Goal: Task Accomplishment & Management: Use online tool/utility

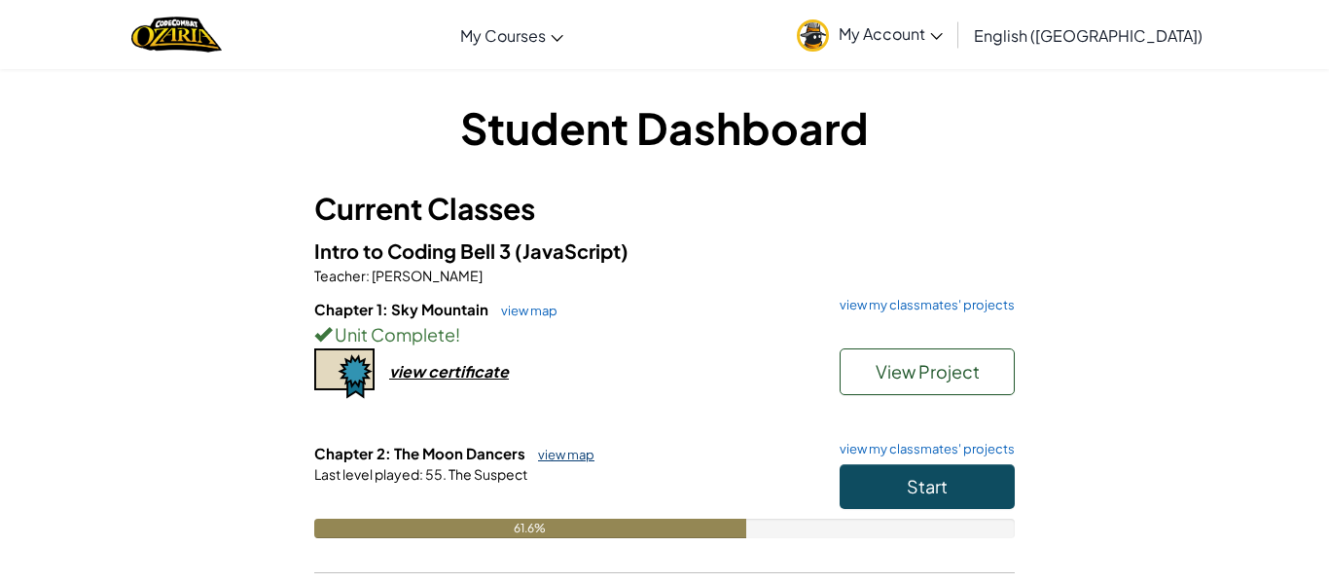
click at [574, 448] on link "view map" at bounding box center [561, 454] width 66 height 16
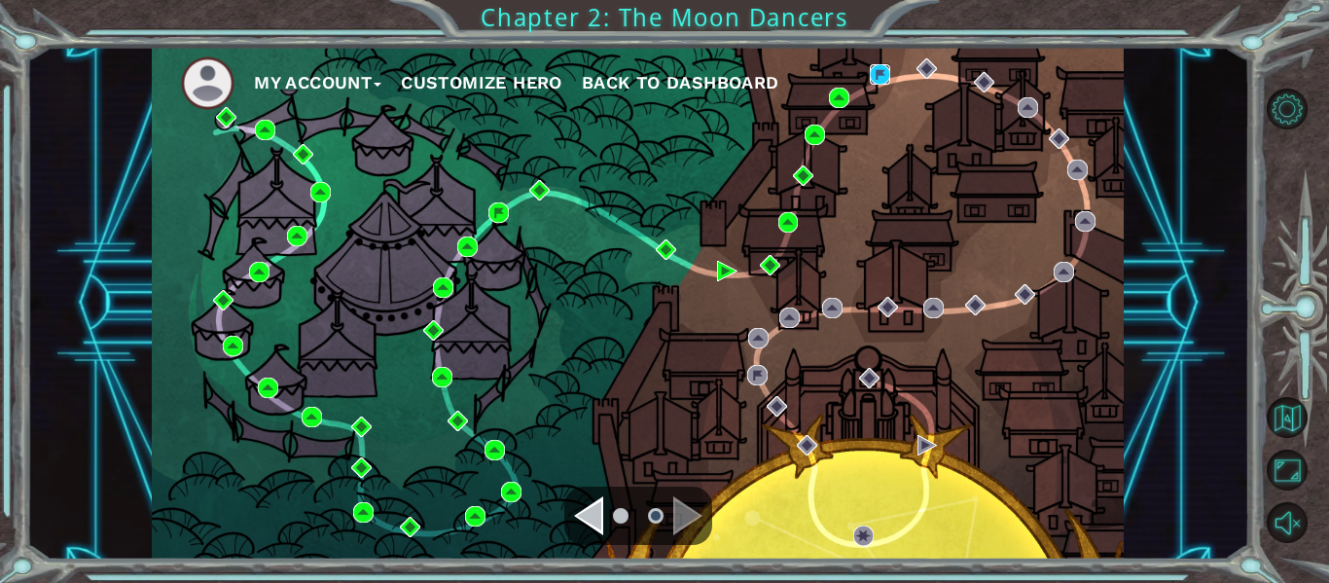
click at [885, 82] on img at bounding box center [880, 74] width 20 height 20
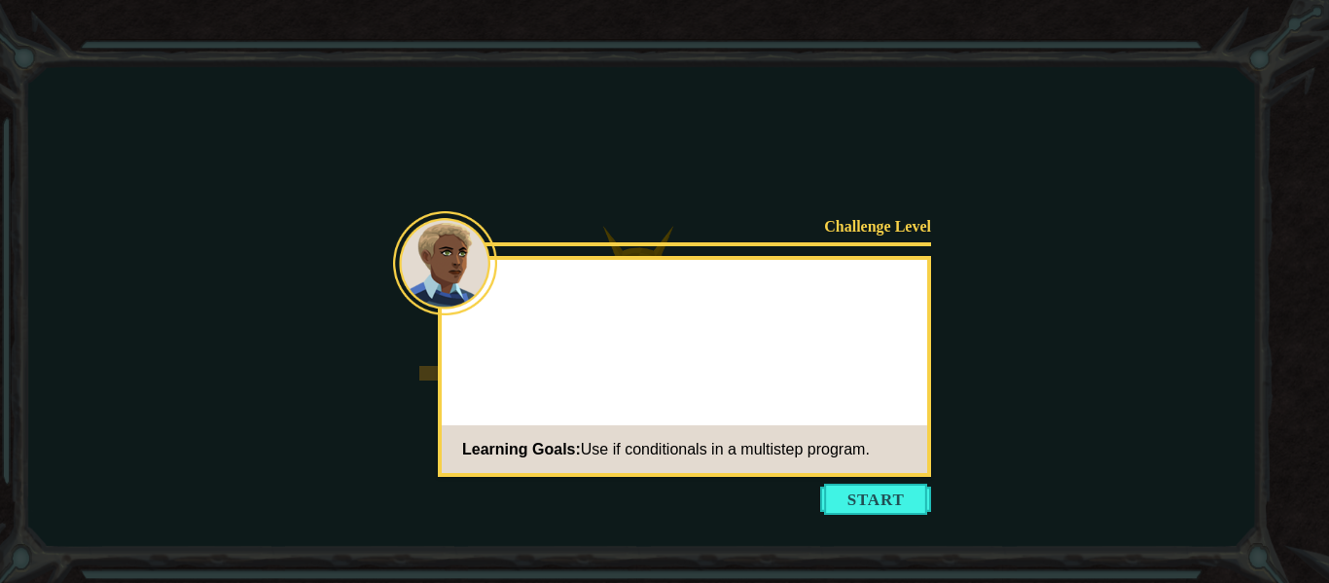
click at [933, 344] on icon at bounding box center [664, 291] width 1329 height 583
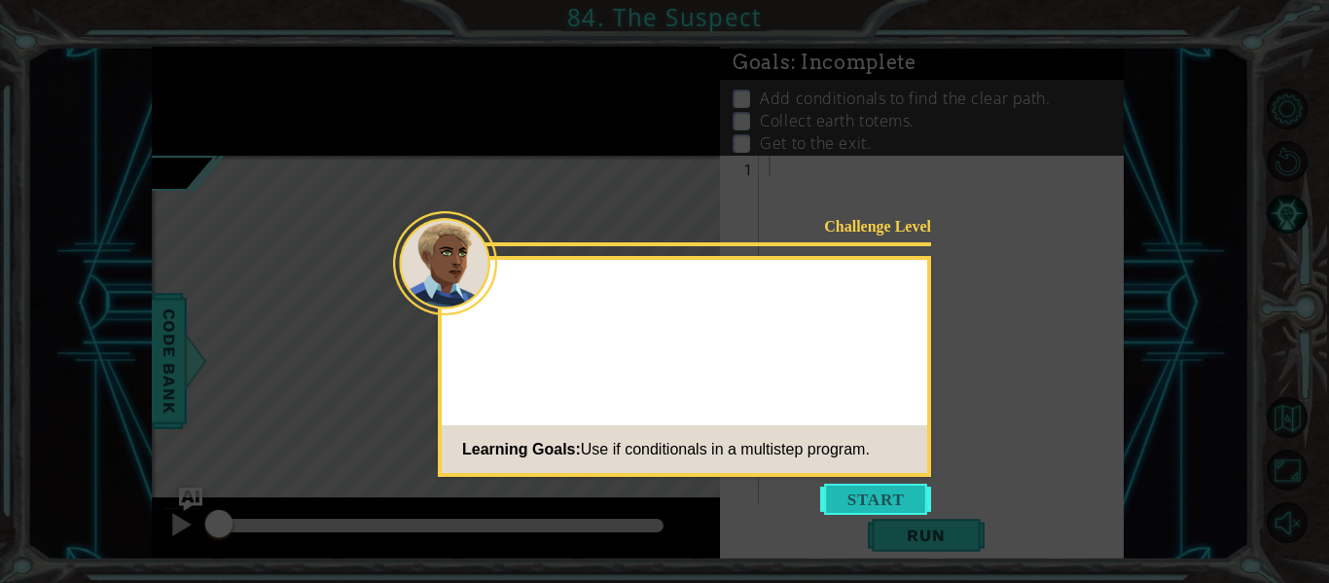
click at [881, 491] on button "Start" at bounding box center [875, 498] width 111 height 31
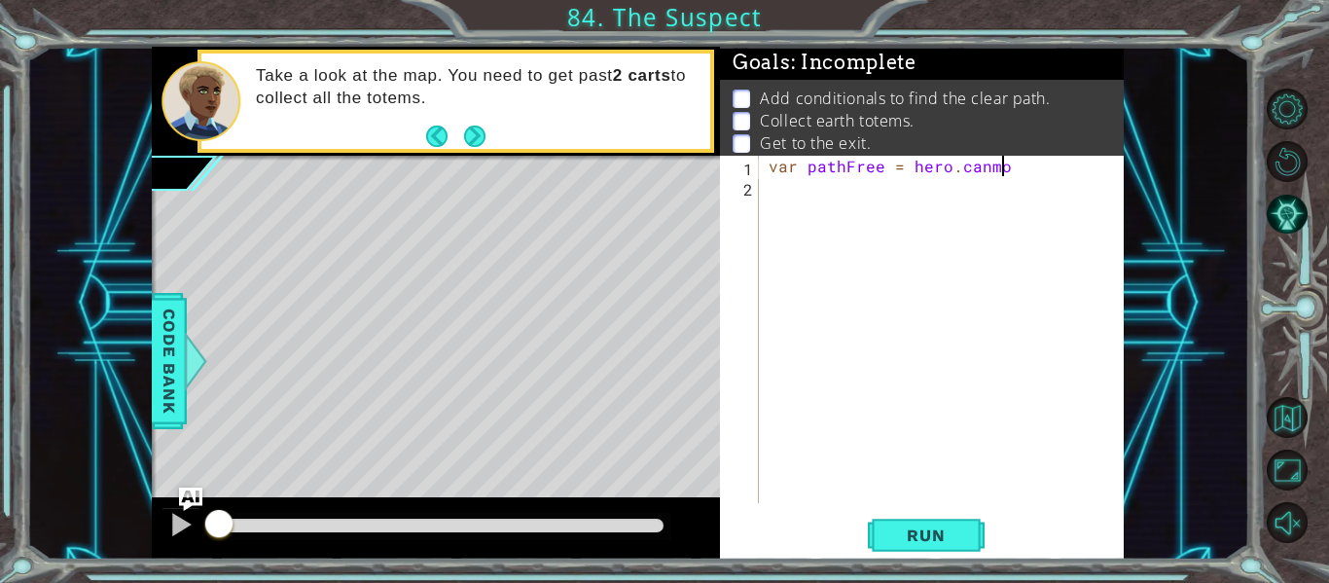
scroll to position [0, 13]
type textarea "var pathFree = hero.canMoveRight();"
type textarea "hero.moveRight()"
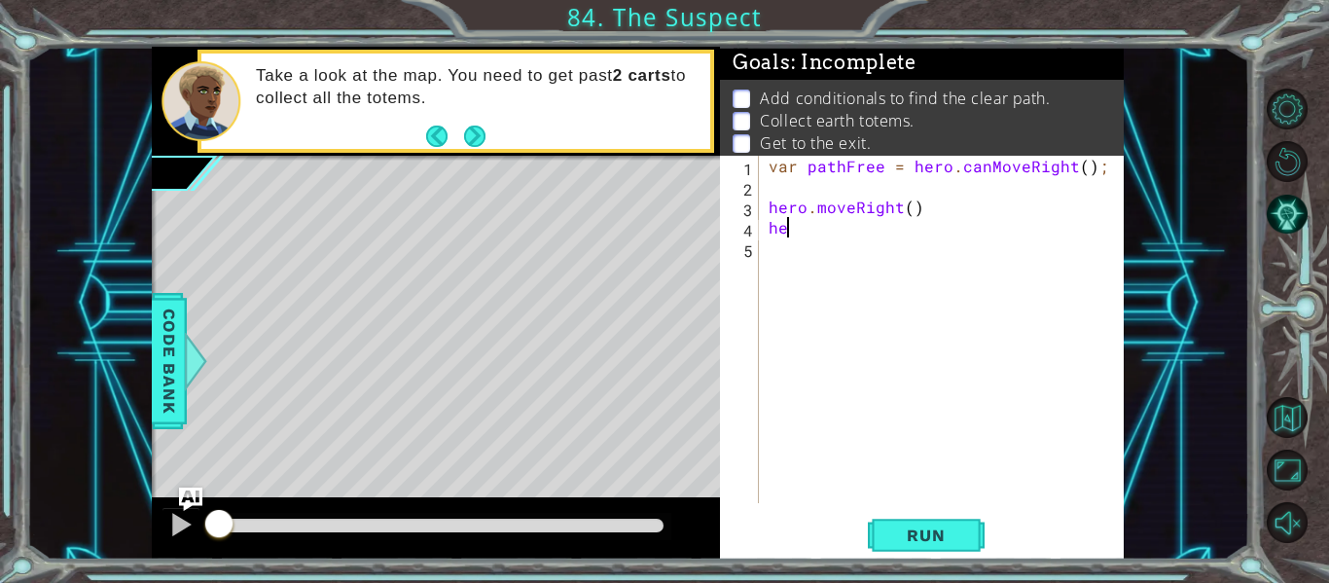
type textarea "h"
type textarea "if (pathFree === true) {"
type textarea "hero.moveRight(3);"
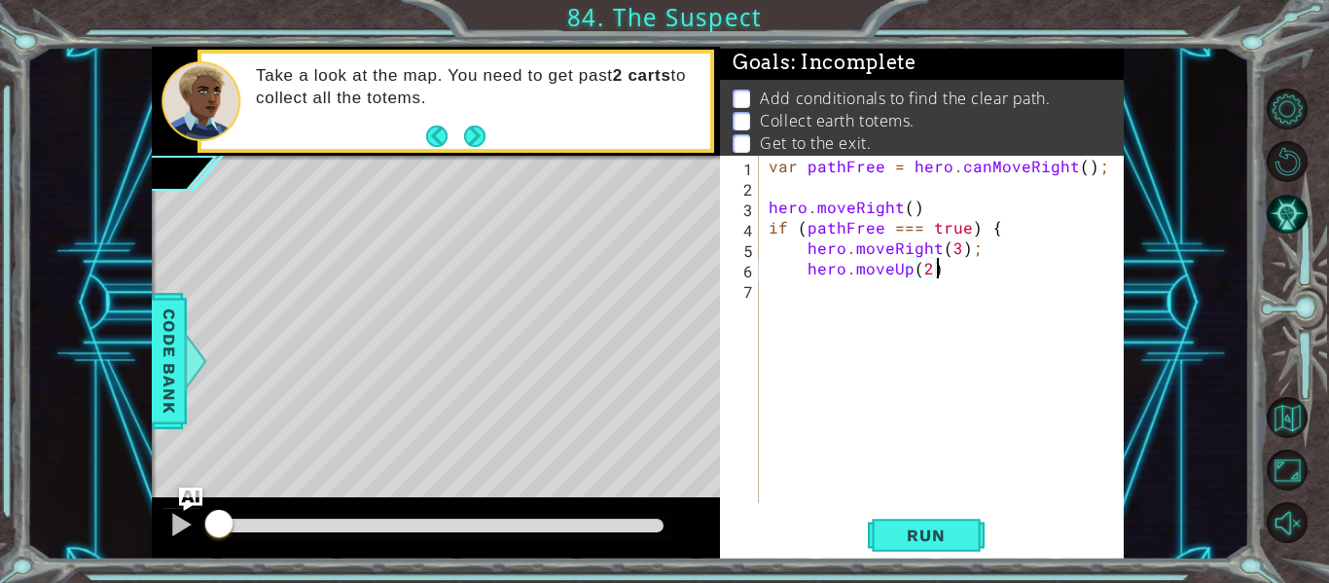
type textarea "hero.moveUp(2);"
type textarea "]"
type textarea "}"
type textarea "if (pathFree === false) {"
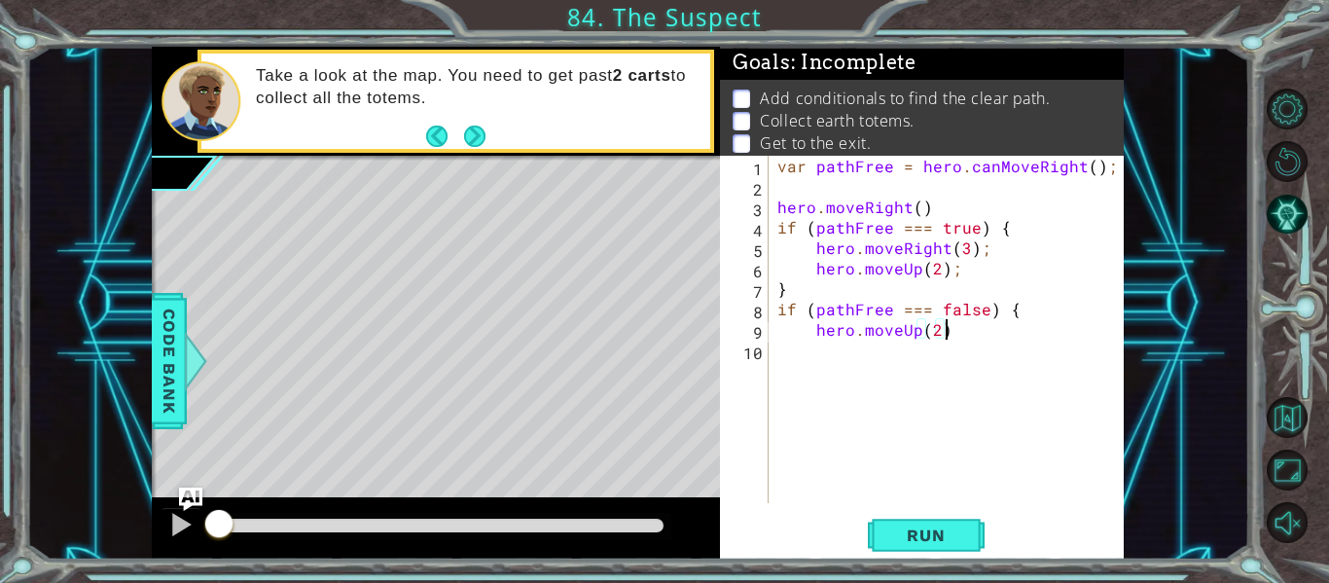
scroll to position [0, 10]
type textarea "hero.moveUp(2);"
type textarea "h"
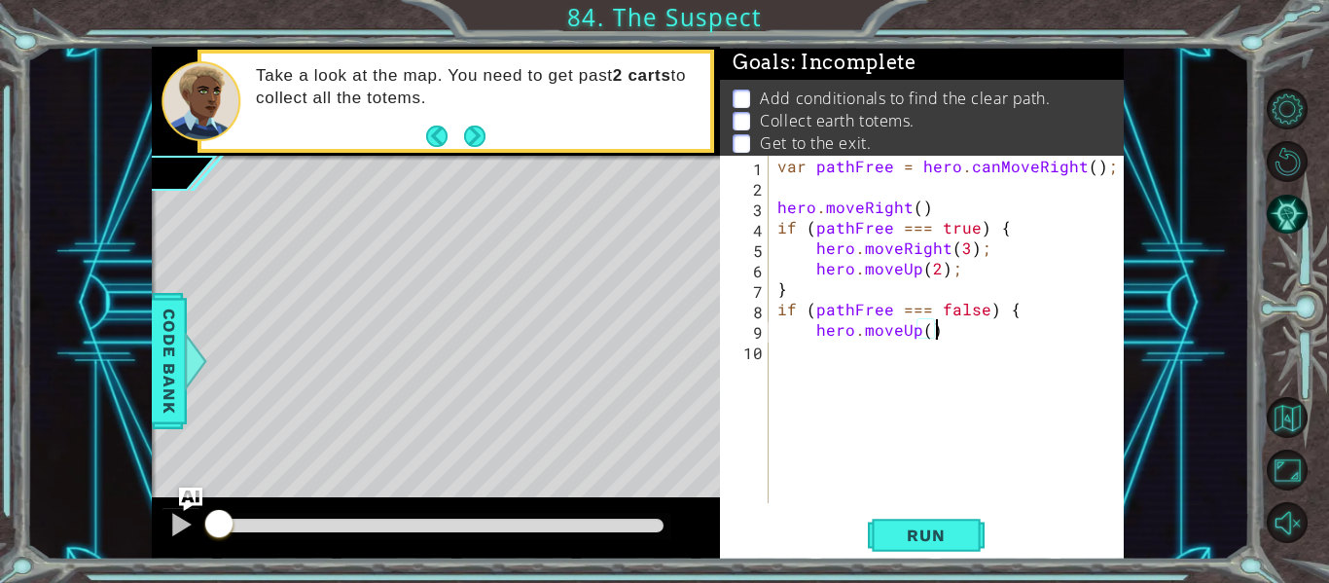
type textarea "hero.moveUp();"
type textarea "hero.moveRight();"
type textarea "hero.moveUp();"
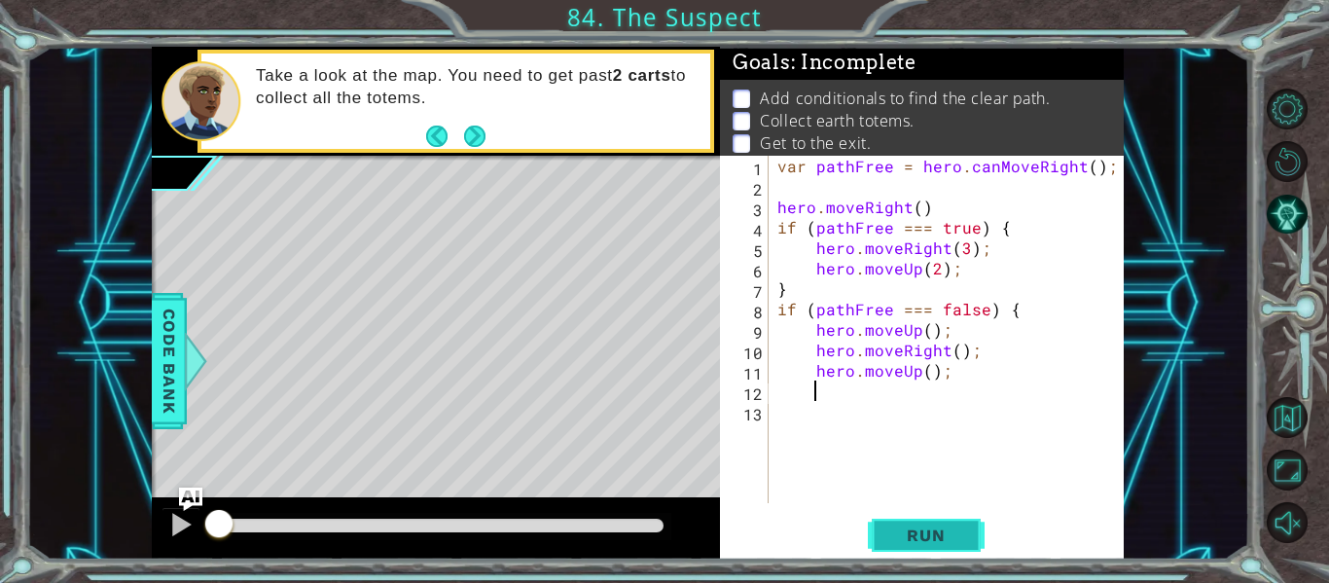
click at [943, 539] on span "Run" at bounding box center [925, 534] width 77 height 19
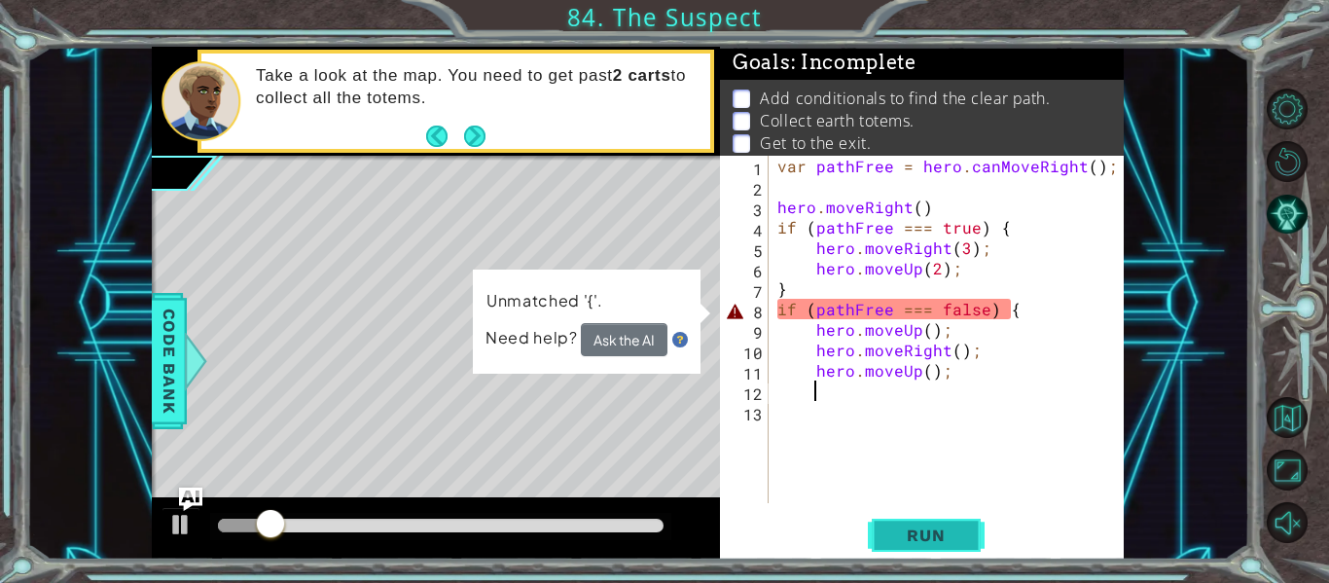
scroll to position [0, 2]
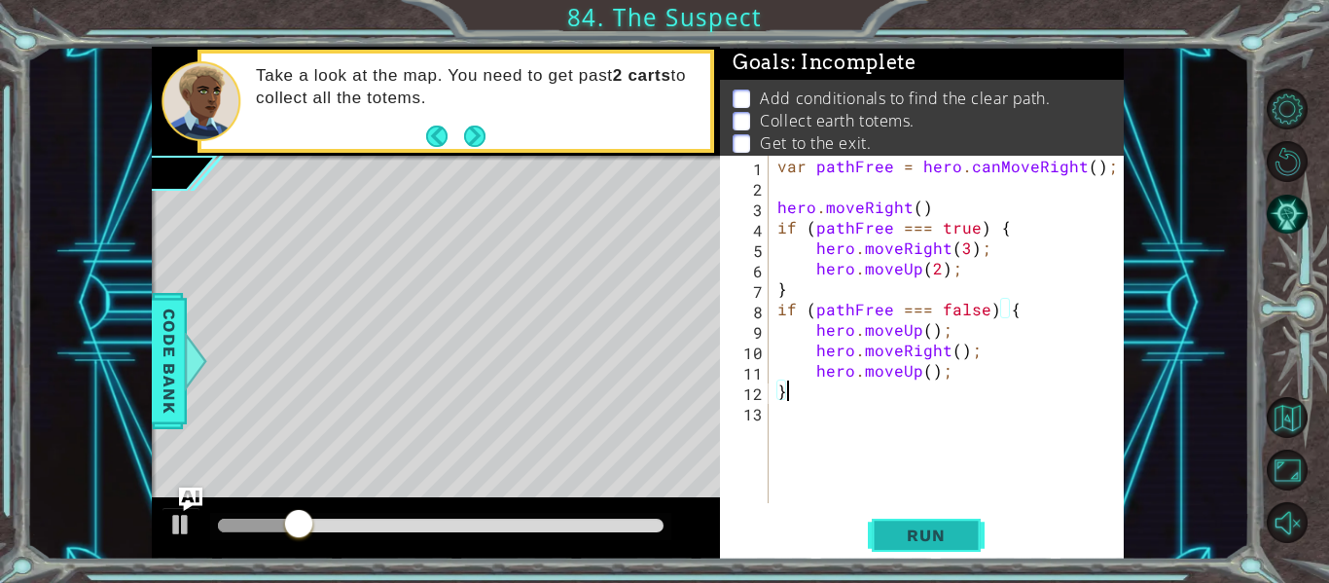
click at [956, 538] on span "Run" at bounding box center [925, 534] width 77 height 19
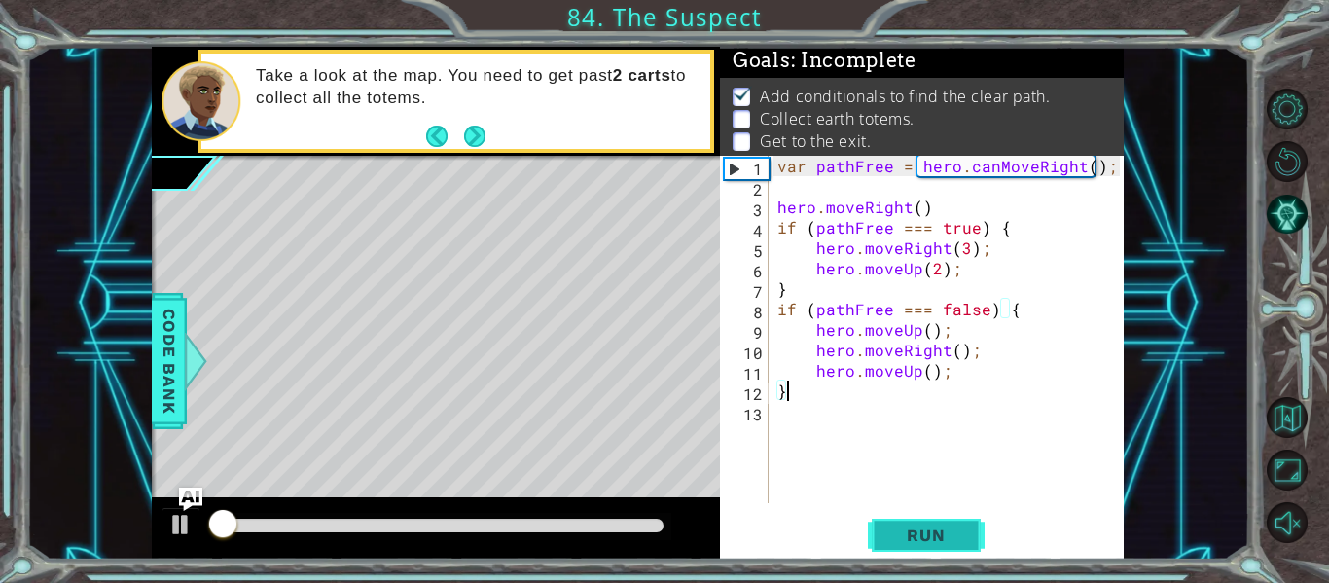
scroll to position [4, 0]
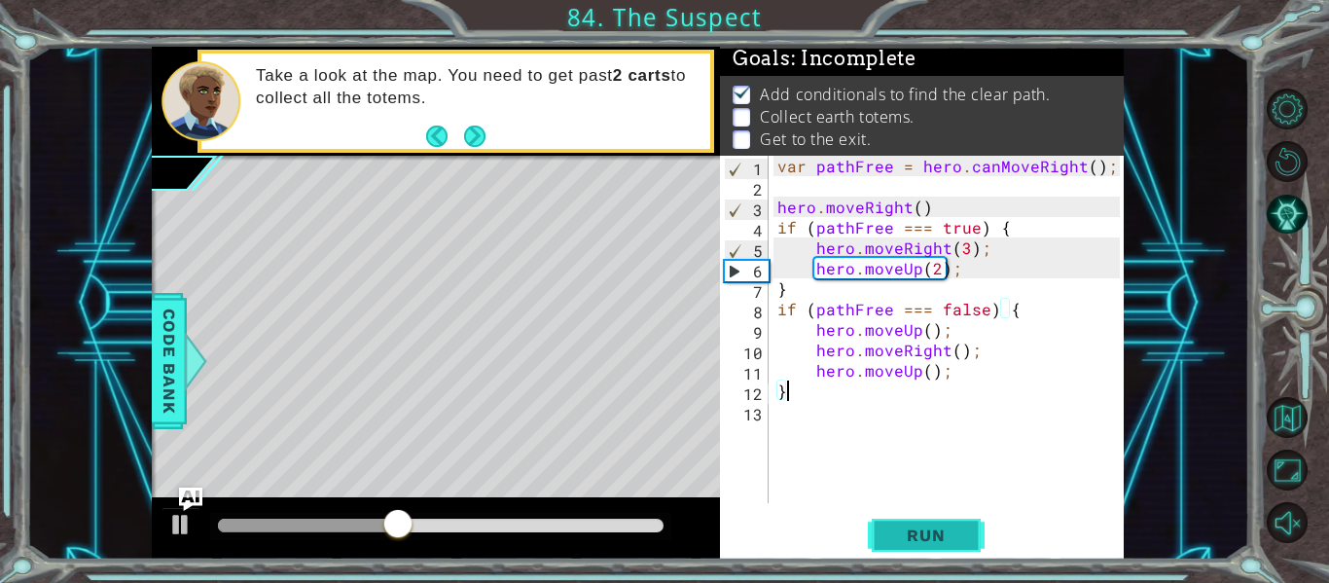
click at [898, 541] on span "Run" at bounding box center [925, 534] width 77 height 19
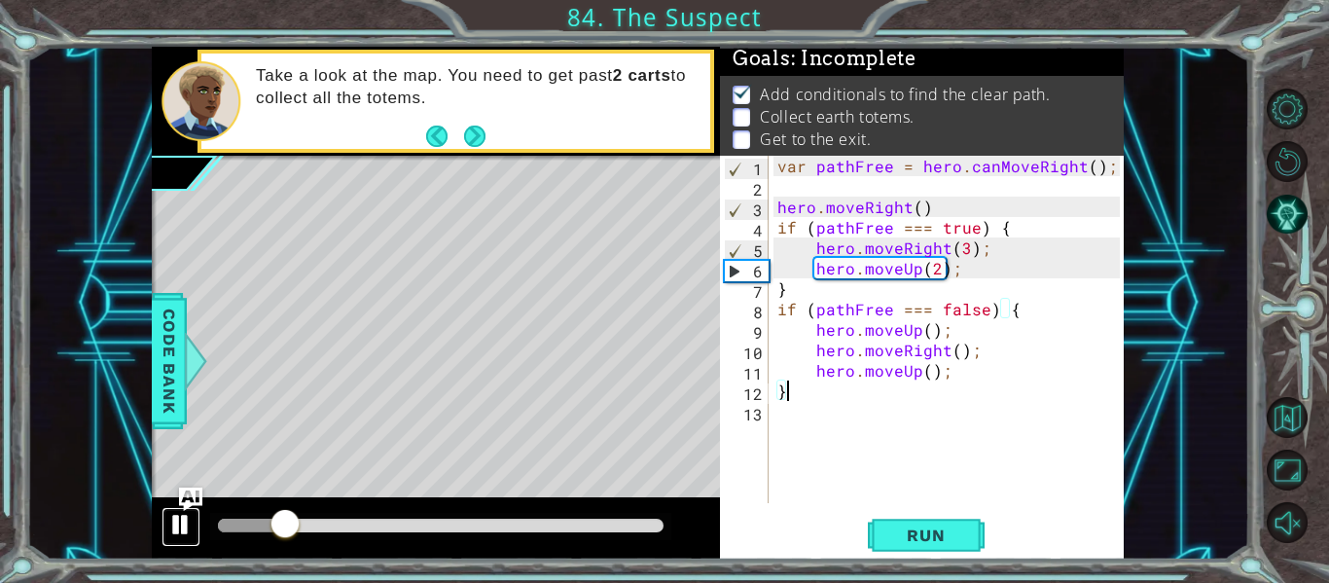
click at [171, 532] on div at bounding box center [180, 524] width 25 height 25
click at [794, 205] on div "var pathFree = hero . canMoveRight ( ) ; hero . moveRight ( ) if ( pathFree ===…" at bounding box center [951, 350] width 356 height 388
type textarea "hero.moveRight() if (pathFree === true) {"
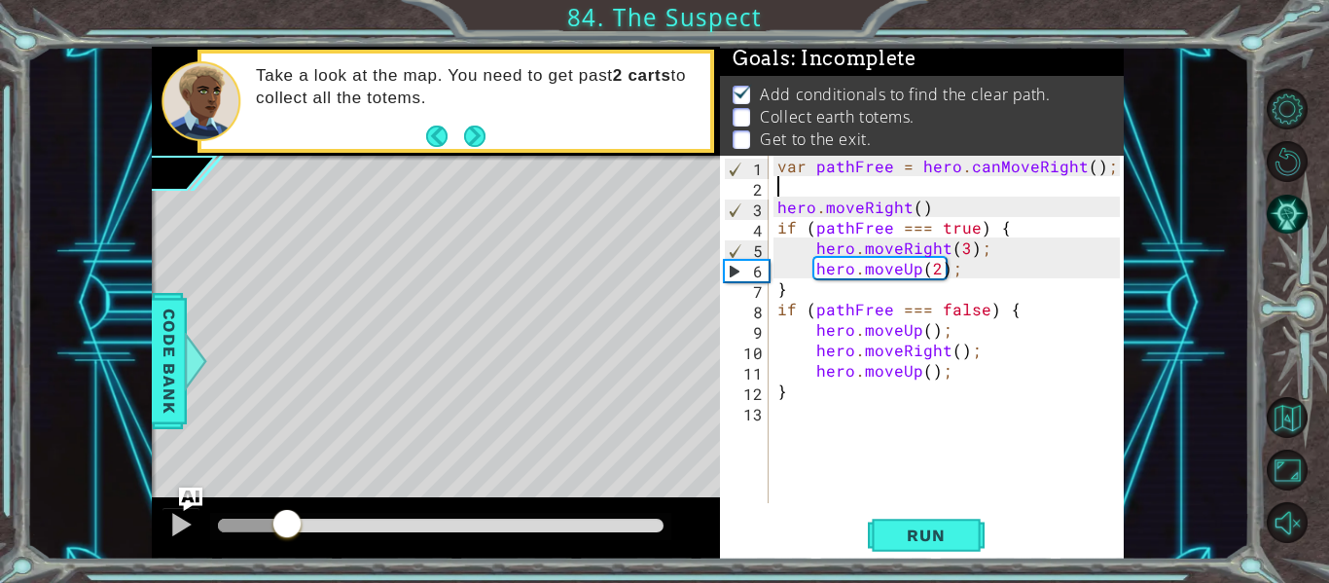
click at [829, 184] on div "var pathFree = hero . canMoveRight ( ) ; hero . moveRight ( ) if ( pathFree ===…" at bounding box center [951, 350] width 356 height 388
paste textarea "hero.moveRight()"
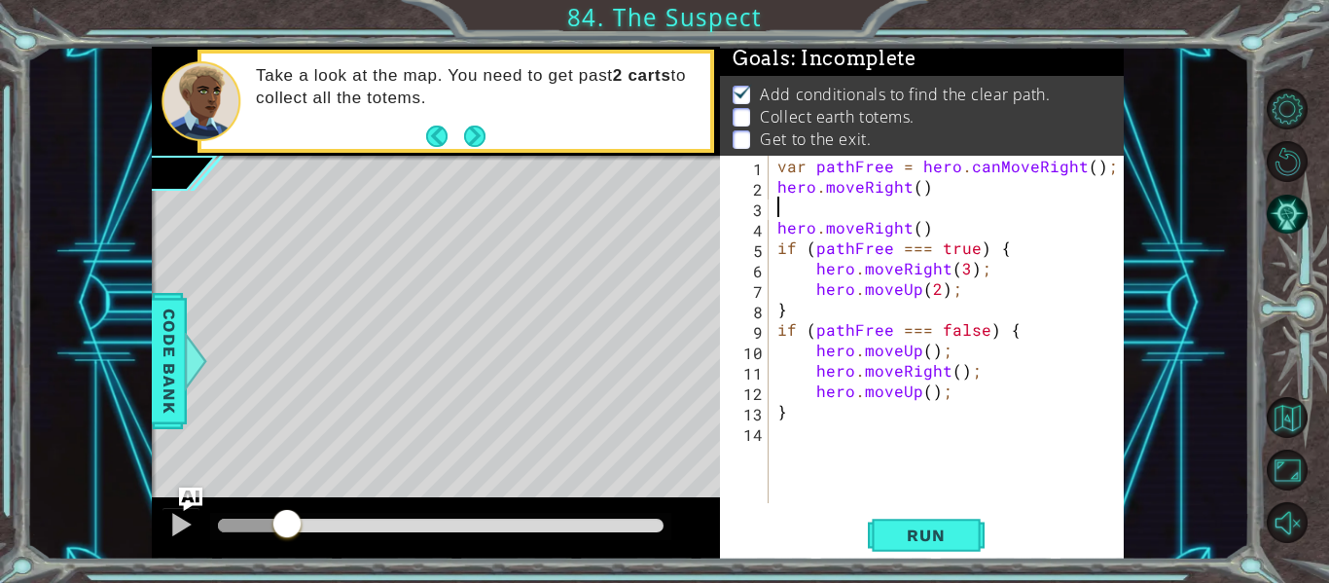
click at [847, 228] on div "var pathFree = hero . canMoveRight ( ) ; hero . moveRight ( ) hero . moveRight …" at bounding box center [951, 350] width 356 height 388
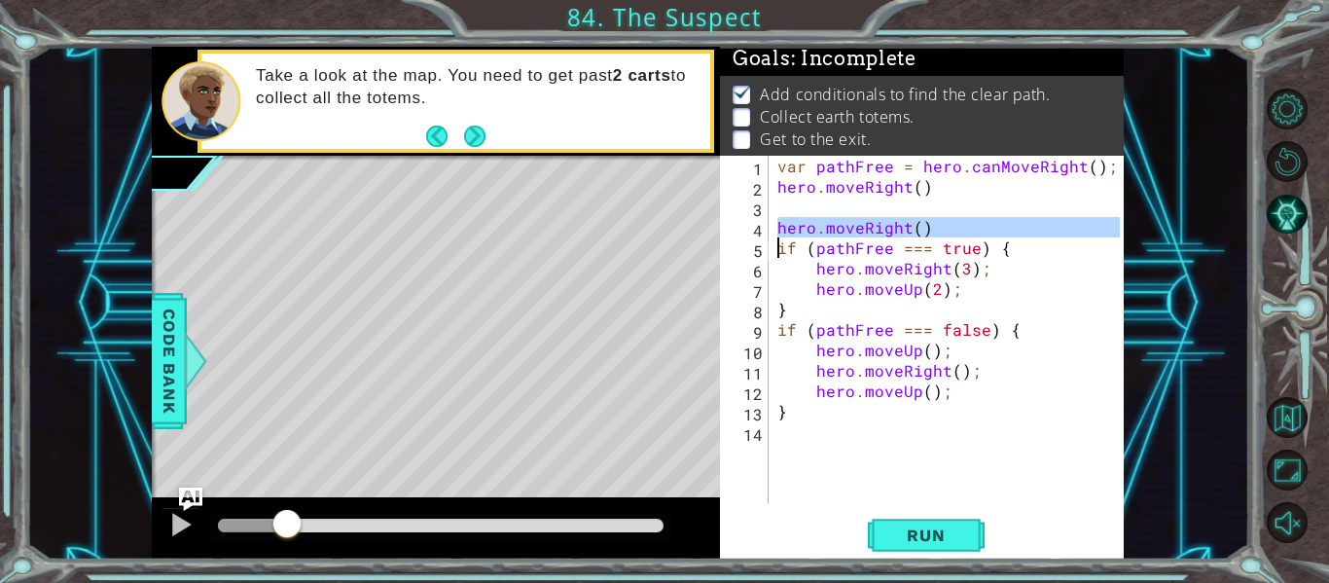
click at [878, 173] on div "var pathFree = hero . canMoveRight ( ) ; hero . moveRight ( ) hero . moveRight …" at bounding box center [951, 350] width 356 height 388
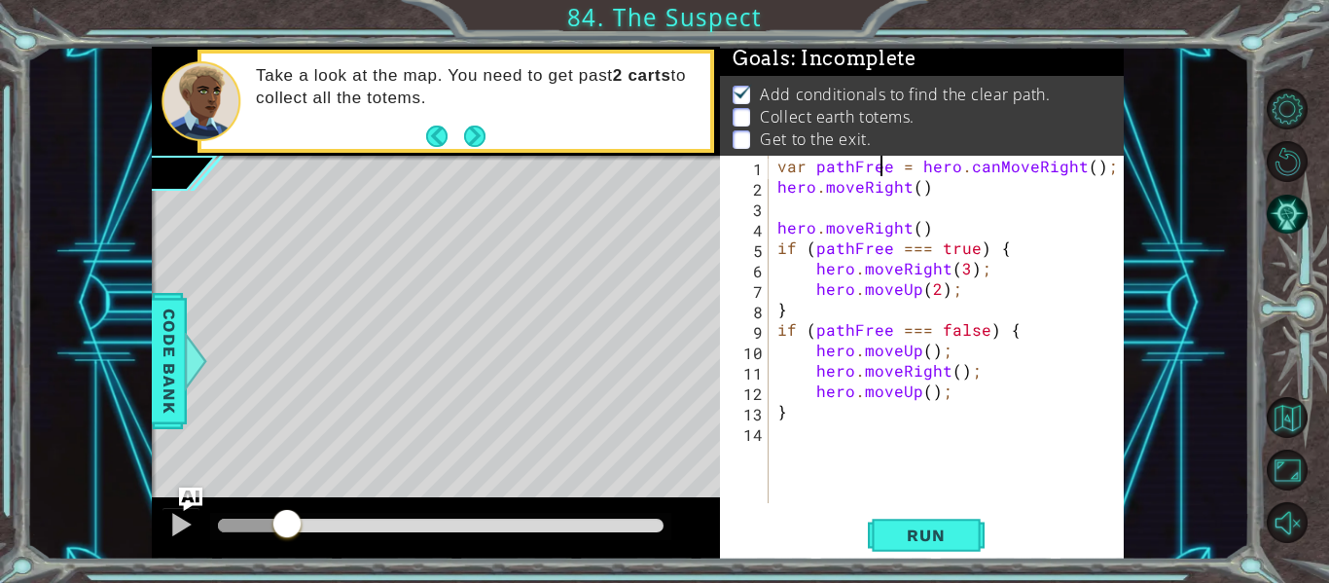
click at [878, 173] on div "var pathFree = hero . canMoveRight ( ) ; hero . moveRight ( ) hero . moveRight …" at bounding box center [951, 350] width 356 height 388
type textarea "hero.moveRight()"
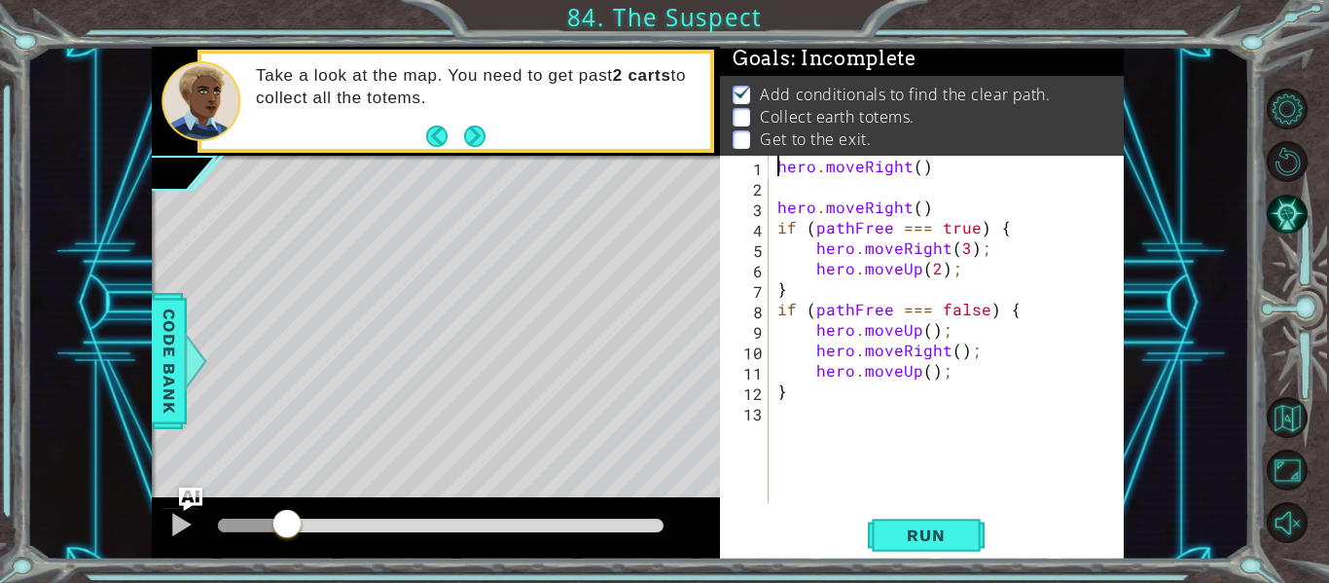
click at [872, 196] on div "hero . moveRight ( ) hero . moveRight ( ) if ( pathFree === true ) { hero . mov…" at bounding box center [951, 350] width 356 height 388
click at [878, 204] on div "hero . moveRight ( ) hero . moveRight ( ) if ( pathFree === true ) { hero . mov…" at bounding box center [951, 350] width 356 height 388
paste textarea "Code Area"
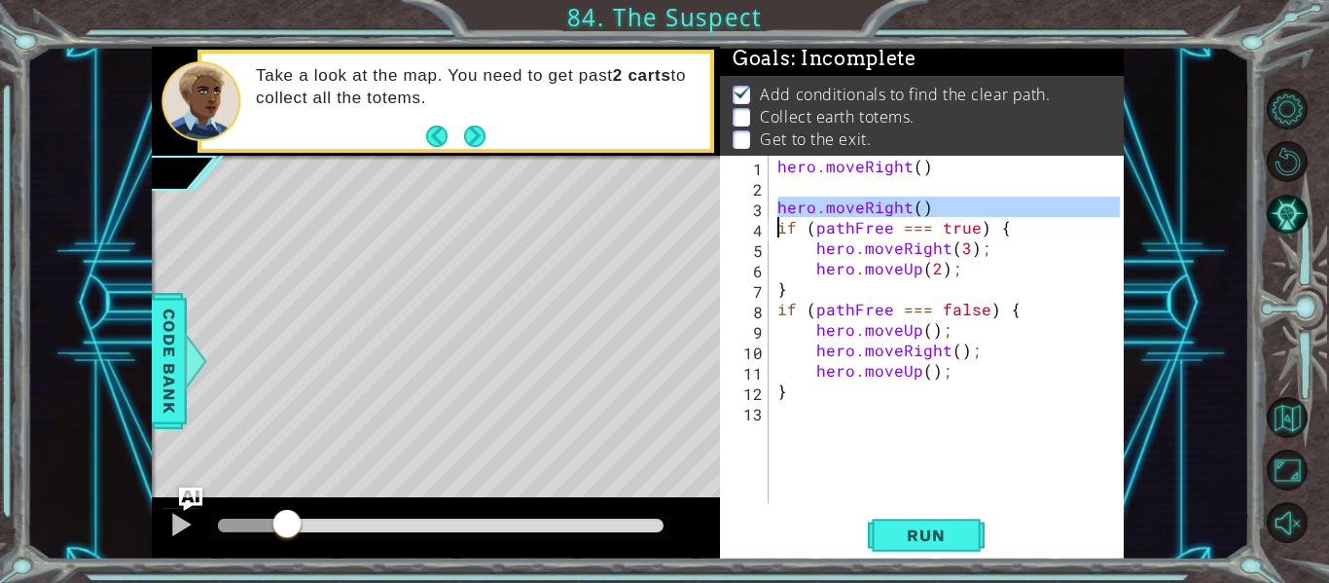
type textarea "if (pathFree === true) {"
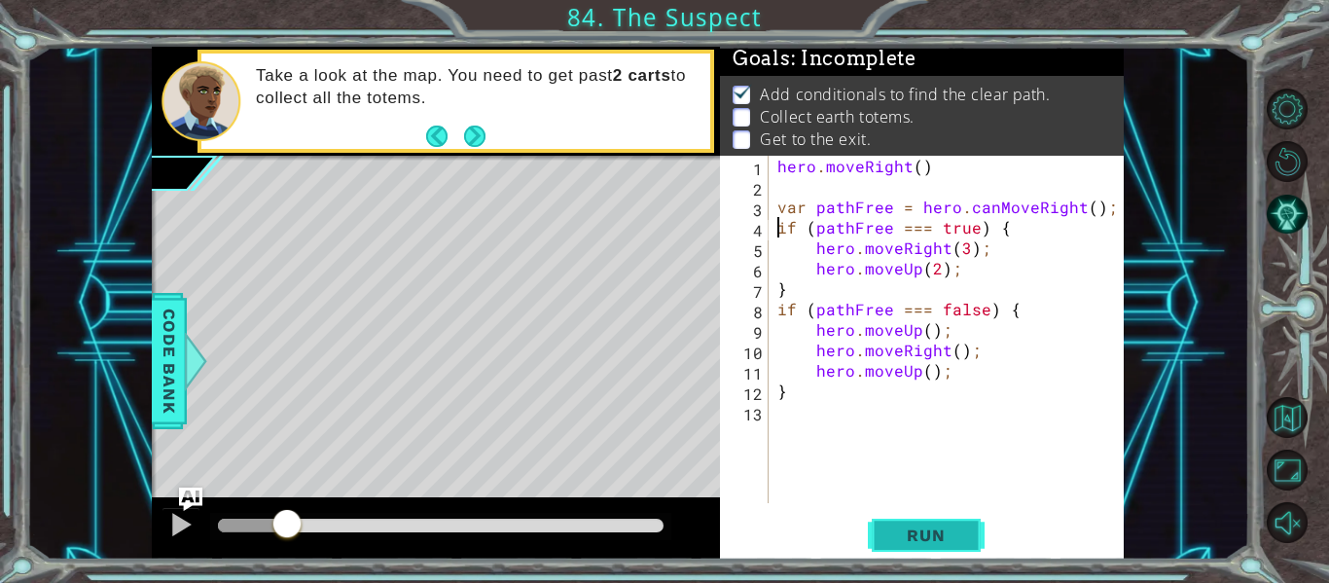
click at [899, 537] on span "Run" at bounding box center [925, 534] width 77 height 19
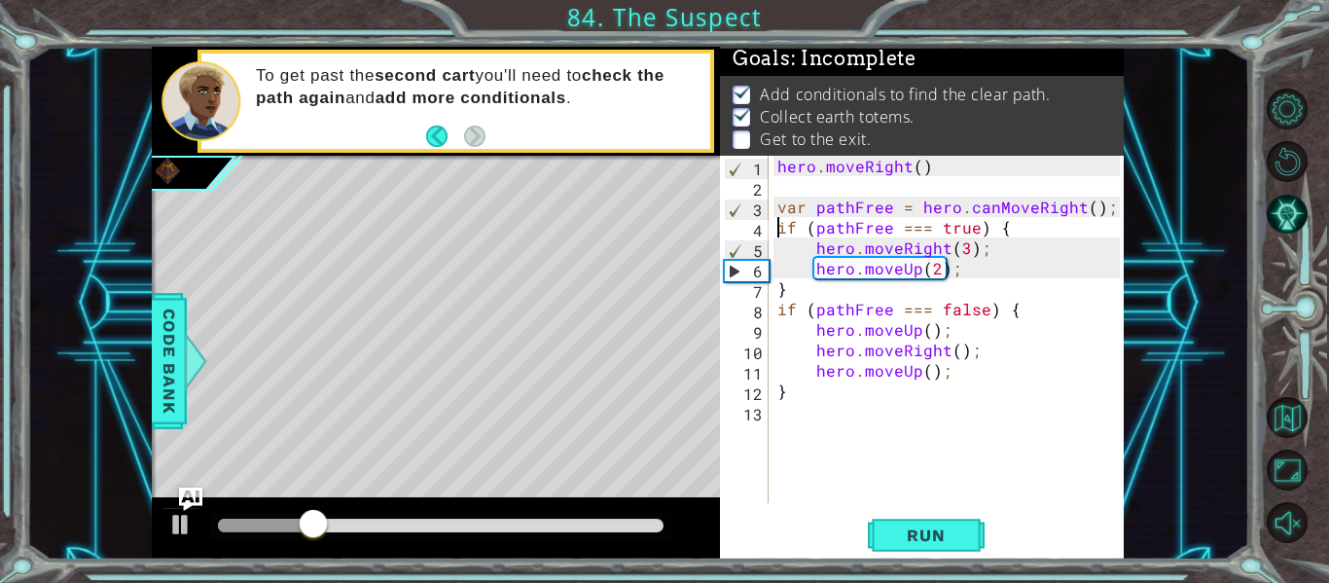
click at [875, 419] on div "hero . moveRight ( ) var pathFree = hero . canMoveRight ( ) ; if ( pathFree ===…" at bounding box center [951, 350] width 356 height 388
type textarea "hero.moveRight(2);"
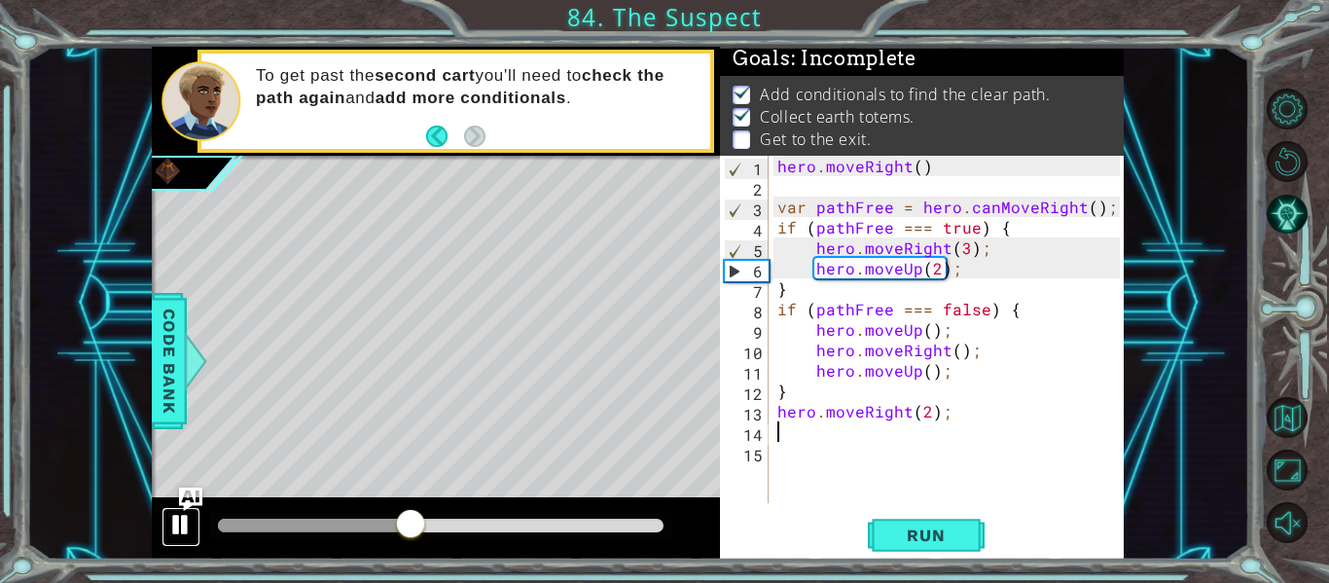
click at [191, 531] on div at bounding box center [180, 524] width 25 height 25
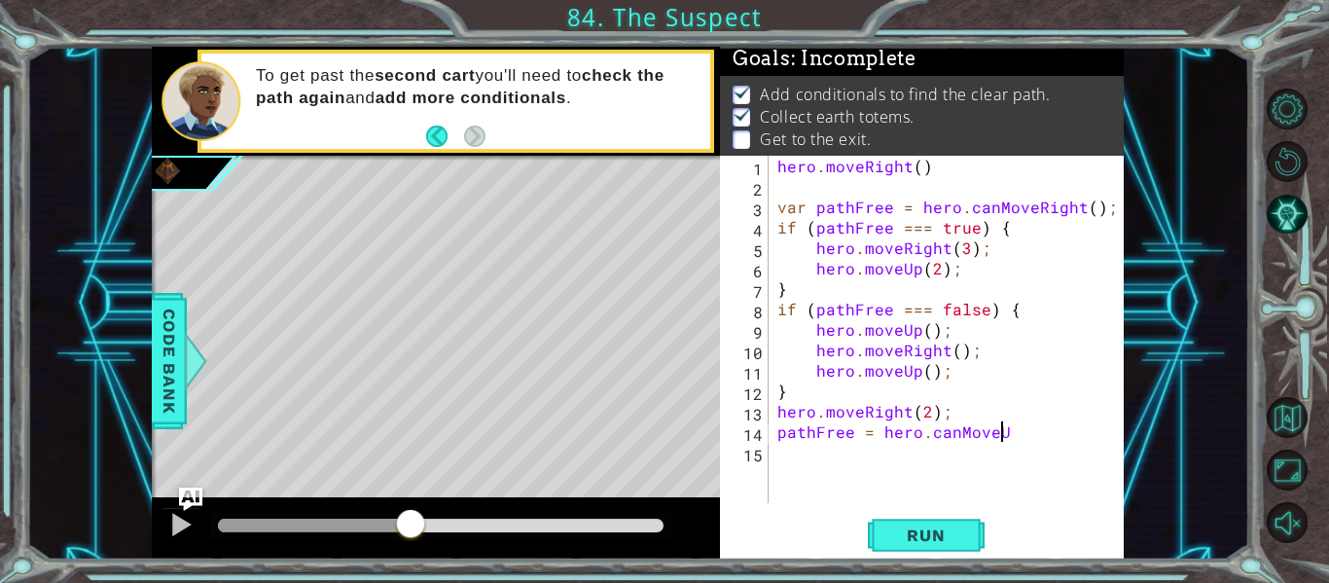
scroll to position [0, 14]
type textarea "pathFree = hero.canMoveUp();"
click at [64, 447] on div "1 ההההההההההההההההההההההההההההההההההההההההההההההההההההההההההההההההההההההההההההה…" at bounding box center [637, 303] width 1223 height 513
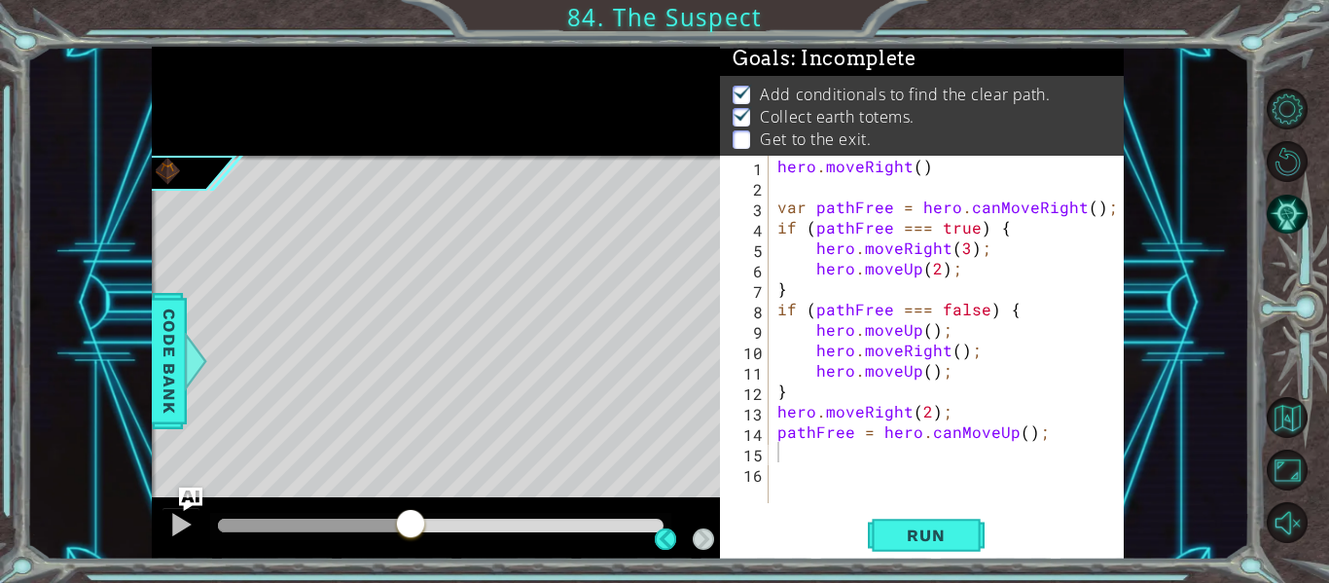
click at [31, 432] on div "1 ההההההההההההההההההההההההההההההההההההההההההההההההההההההההההההההההההההההההההההה…" at bounding box center [637, 303] width 1223 height 513
click at [83, 418] on div "1 ההההההההההההההההההההההההההההההההההההההההההההההההההההההההההההההההההההההההההההה…" at bounding box center [637, 303] width 1223 height 513
click at [122, 408] on div "1 ההההההההההההההההההההההההההההההההההההההההההההההההההההההההההההההההההההההההההההה…" at bounding box center [637, 303] width 1223 height 513
click at [117, 423] on div "1 ההההההההההההההההההההההההההההההההההההההההההההההההההההההההההההההההההההההההההההה…" at bounding box center [637, 303] width 1223 height 513
click at [52, 333] on div "1 ההההההההההההההההההההההההההההההההההההההההההההההההההההההההההההההההההההההההההההה…" at bounding box center [637, 303] width 1223 height 513
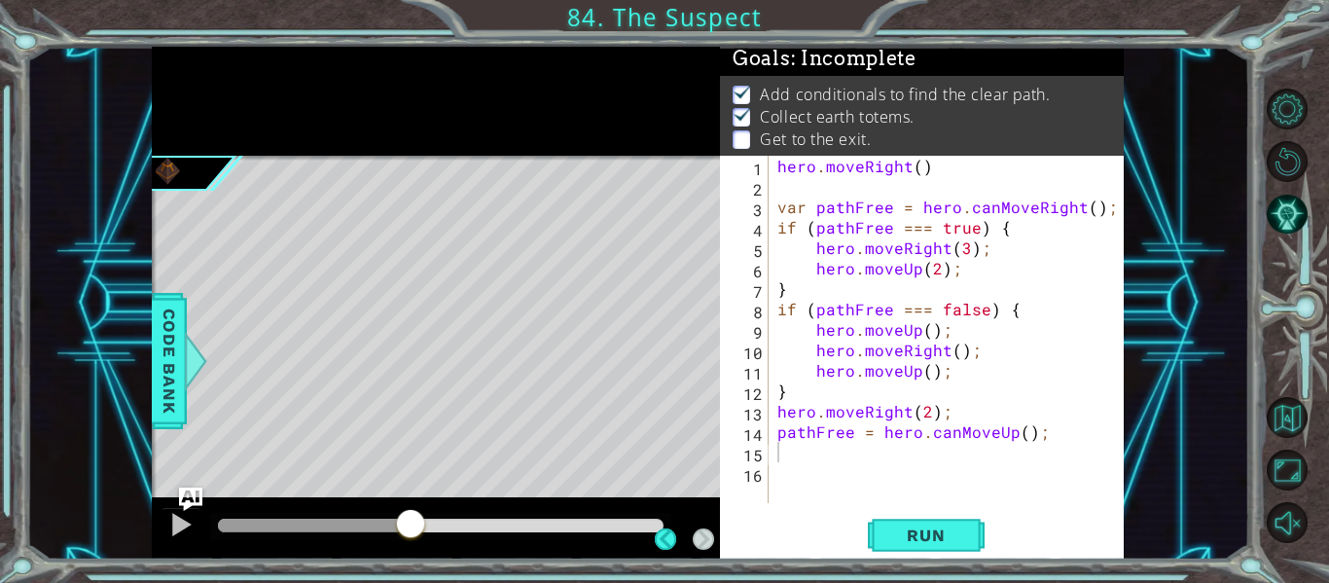
click at [64, 441] on div "1 ההההההההההההההההההההההההההההההההההההההההההההההההההההההההההההההההההההההההההההה…" at bounding box center [637, 303] width 1223 height 513
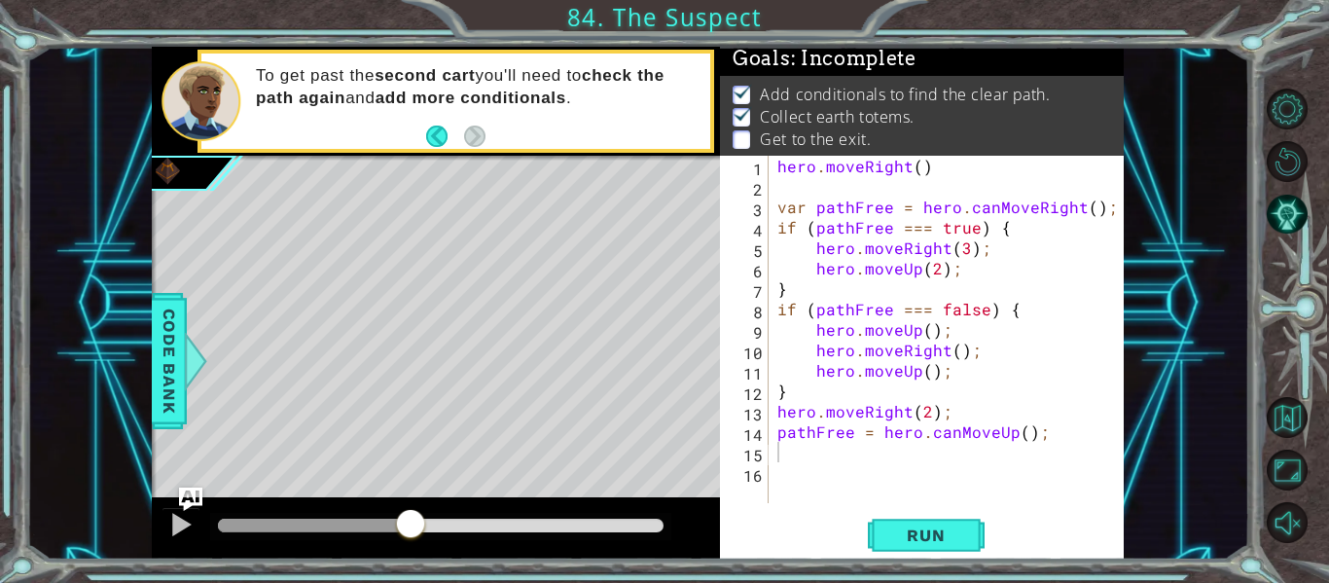
click at [62, 410] on div "1 ההההההההההההההההההההההההההההההההההההההההההההההההההההההההההההההההההההההההההההה…" at bounding box center [637, 303] width 1223 height 513
click at [941, 532] on span "Run" at bounding box center [925, 534] width 77 height 19
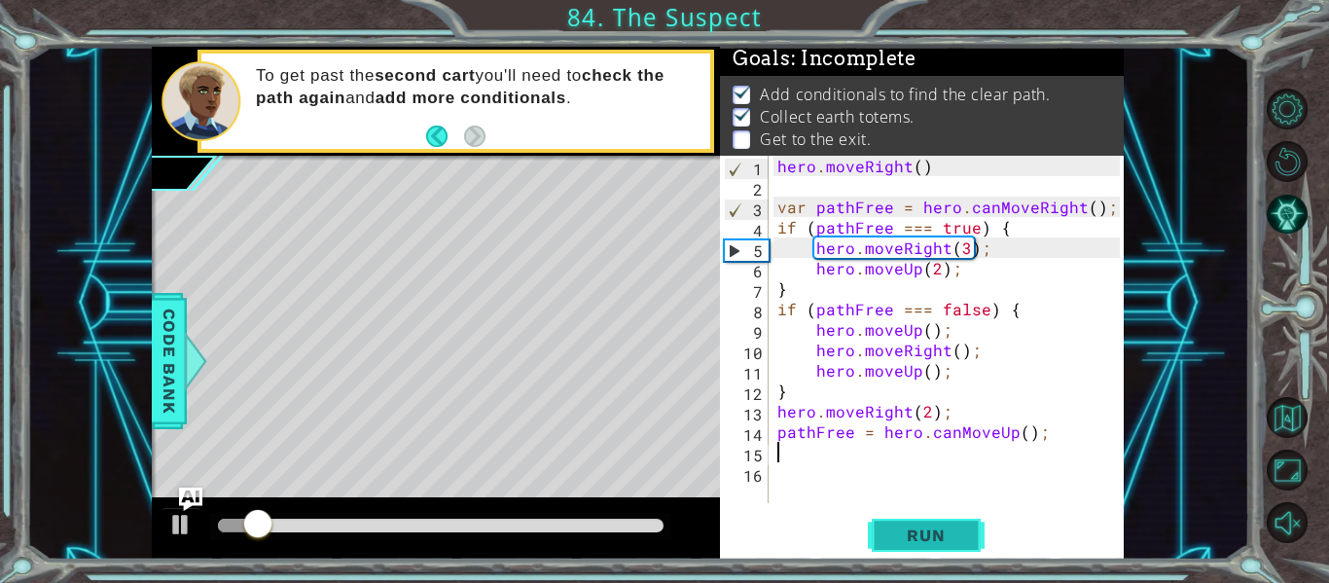
click at [940, 552] on button "Run" at bounding box center [926, 536] width 117 height 40
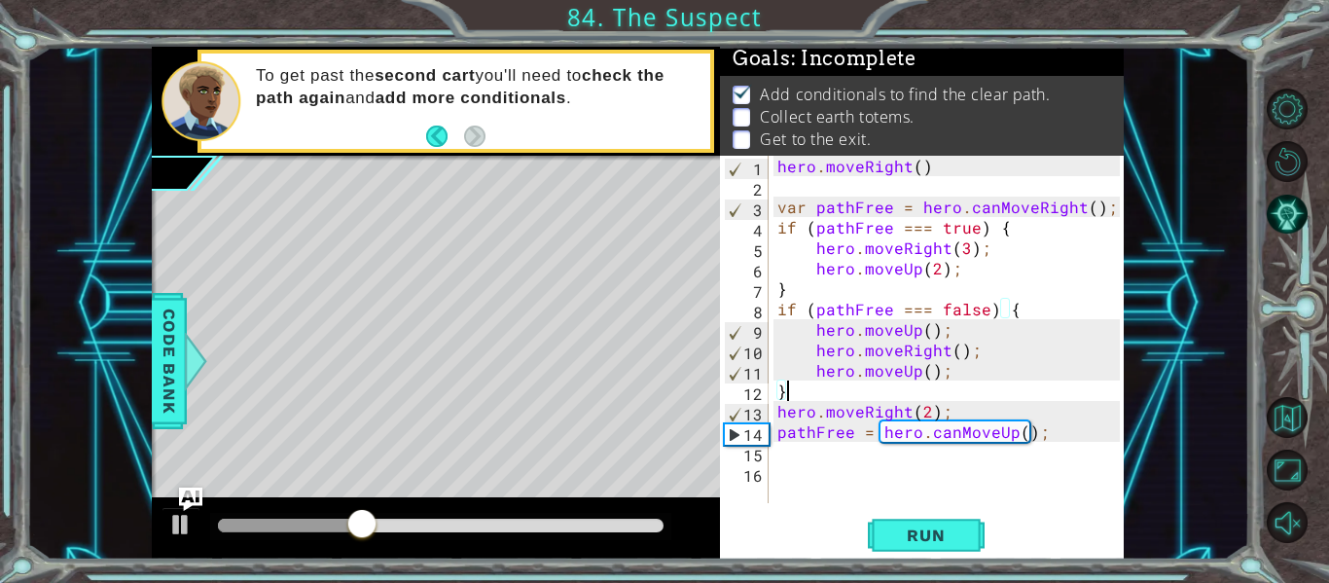
click at [994, 385] on div "hero . moveRight ( ) var pathFree = hero . canMoveRight ( ) ; if ( pathFree ===…" at bounding box center [951, 350] width 356 height 388
click at [989, 379] on div "hero . moveRight ( ) var pathFree = hero . canMoveRight ( ) ; if ( pathFree ===…" at bounding box center [951, 350] width 356 height 388
click at [912, 539] on span "Run" at bounding box center [925, 534] width 77 height 19
click at [909, 539] on span "Run" at bounding box center [925, 534] width 77 height 19
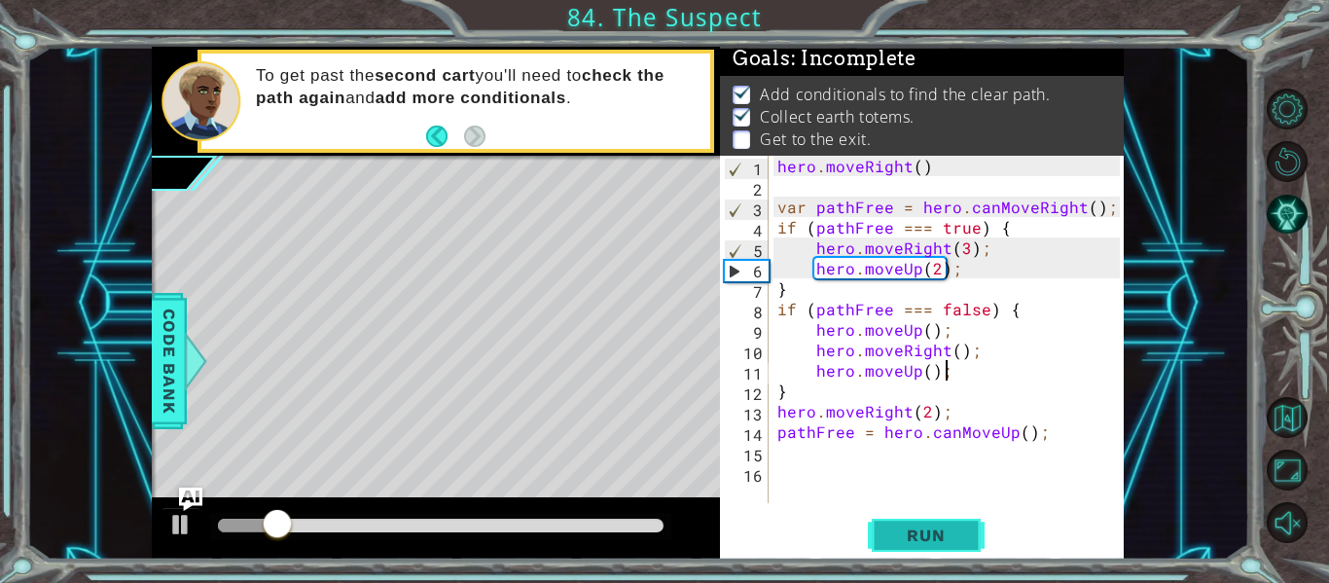
click at [909, 539] on span "Run" at bounding box center [925, 534] width 77 height 19
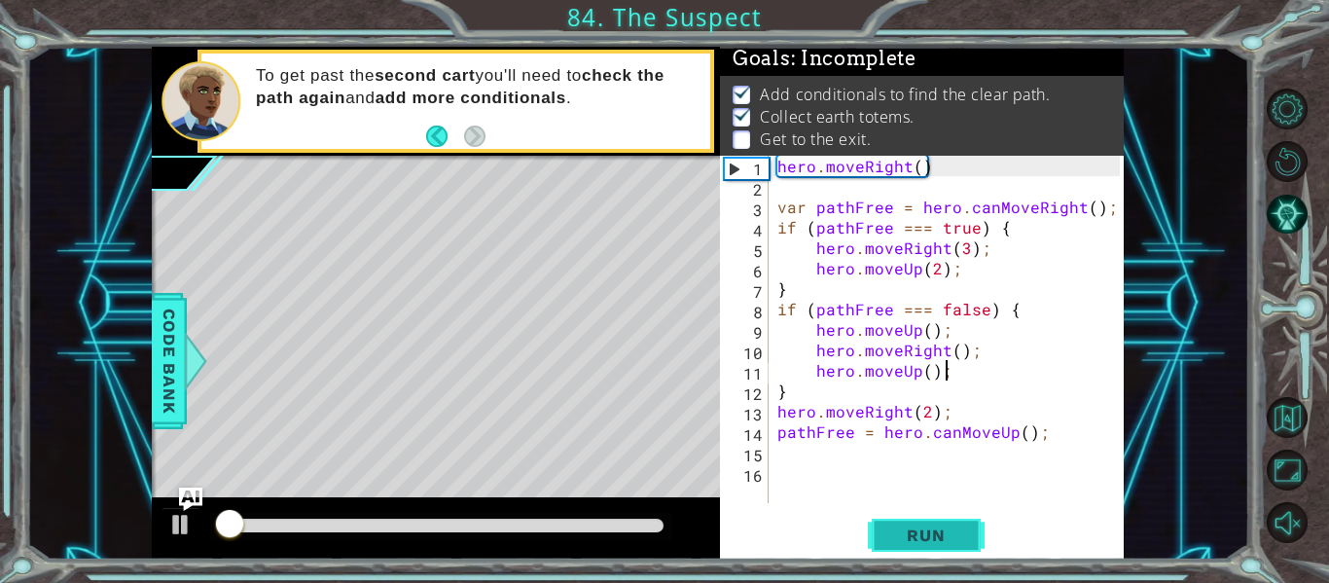
click at [909, 539] on span "Run" at bounding box center [925, 534] width 77 height 19
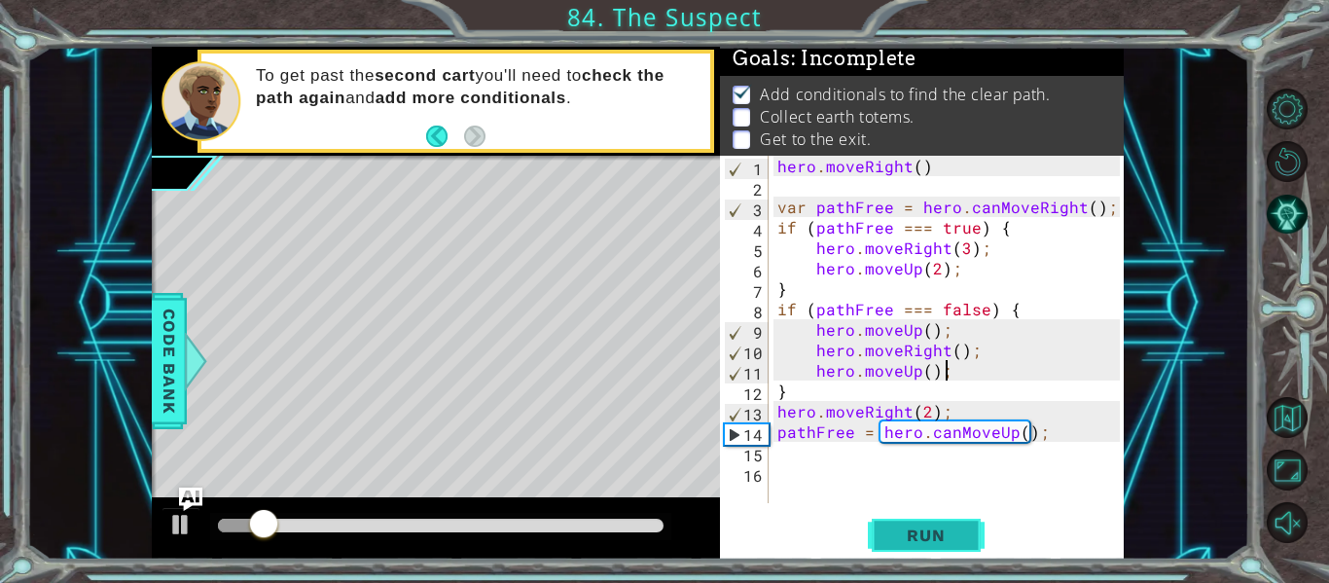
click at [909, 539] on span "Run" at bounding box center [925, 534] width 77 height 19
click at [956, 403] on div "hero . moveRight ( ) var pathFree = hero . canMoveRight ( ) ; if ( pathFree ===…" at bounding box center [951, 350] width 356 height 388
click at [778, 438] on div "hero . moveRight ( ) var pathFree = hero . canMoveRight ( ) ; if ( pathFree ===…" at bounding box center [951, 350] width 356 height 388
type textarea "pathFree = hero.canMoveUp();"
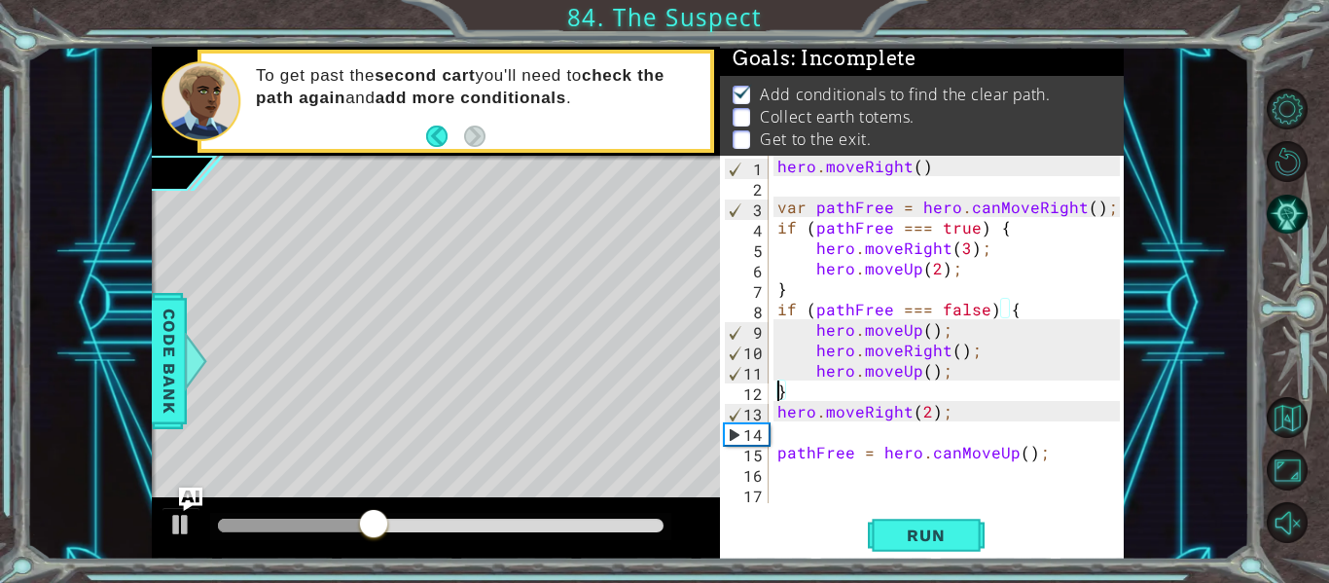
click at [972, 378] on div "hero . moveRight ( ) var pathFree = hero . canMoveRight ( ) ; if ( pathFree ===…" at bounding box center [951, 350] width 356 height 388
type textarea "hero.moveUp();"
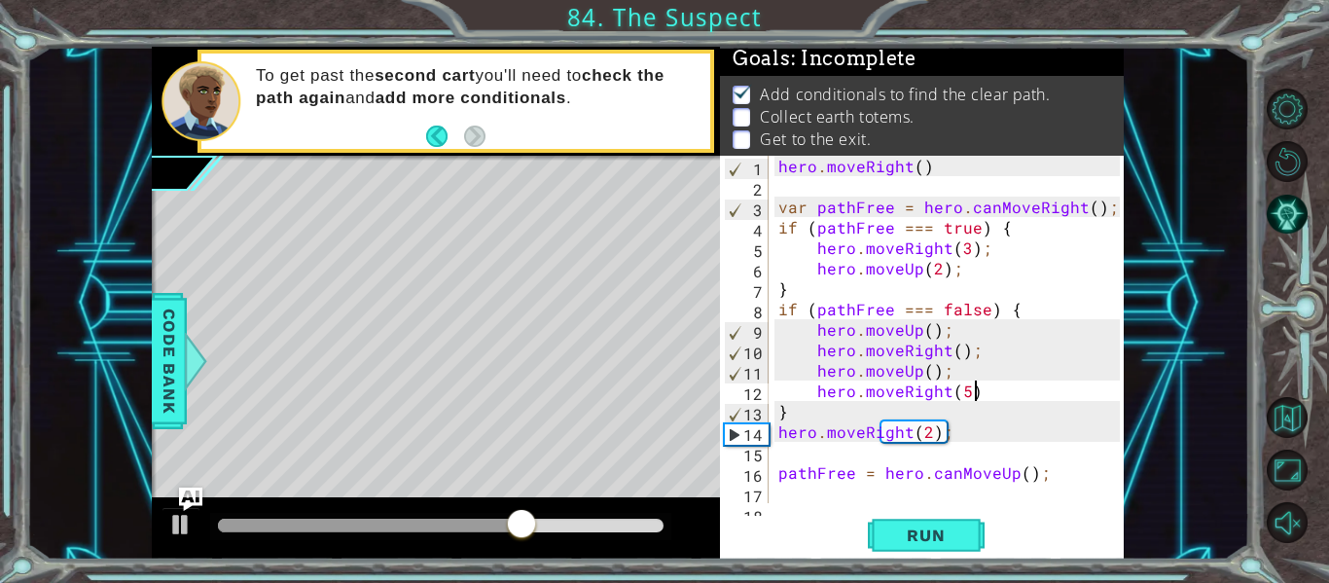
scroll to position [0, 12]
click at [936, 541] on span "Run" at bounding box center [925, 534] width 77 height 19
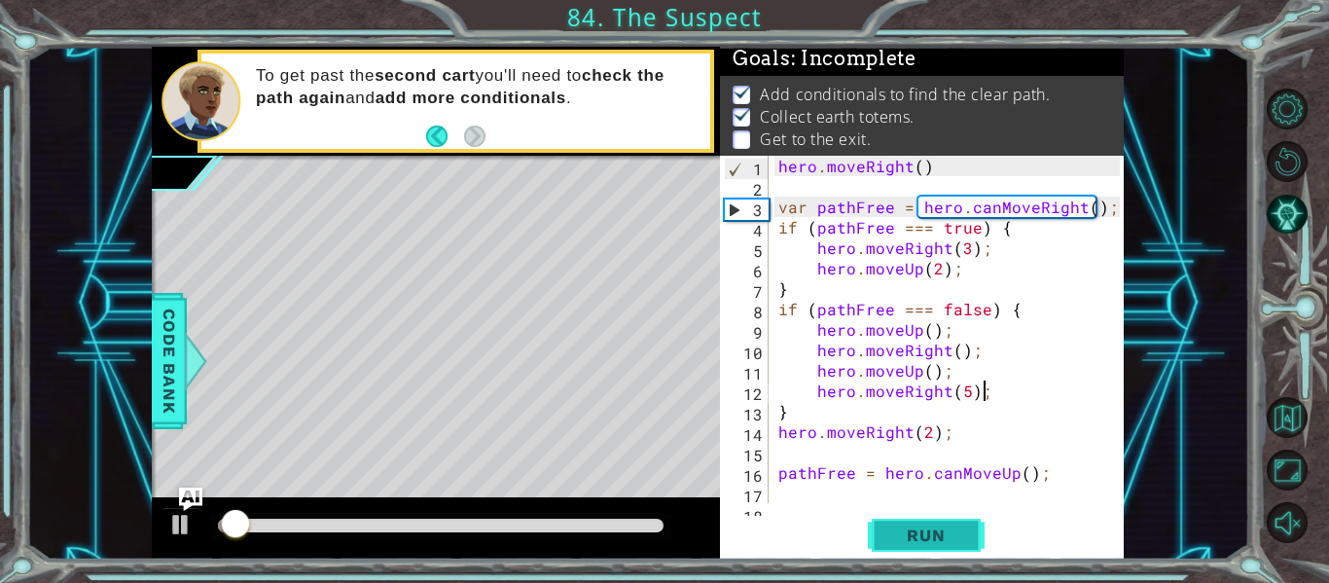
click at [947, 553] on button "Run" at bounding box center [926, 536] width 117 height 40
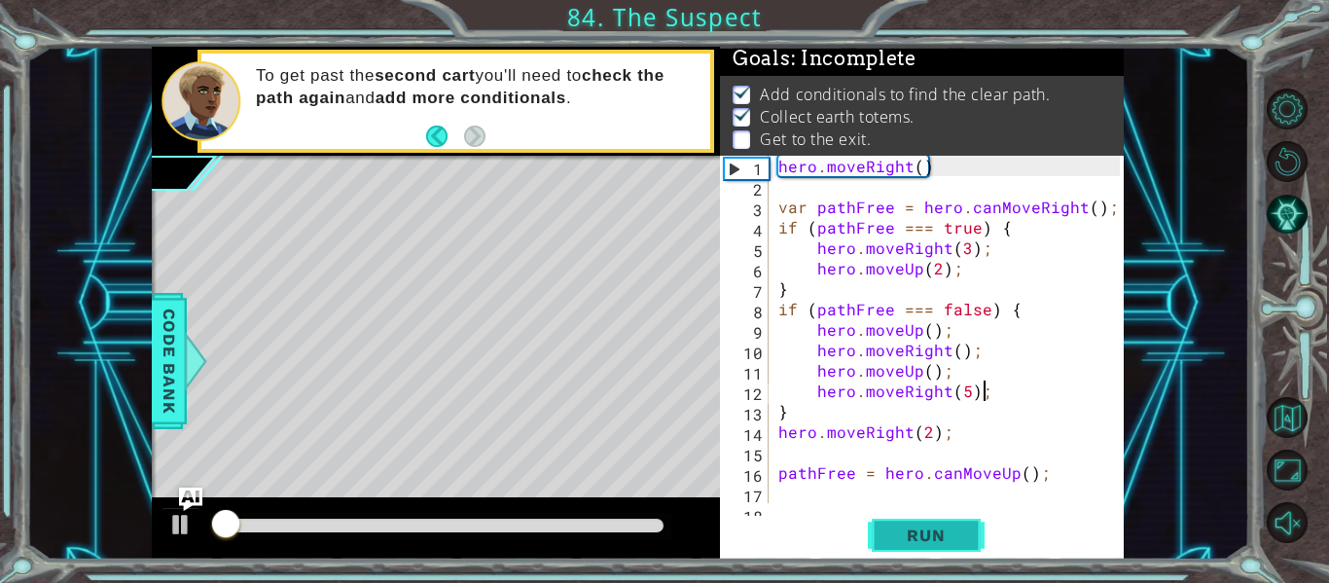
click at [935, 553] on button "Run" at bounding box center [926, 536] width 117 height 40
click at [940, 537] on span "Run" at bounding box center [925, 534] width 77 height 19
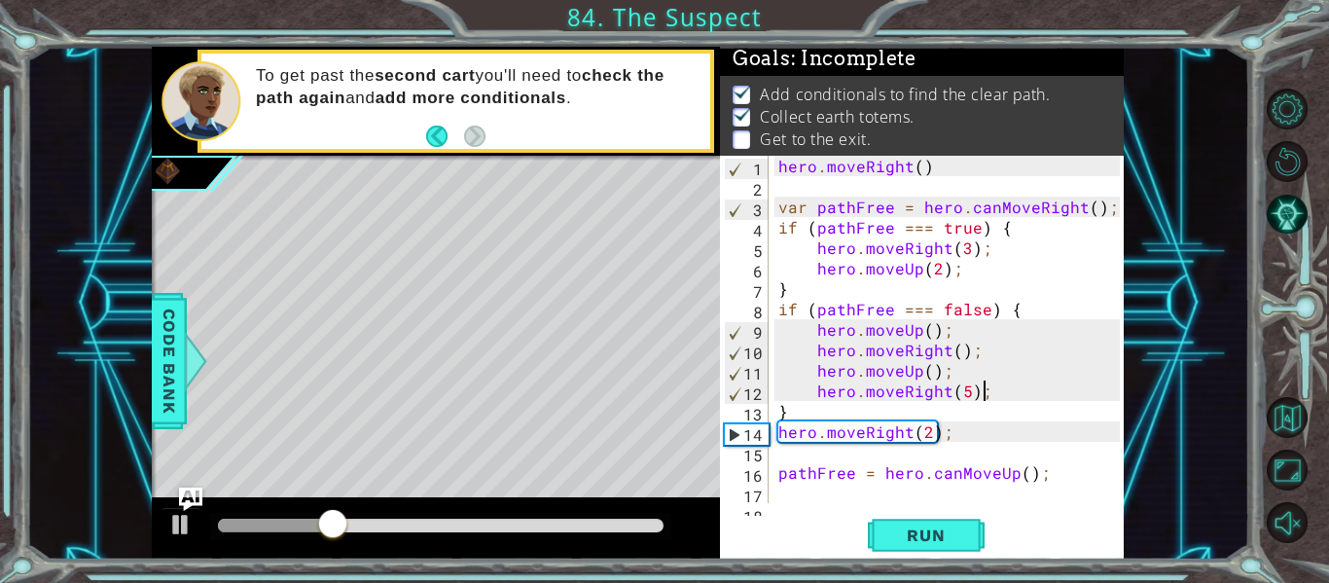
click at [961, 396] on div "hero . moveRight ( ) var pathFree = hero . canMoveRight ( ) ; if ( pathFree ===…" at bounding box center [951, 350] width 355 height 388
click at [951, 528] on span "Run" at bounding box center [925, 534] width 77 height 19
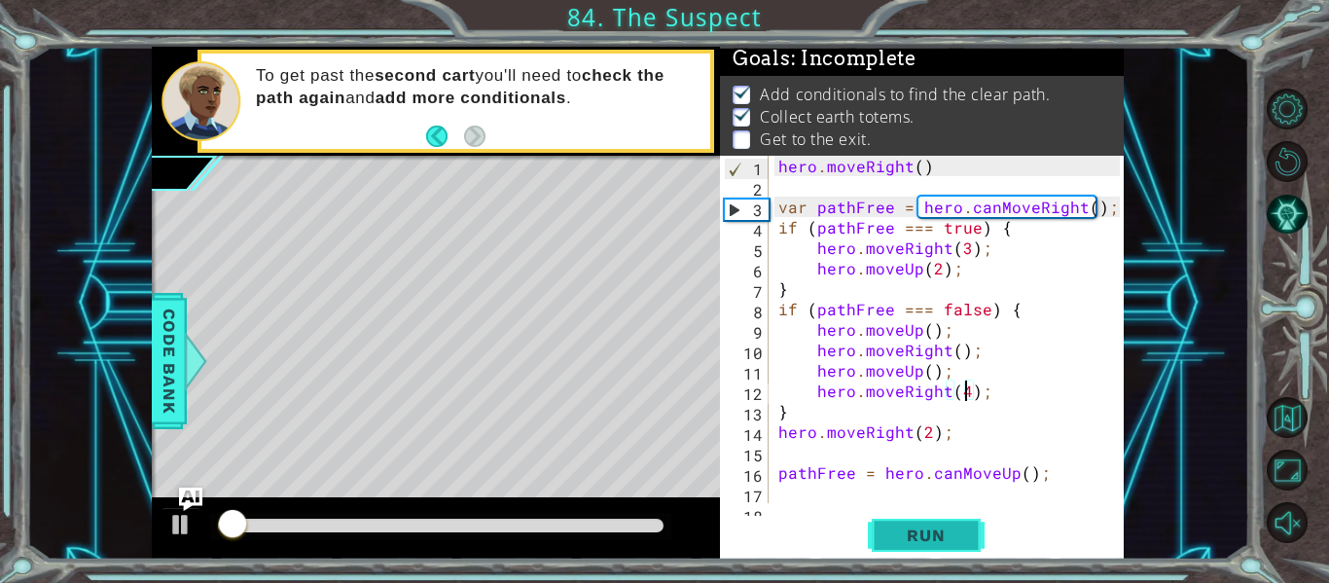
click at [937, 532] on span "Run" at bounding box center [925, 534] width 77 height 19
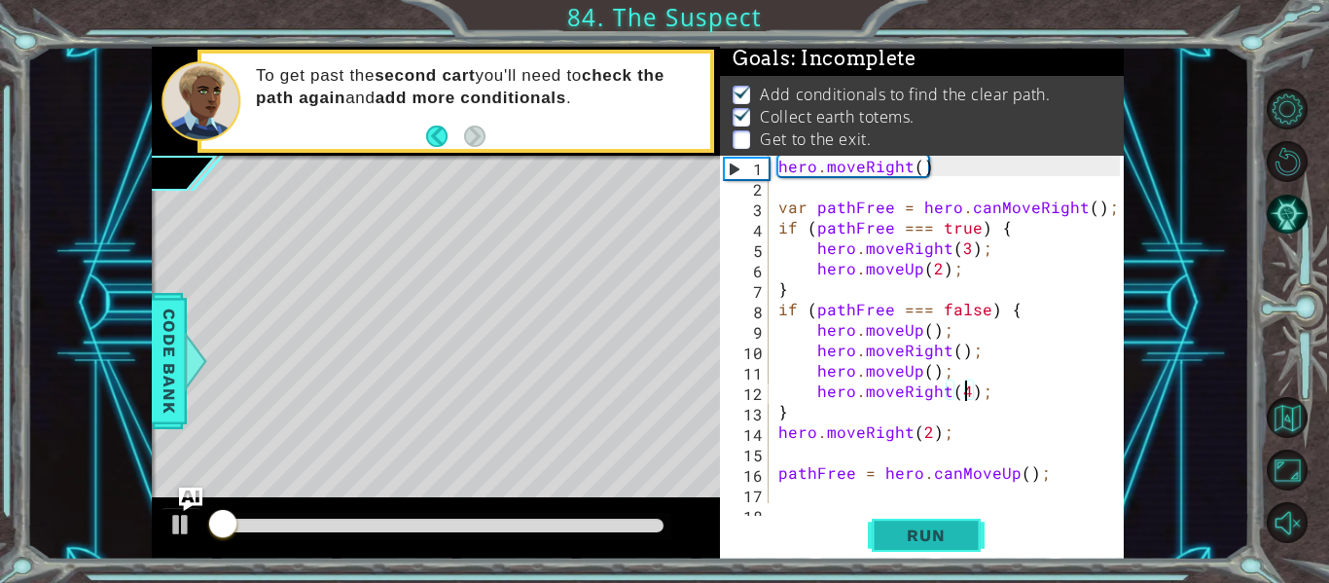
click at [929, 548] on button "Run" at bounding box center [926, 536] width 117 height 40
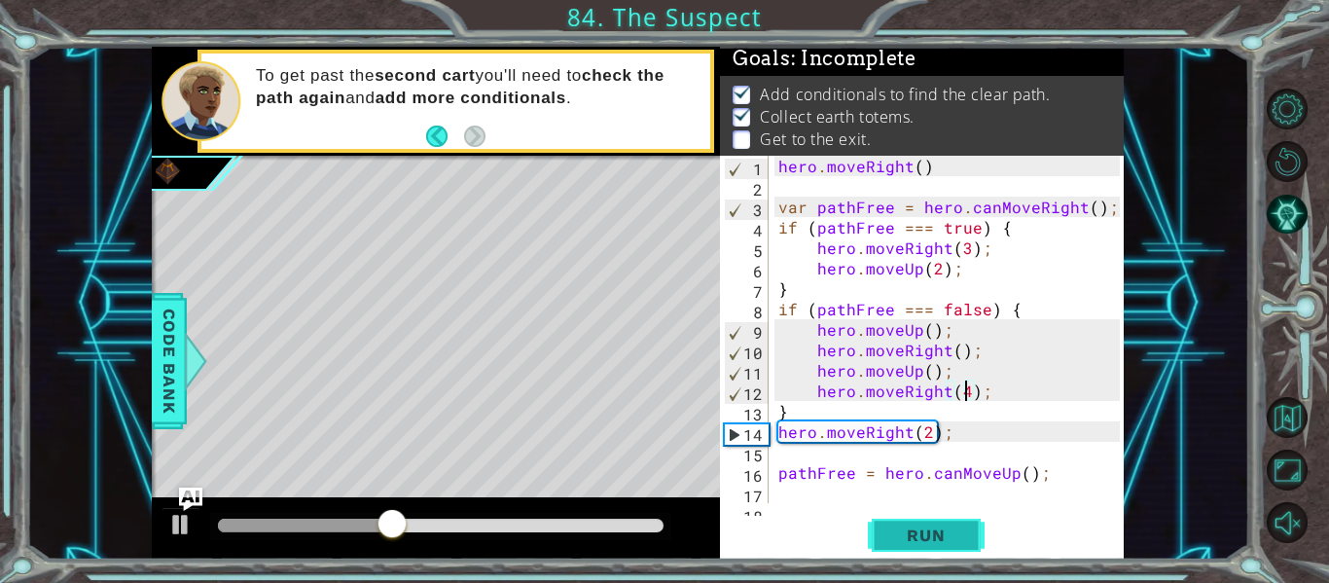
click at [955, 531] on span "Run" at bounding box center [925, 534] width 77 height 19
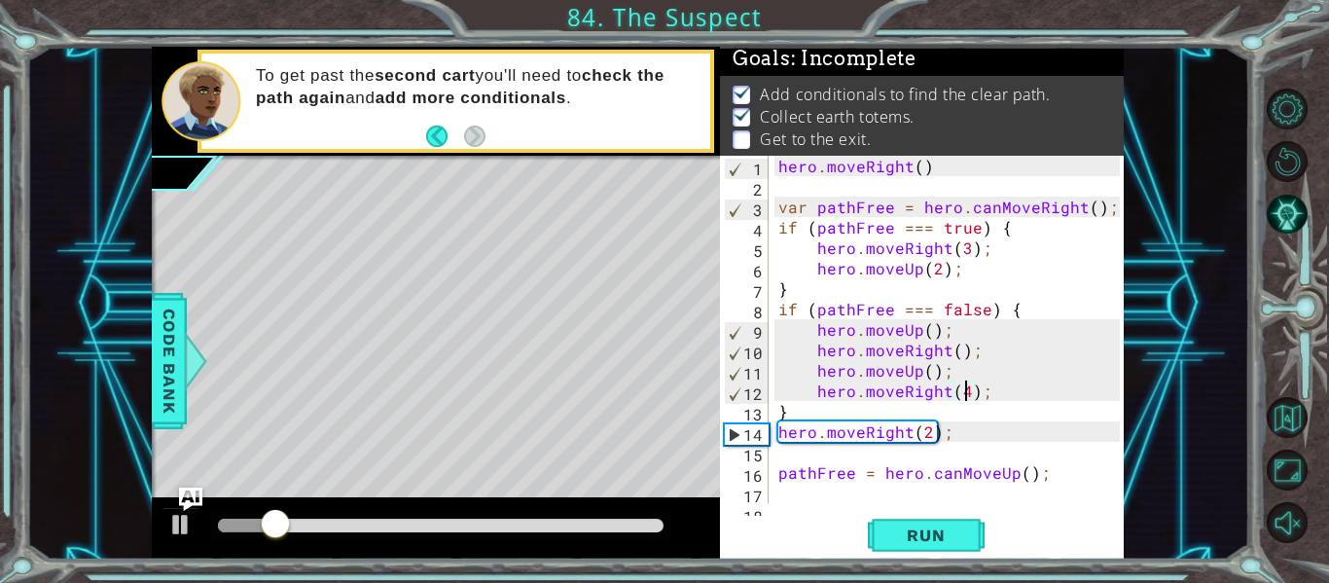
click at [931, 336] on div "hero . moveRight ( ) var pathFree = hero . canMoveRight ( ) ; if ( pathFree ===…" at bounding box center [951, 350] width 355 height 388
click at [915, 534] on span "Run" at bounding box center [925, 534] width 77 height 19
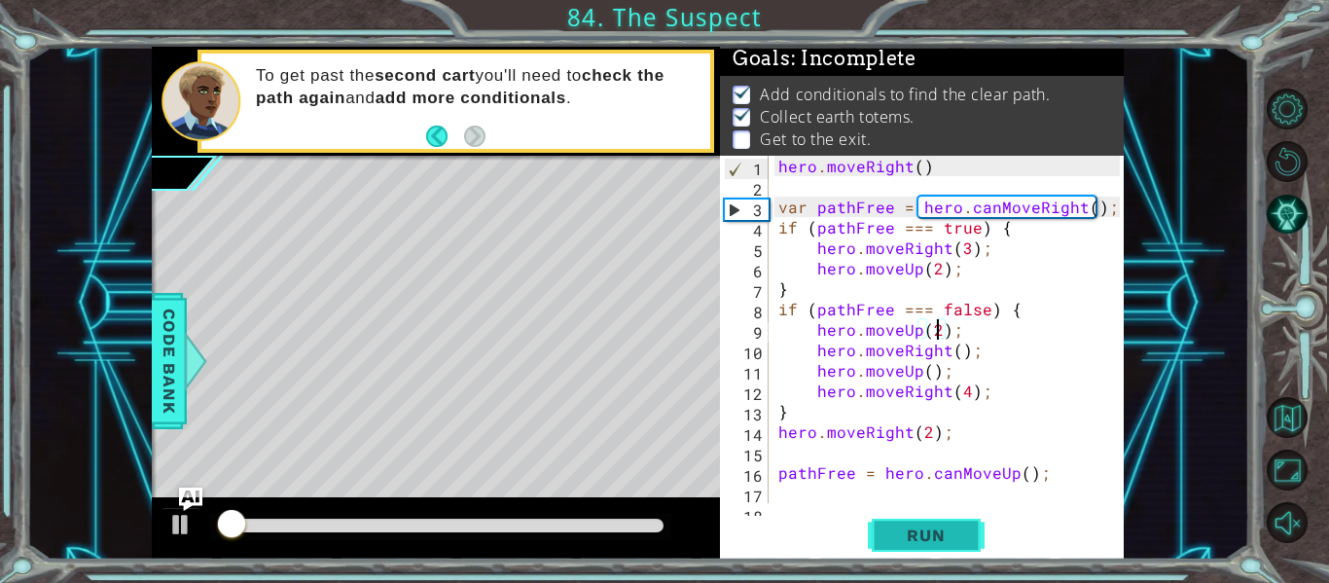
click at [915, 534] on span "Run" at bounding box center [925, 534] width 77 height 19
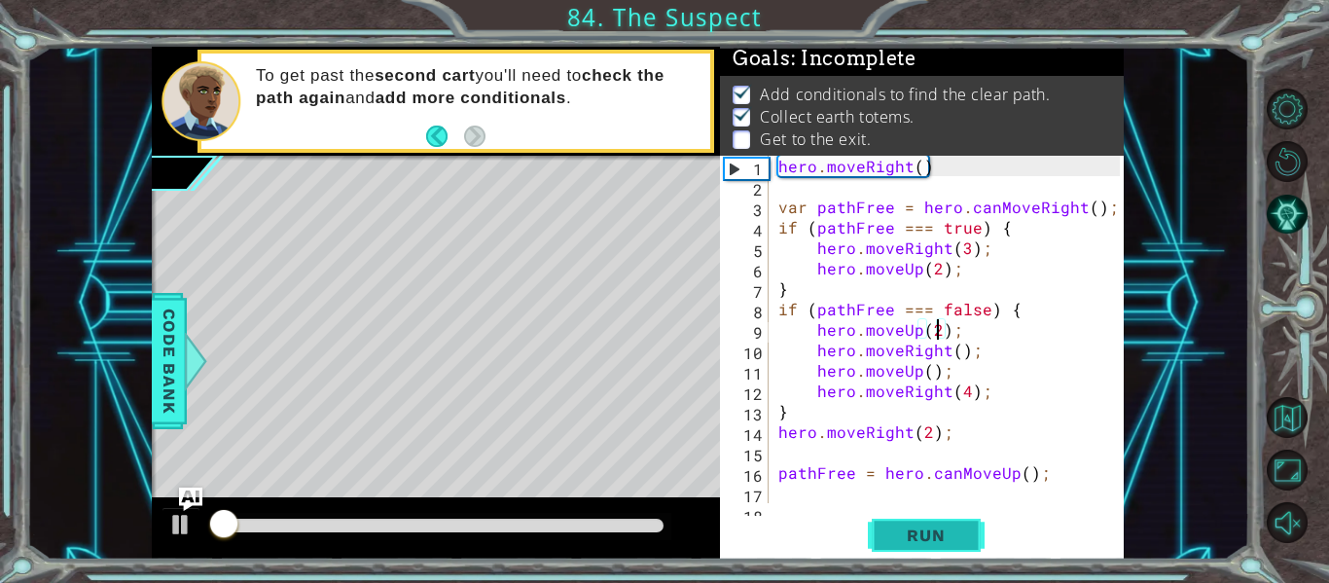
click at [915, 534] on span "Run" at bounding box center [925, 534] width 77 height 19
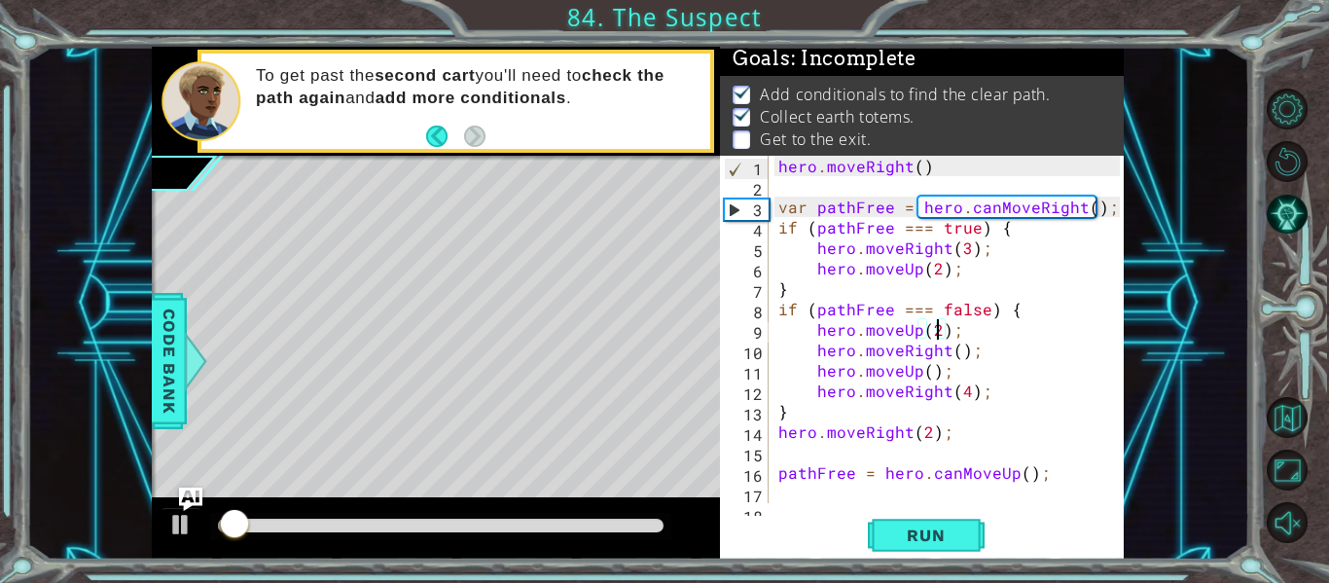
click at [964, 402] on div "hero . moveRight ( ) var pathFree = hero . canMoveRight ( ) ; if ( pathFree ===…" at bounding box center [951, 350] width 355 height 388
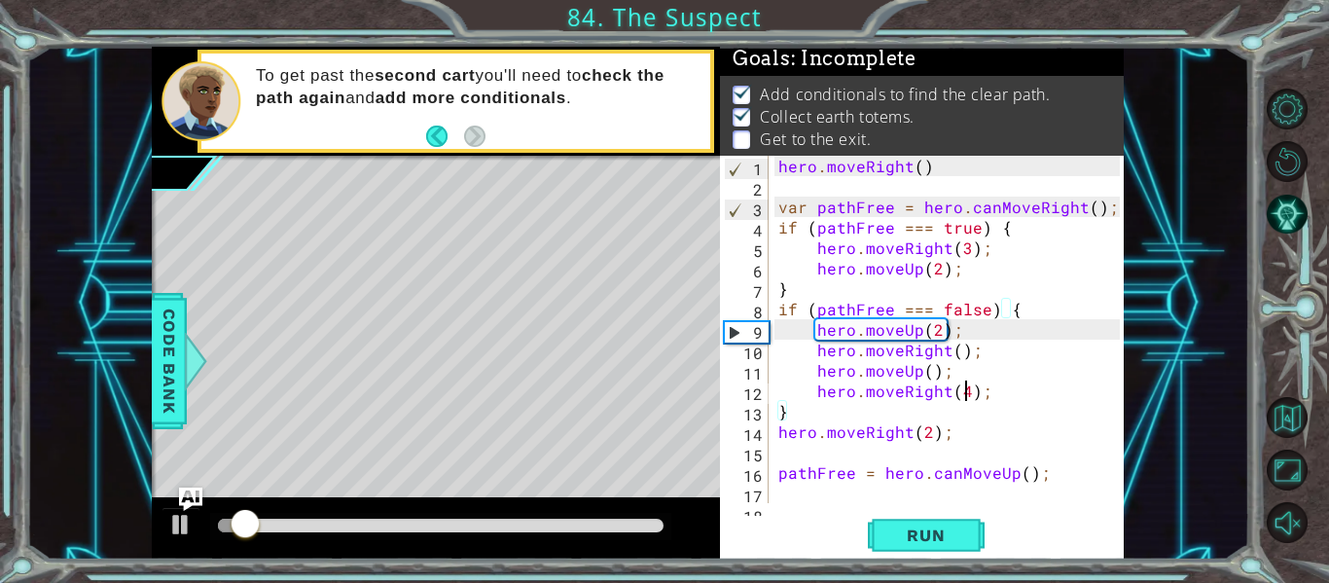
click at [964, 395] on div "hero . moveRight ( ) var pathFree = hero . canMoveRight ( ) ; if ( pathFree ===…" at bounding box center [951, 350] width 355 height 388
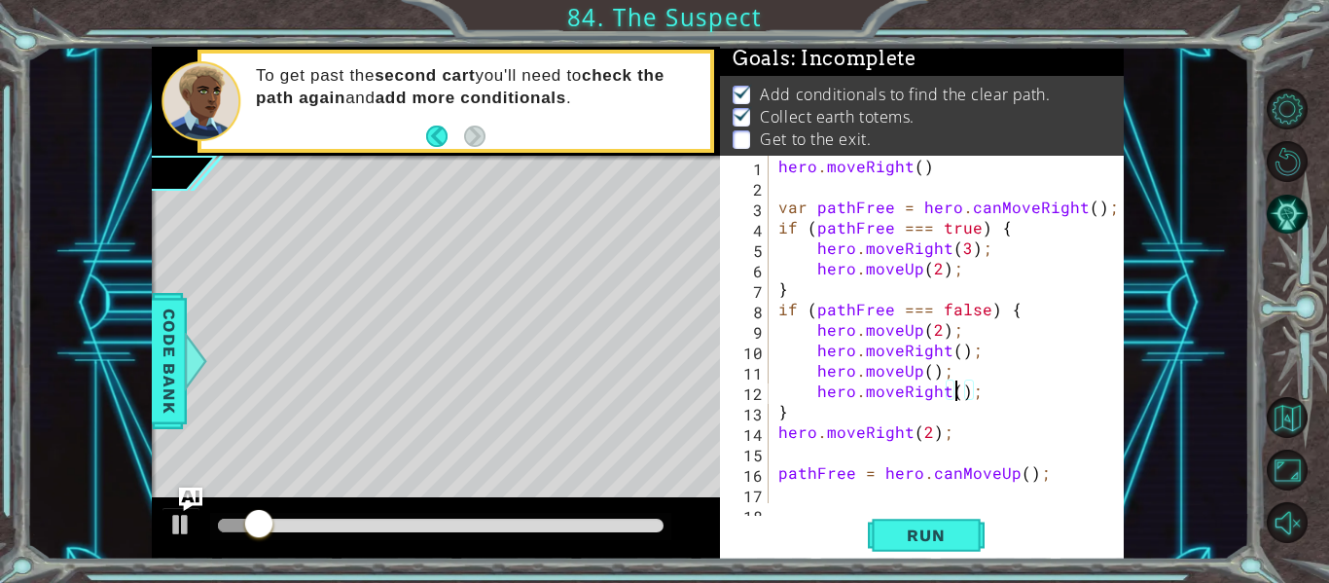
type textarea "hero.moveRight(3);"
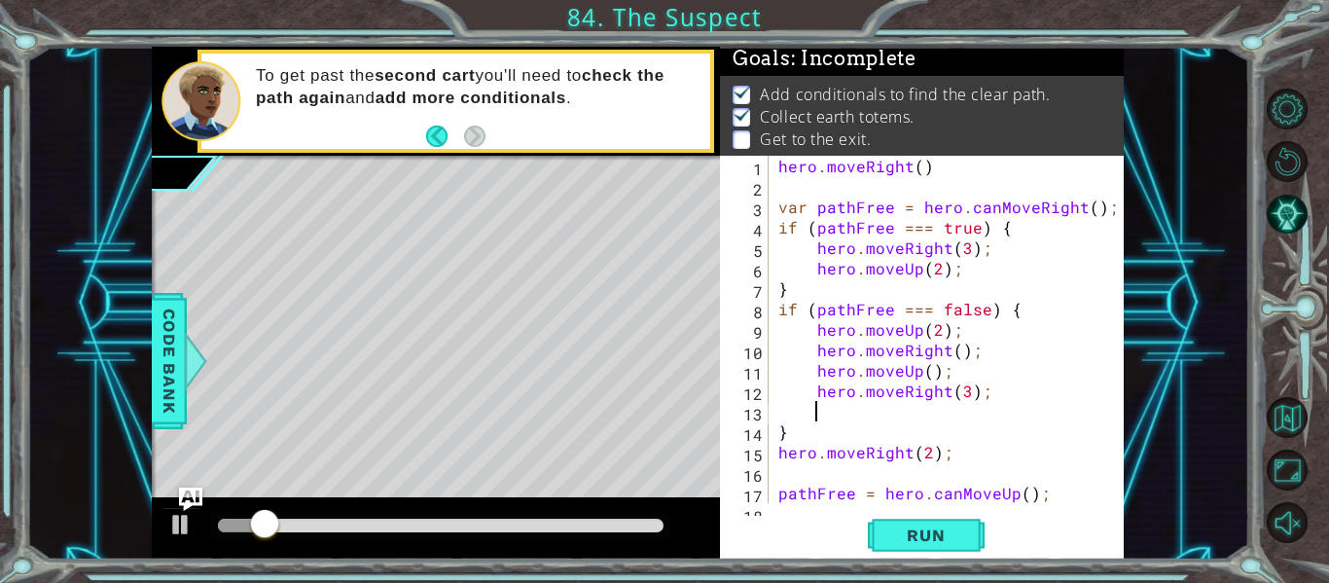
scroll to position [0, 1]
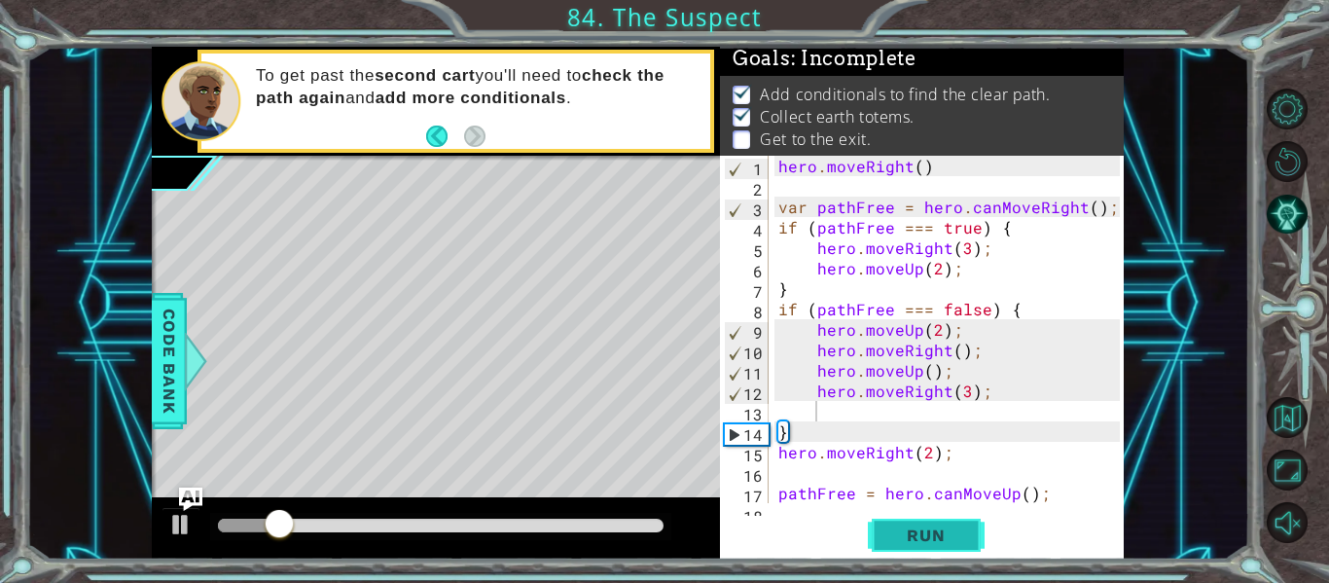
click at [920, 526] on span "Run" at bounding box center [925, 534] width 77 height 19
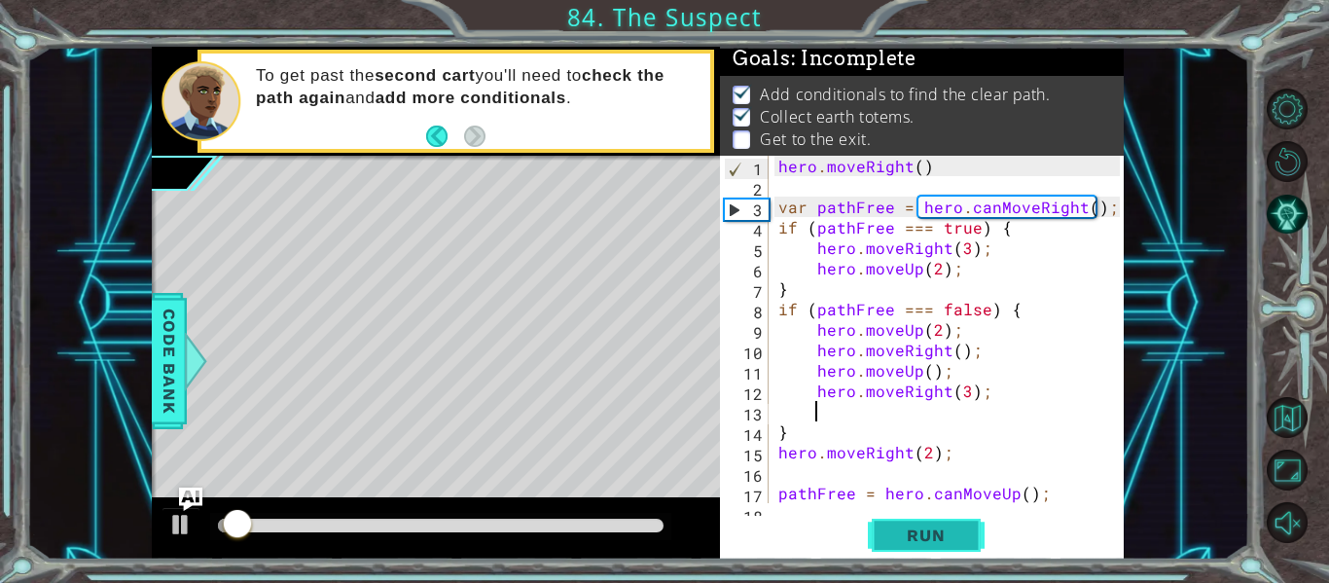
click at [920, 526] on span "Run" at bounding box center [925, 534] width 77 height 19
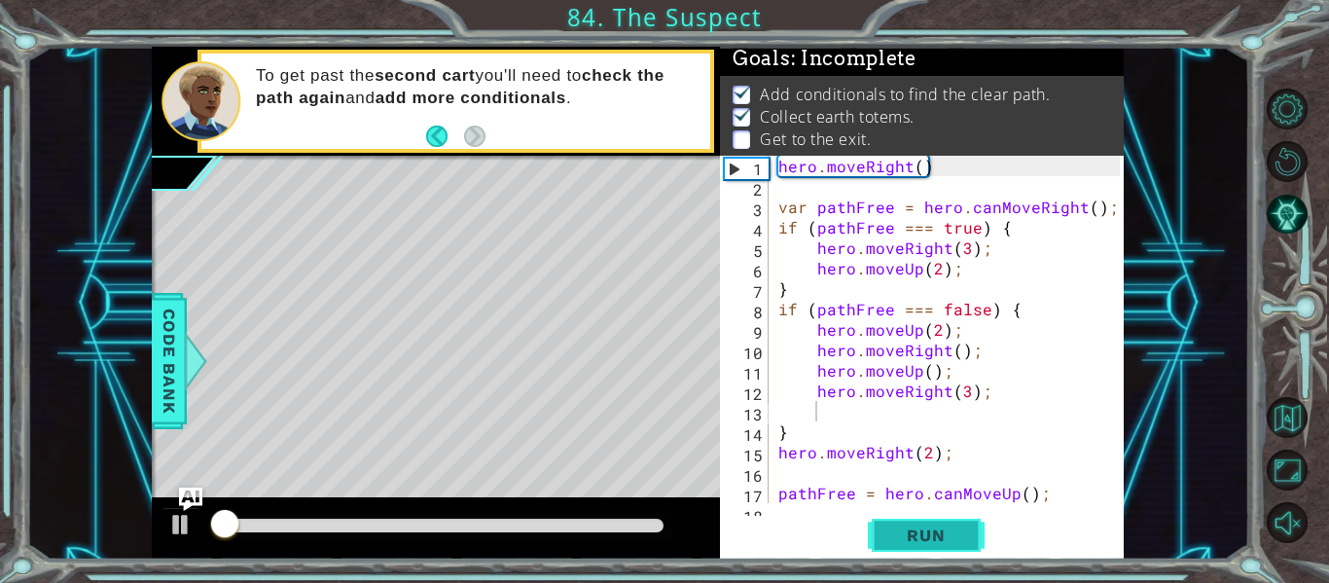
click at [920, 526] on span "Run" at bounding box center [925, 534] width 77 height 19
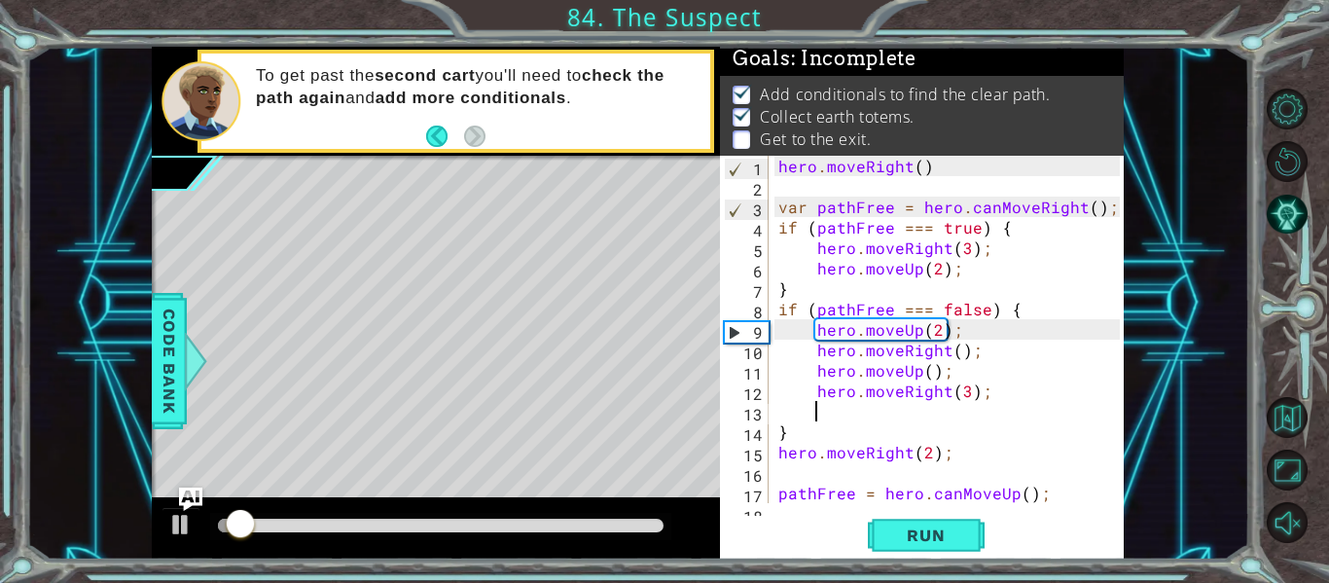
click at [962, 402] on div "hero . moveRight ( ) var pathFree = hero . canMoveRight ( ) ; if ( pathFree ===…" at bounding box center [951, 350] width 355 height 388
click at [978, 388] on div "hero . moveRight ( ) var pathFree = hero . canMoveRight ( ) ; if ( pathFree ===…" at bounding box center [951, 350] width 355 height 388
click at [966, 394] on div "hero . moveRight ( ) var pathFree = hero . canMoveRight ( ) ; if ( pathFree ===…" at bounding box center [951, 350] width 355 height 388
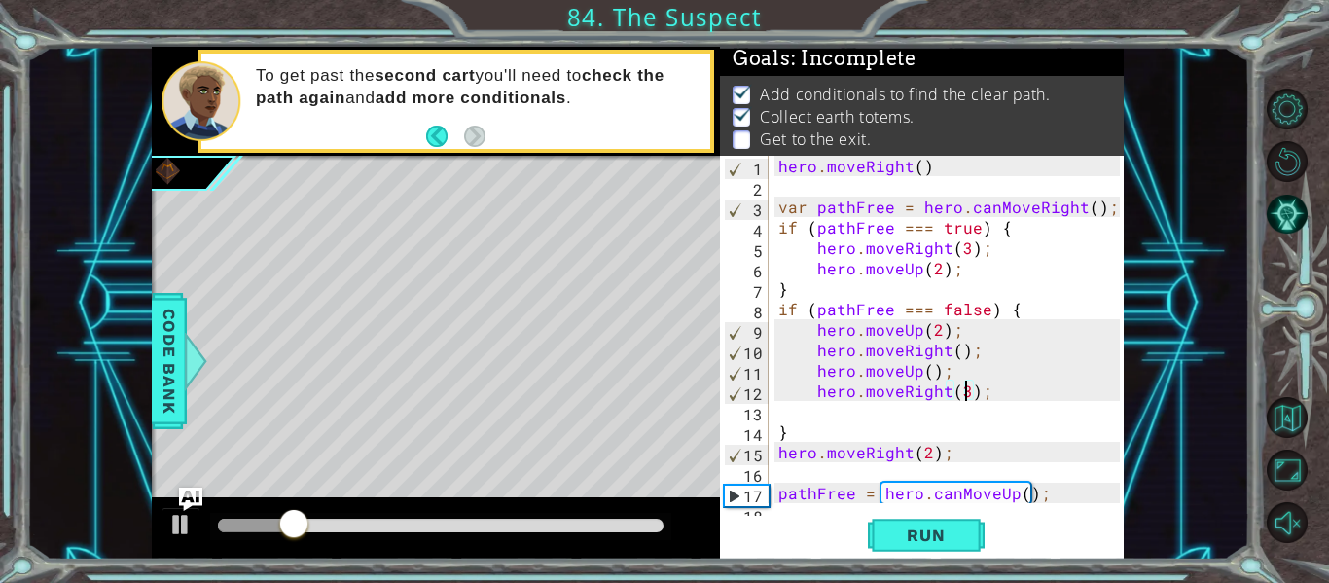
click at [954, 365] on div "hero . moveRight ( ) var pathFree = hero . canMoveRight ( ) ; if ( pathFree ===…" at bounding box center [951, 350] width 355 height 388
type textarea "h"
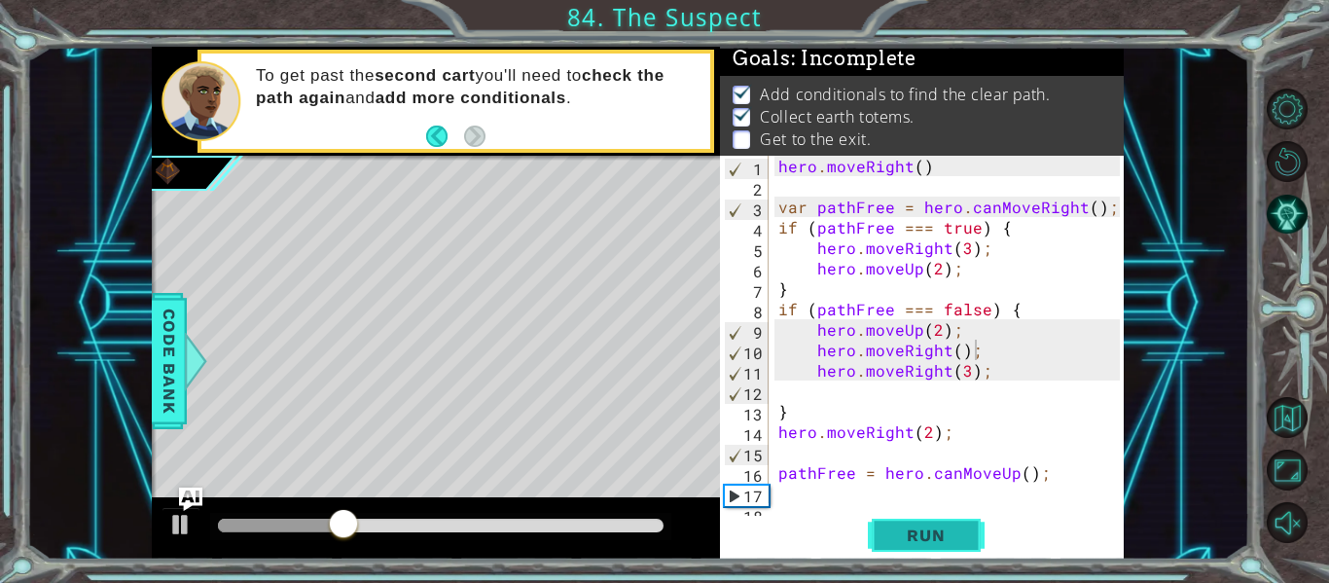
click at [922, 543] on span "Run" at bounding box center [925, 534] width 77 height 19
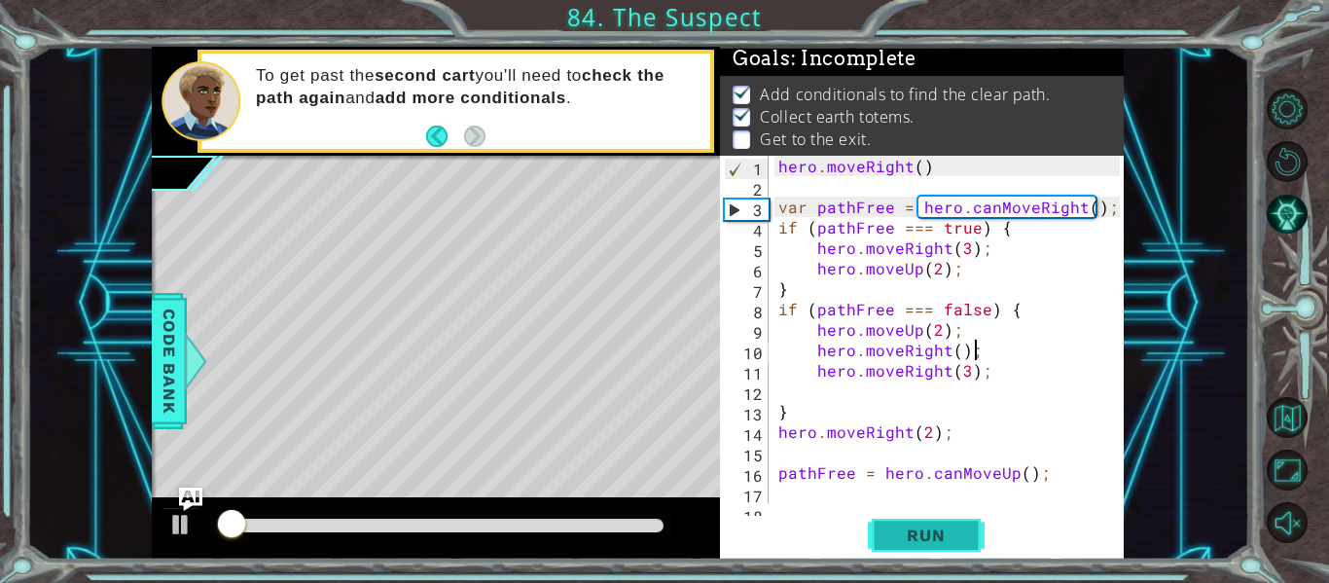
click at [934, 538] on span "Run" at bounding box center [925, 534] width 77 height 19
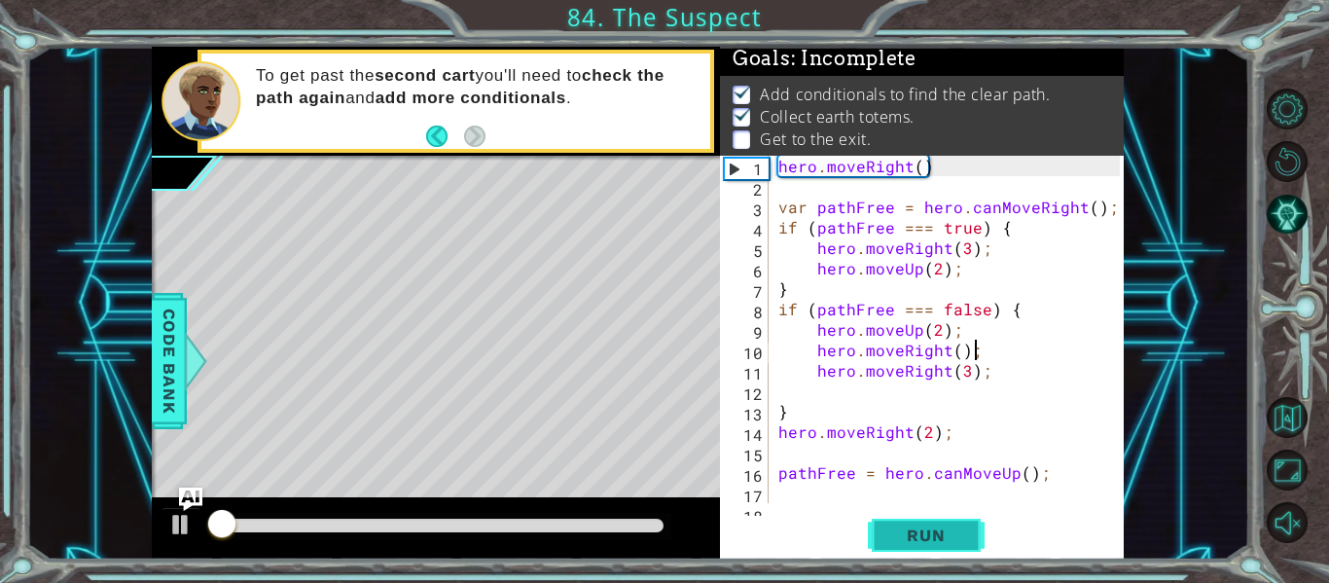
click at [934, 538] on span "Run" at bounding box center [925, 534] width 77 height 19
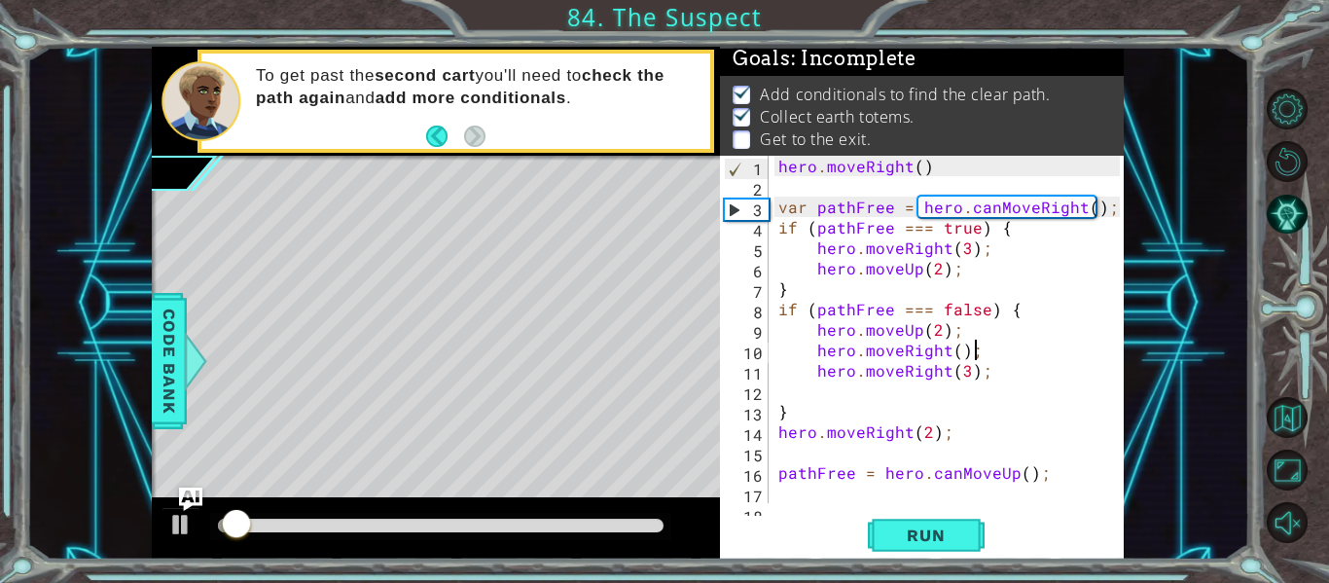
click at [999, 370] on div "hero . moveRight ( ) var pathFree = hero . canMoveRight ( ) ; if ( pathFree ===…" at bounding box center [951, 350] width 355 height 388
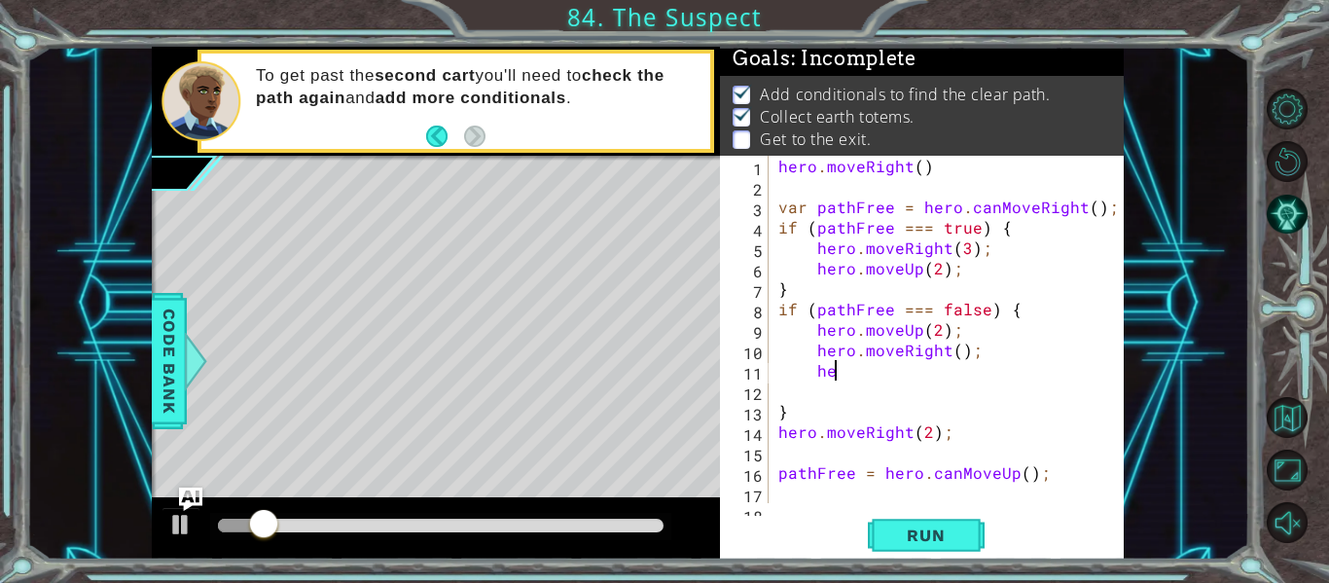
type textarea "h"
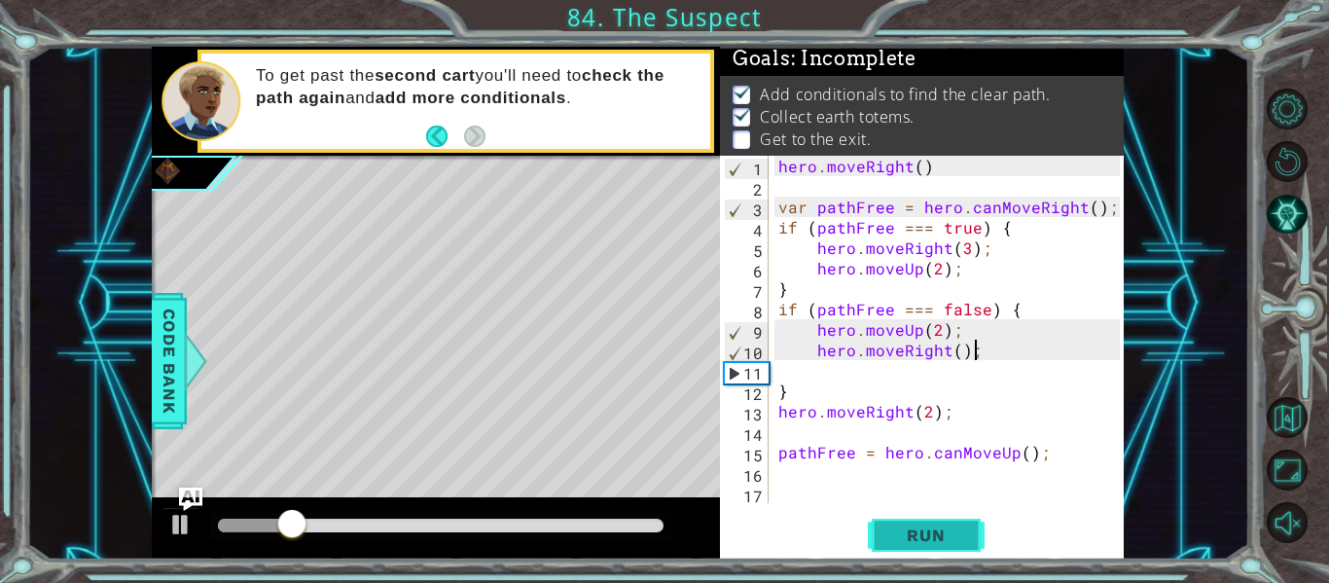
click at [943, 536] on span "Run" at bounding box center [925, 534] width 77 height 19
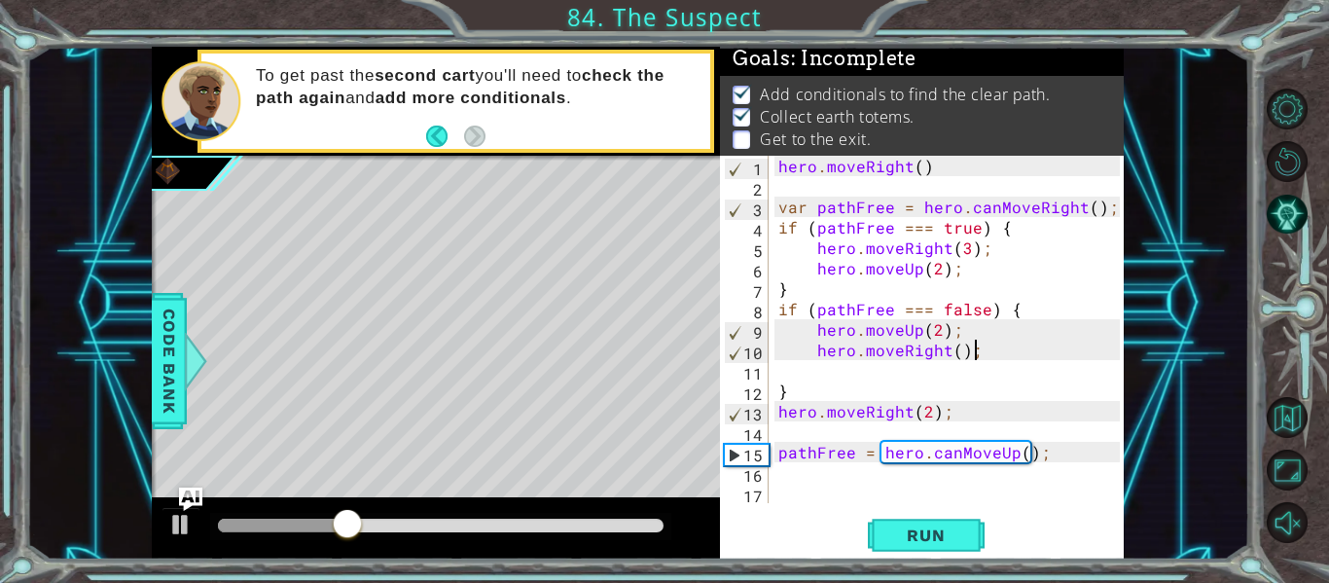
click at [803, 407] on div "hero . moveRight ( ) var pathFree = hero . canMoveRight ( ) ; if ( pathFree ===…" at bounding box center [951, 350] width 355 height 388
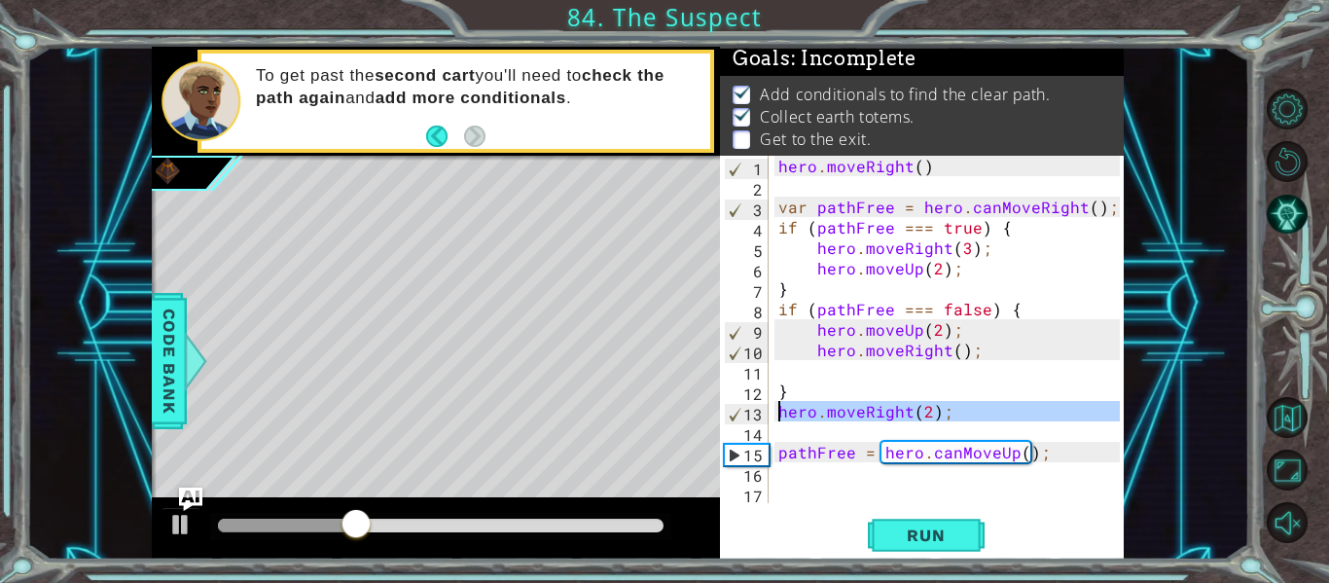
type textarea "hero.moveRight(2);"
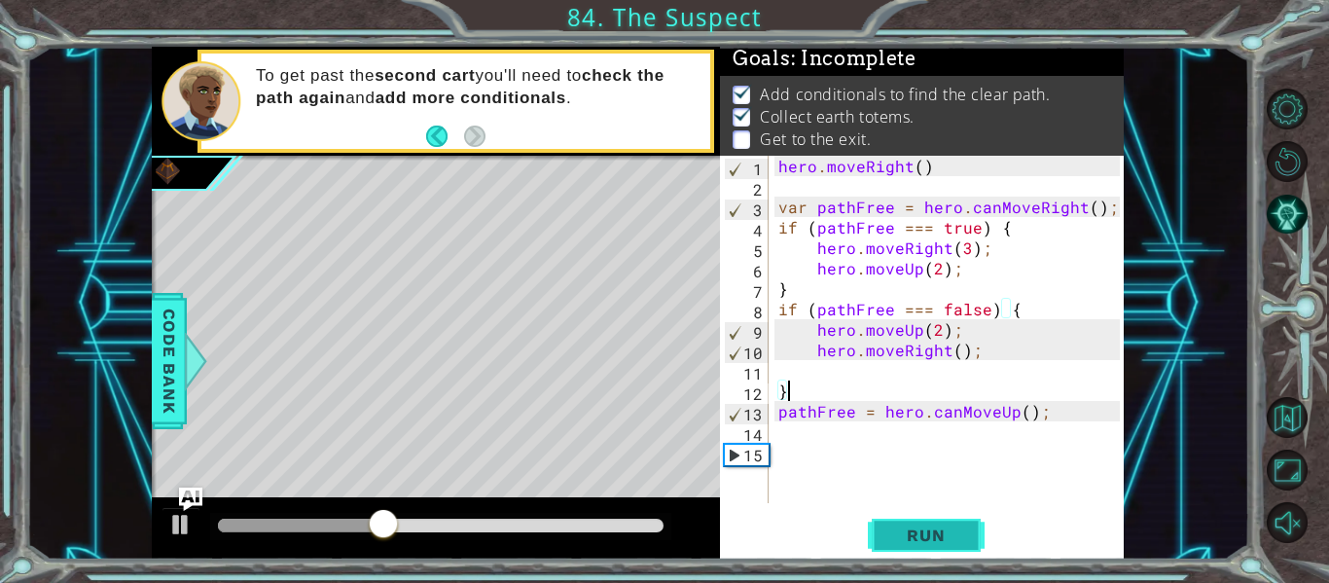
click at [893, 525] on span "Run" at bounding box center [925, 534] width 77 height 19
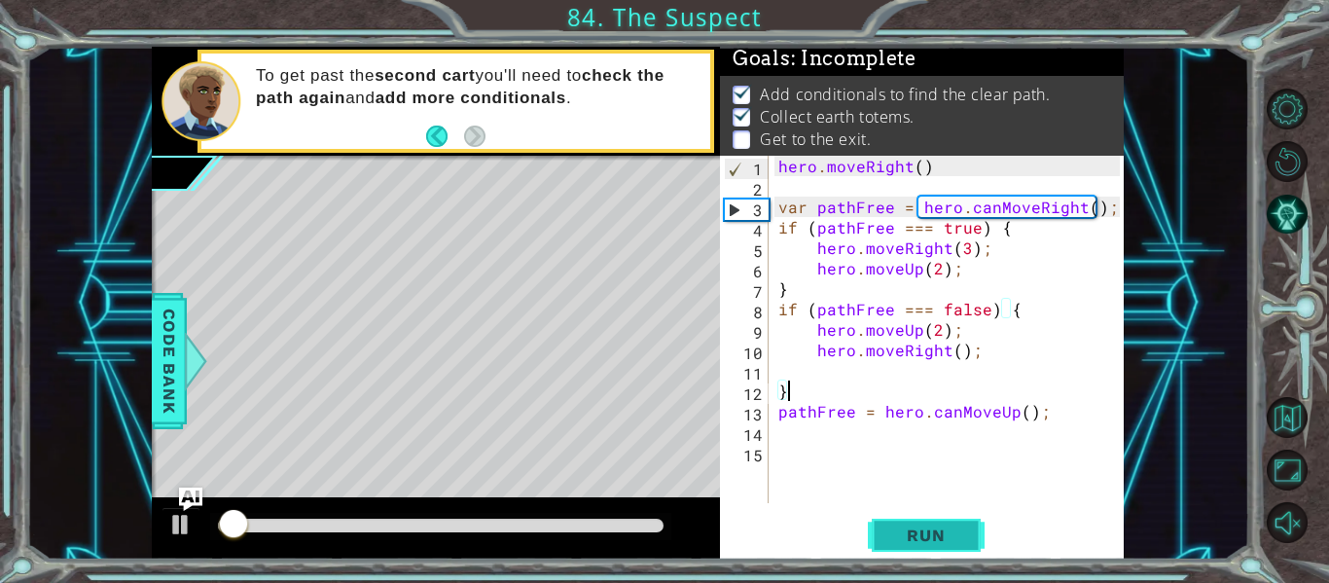
click at [893, 525] on span "Run" at bounding box center [925, 534] width 77 height 19
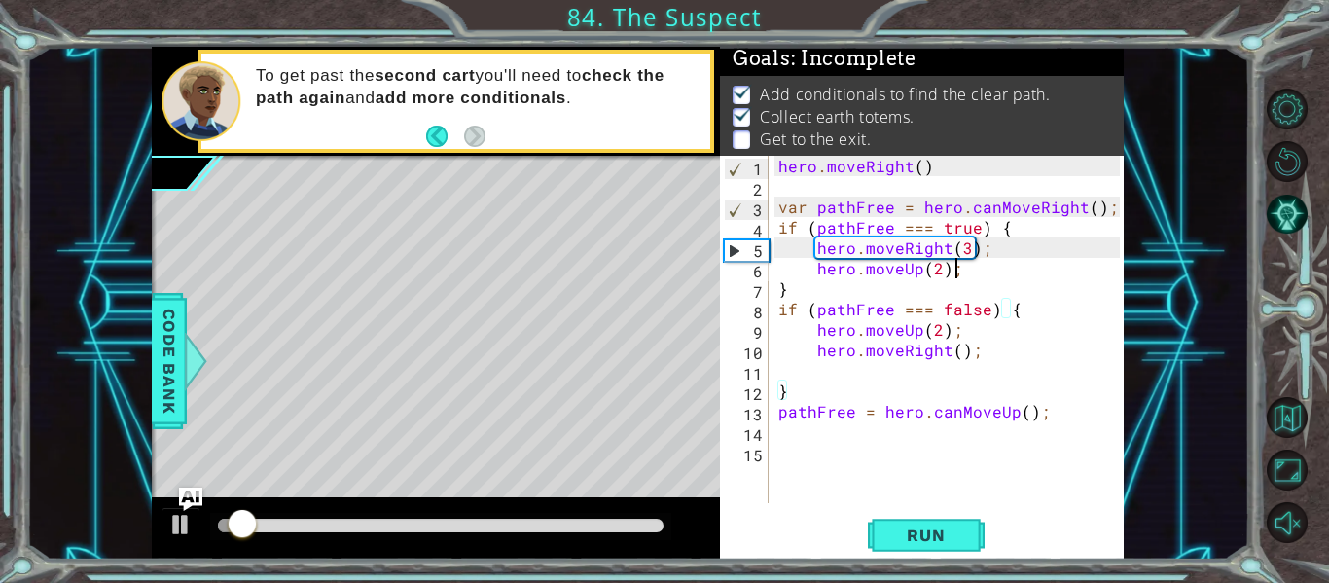
click at [978, 272] on div "hero . moveRight ( ) var pathFree = hero . canMoveRight ( ) ; if ( pathFree ===…" at bounding box center [951, 350] width 355 height 388
type textarea "hero.moveUp(2);"
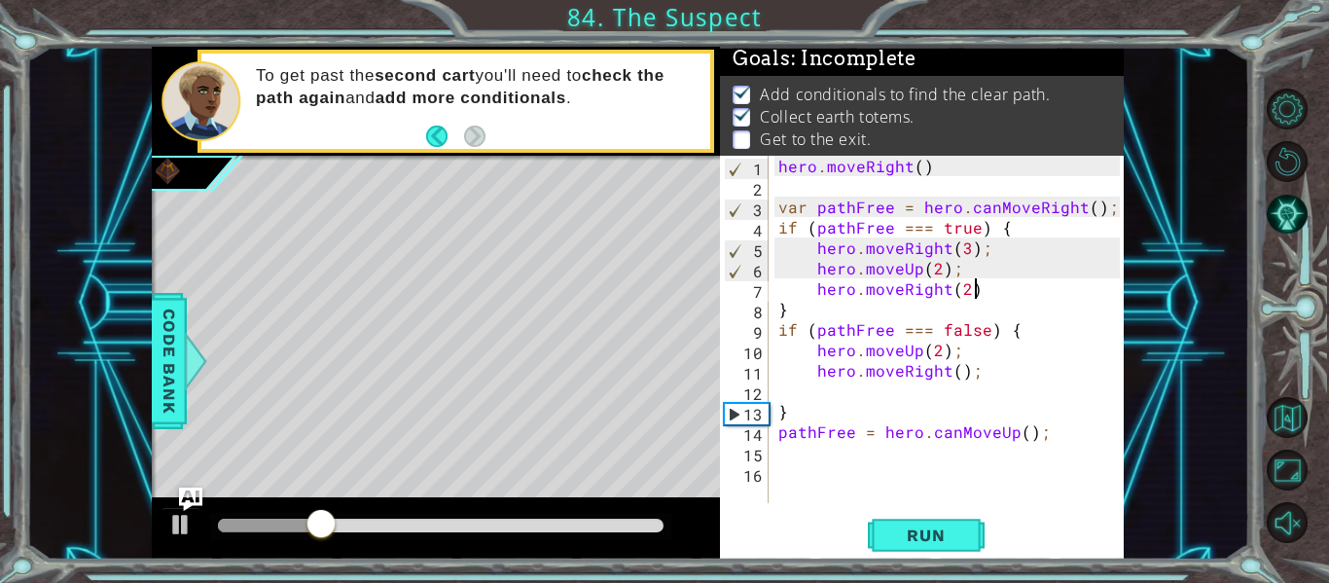
scroll to position [0, 12]
click at [919, 554] on button "Run" at bounding box center [926, 536] width 117 height 40
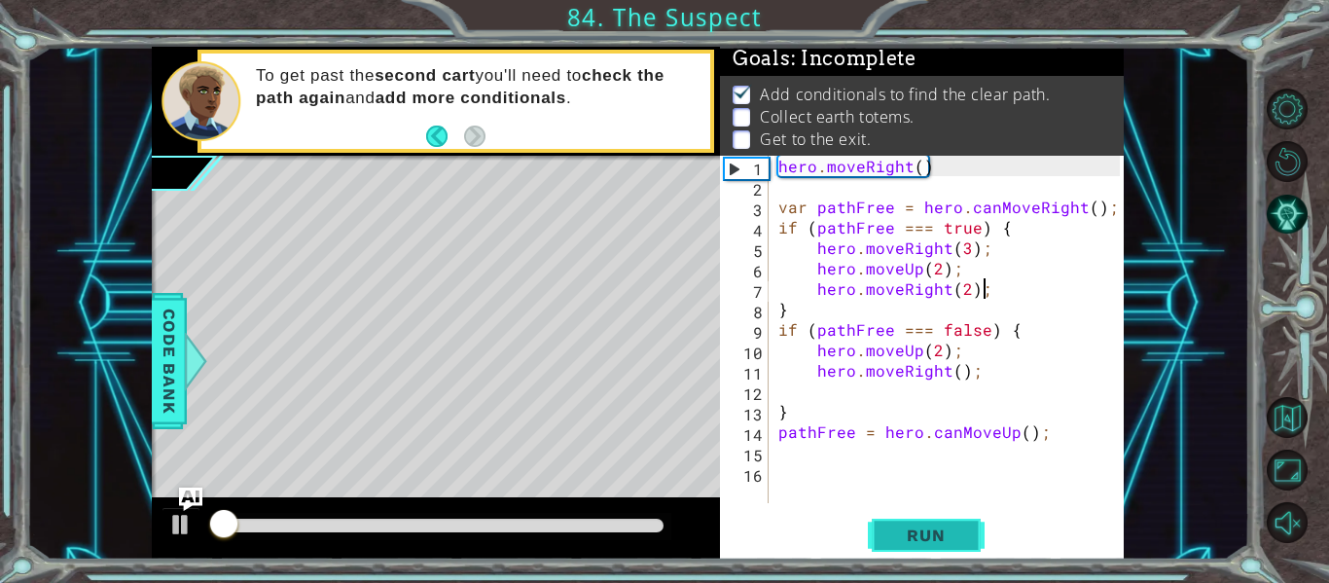
click at [951, 552] on button "Run" at bounding box center [926, 536] width 117 height 40
click at [964, 549] on button "Run" at bounding box center [926, 536] width 117 height 40
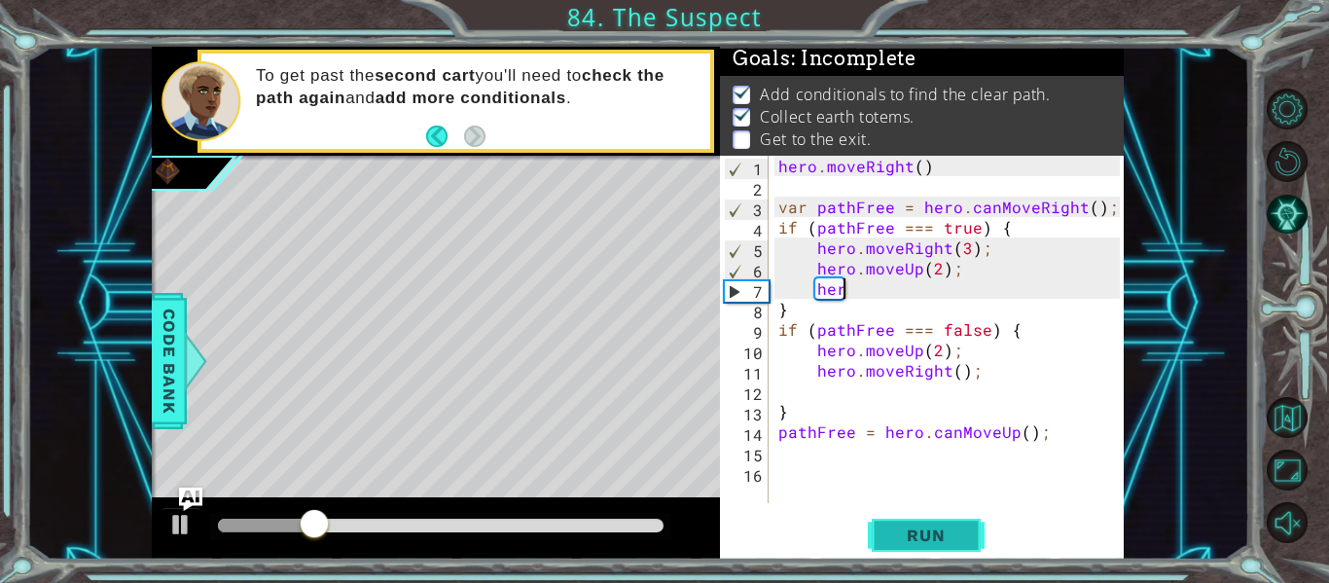
type textarea "h"
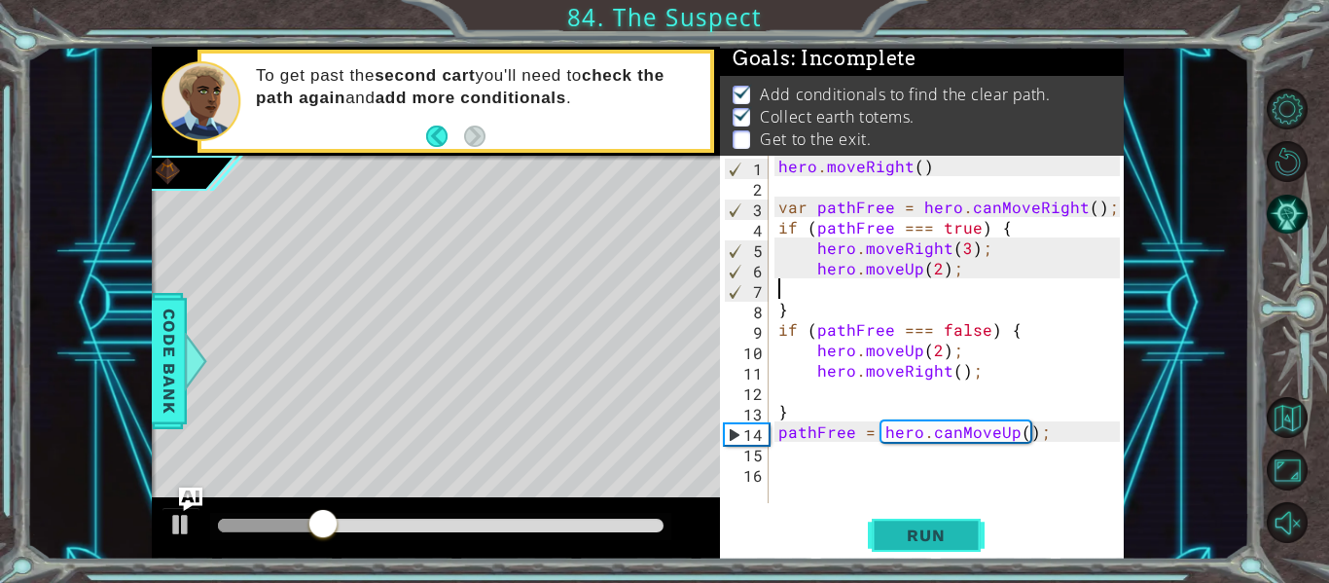
scroll to position [0, 0]
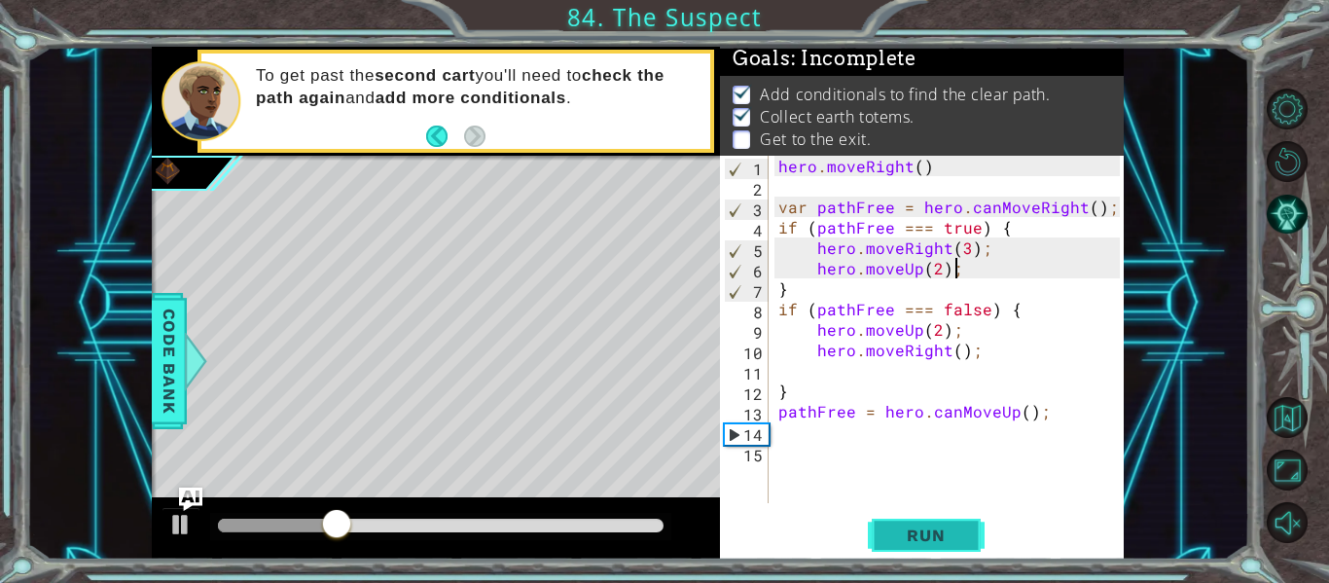
click at [952, 537] on span "Run" at bounding box center [925, 534] width 77 height 19
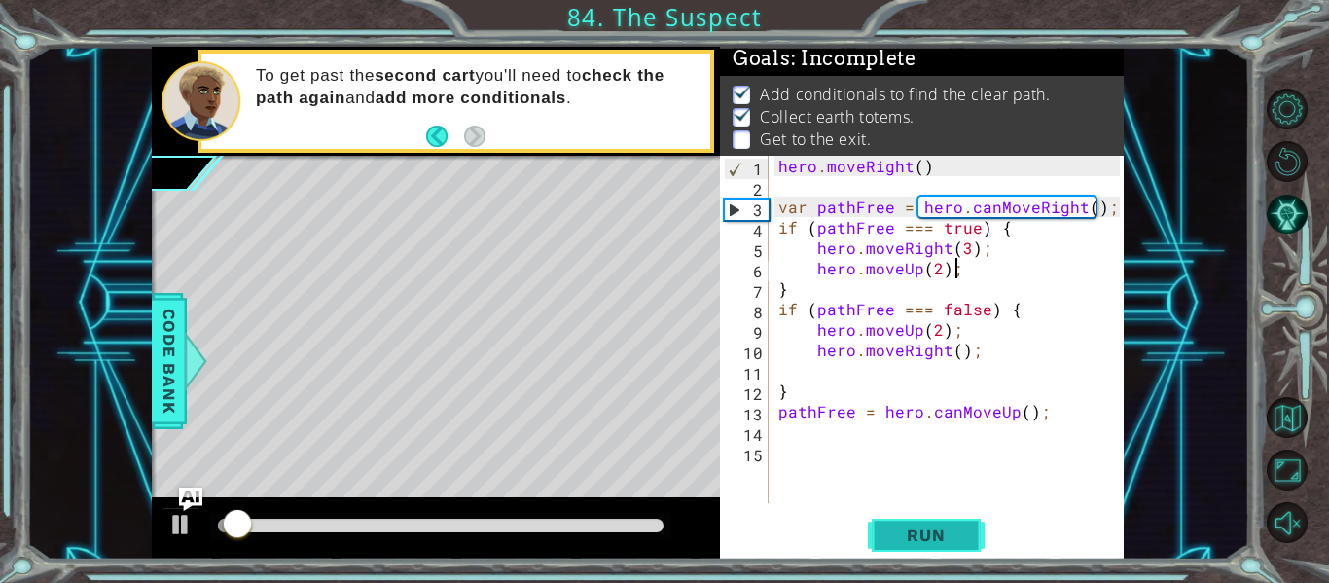
click at [940, 539] on span "Run" at bounding box center [925, 534] width 77 height 19
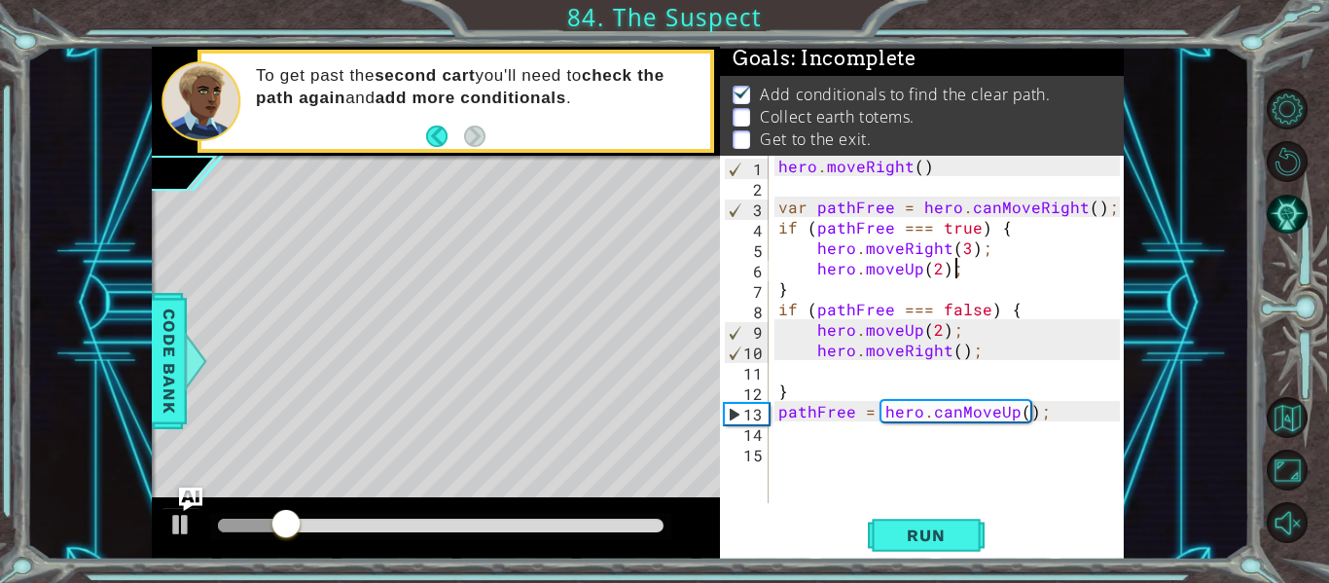
click at [960, 351] on div "hero . moveRight ( ) var pathFree = hero . canMoveRight ( ) ; if ( pathFree ===…" at bounding box center [951, 350] width 355 height 388
type textarea "hero.moveRight(3);"
click at [942, 537] on span "Run" at bounding box center [925, 534] width 77 height 19
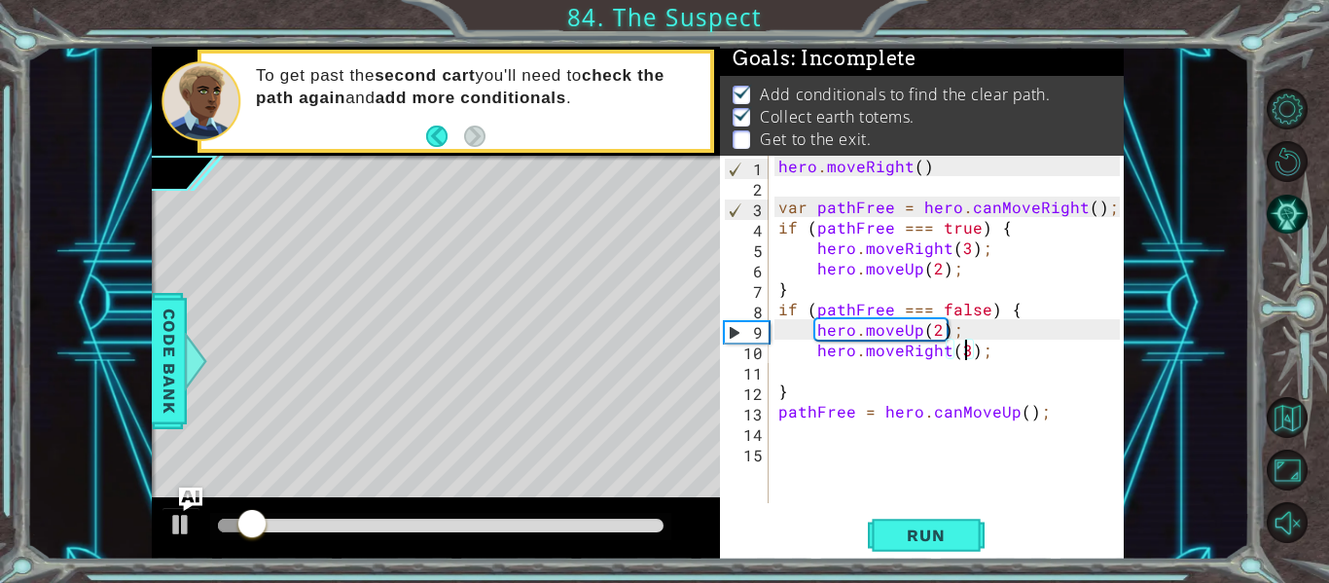
click at [1012, 445] on div "hero . moveRight ( ) var pathFree = hero . canMoveRight ( ) ; if ( pathFree ===…" at bounding box center [951, 350] width 355 height 388
click at [996, 437] on div "hero . moveRight ( ) var pathFree = hero . canMoveRight ( ) ; if ( pathFree ===…" at bounding box center [951, 350] width 355 height 388
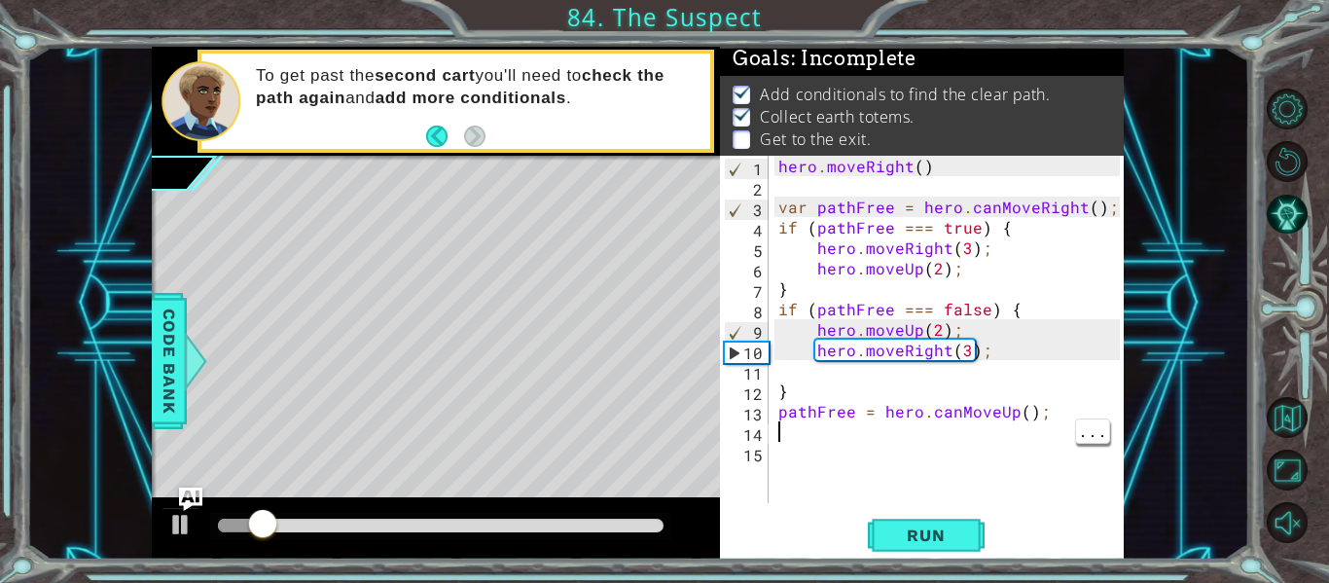
click at [954, 454] on div "hero . moveRight ( ) var pathFree = hero . canMoveRight ( ) ; if ( pathFree ===…" at bounding box center [951, 350] width 355 height 388
click at [833, 454] on div "hero . moveRight ( ) var pathFree = hero . canMoveRight ( ) ; if ( pathFree ===…" at bounding box center [951, 350] width 355 height 388
click at [860, 438] on div "hero . moveRight ( ) var pathFree = hero . canMoveRight ( ) ; if ( pathFree ===…" at bounding box center [951, 350] width 355 height 388
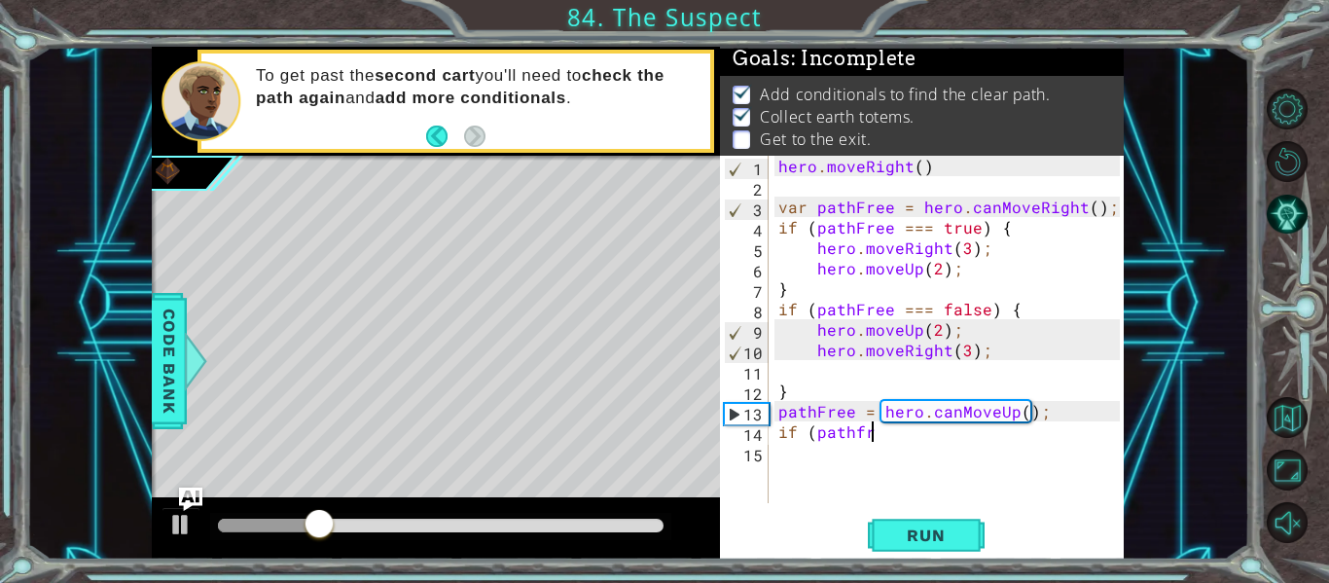
scroll to position [0, 6]
click at [188, 531] on div at bounding box center [180, 524] width 25 height 25
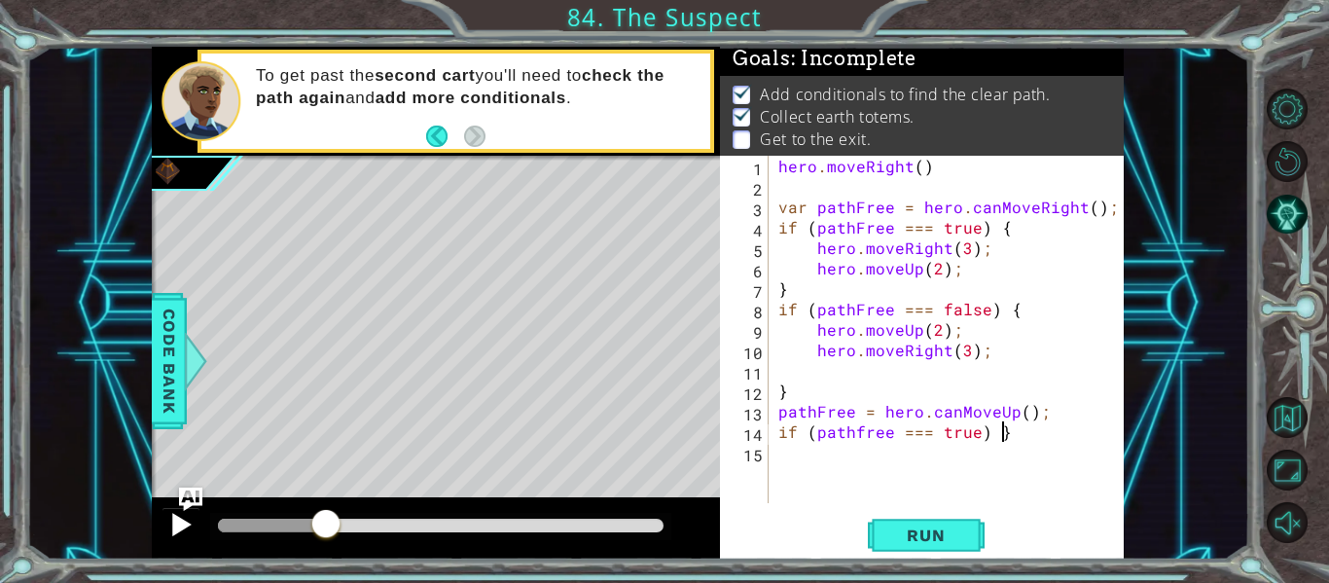
scroll to position [0, 13]
type textarea "if (pathfree === true) {"
type textarea "hero.moveUp(2);"
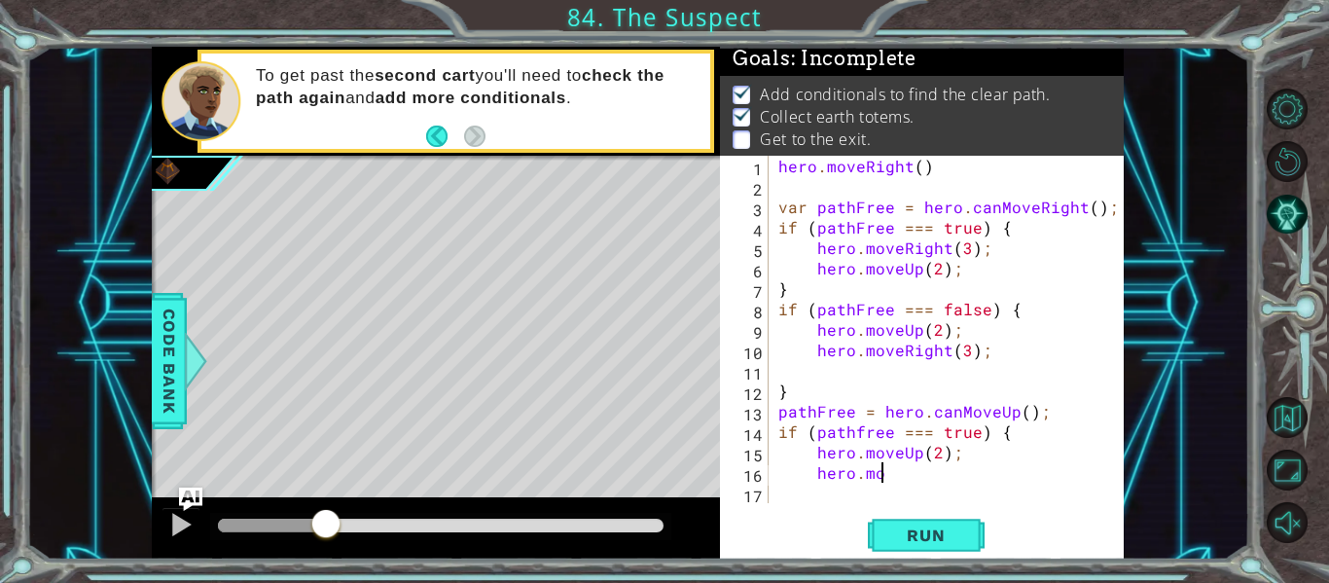
click at [914, 453] on div "hero . moveRight ( ) var pathFree = hero . canMoveRight ( ) ; if ( pathFree ===…" at bounding box center [951, 350] width 355 height 388
click at [124, 269] on div "1 ההההההההההההההההההההההההההההההההההההההההההההההההההההההההההההההההההההההההההההה…" at bounding box center [637, 303] width 1223 height 513
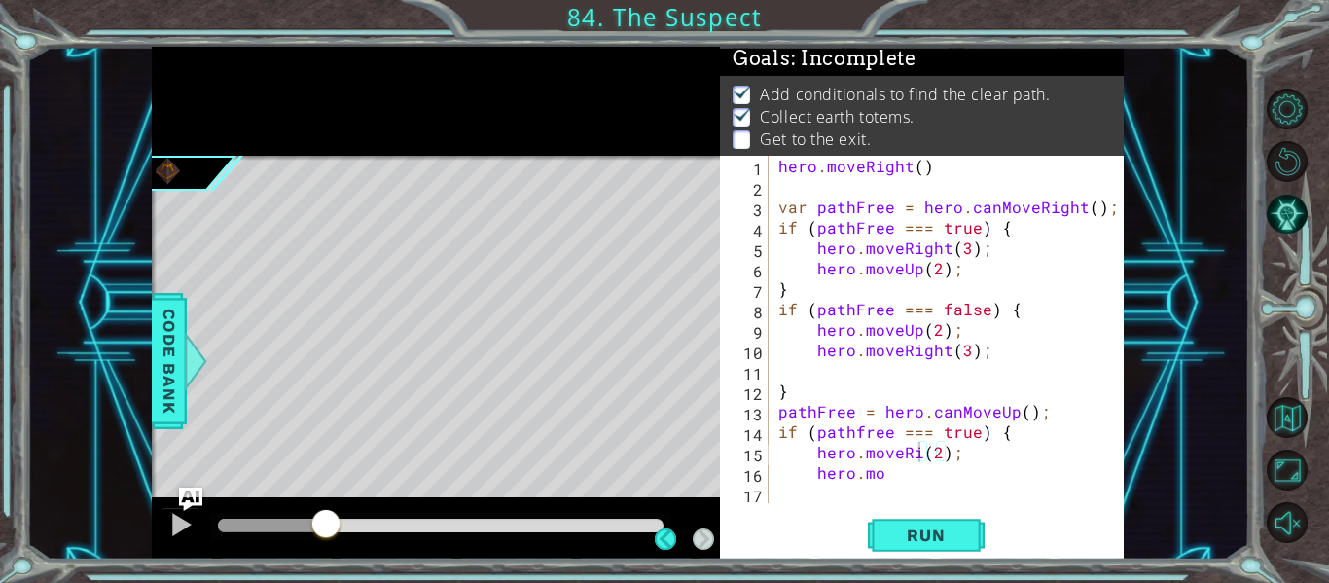
click at [96, 338] on div "1 ההההההההההההההההההההההההההההההההההההההההההההההההההההההההההההההההההההההההההההה…" at bounding box center [637, 303] width 1223 height 513
click at [49, 363] on div "1 ההההההההההההההההההההההההההההההההההההההההההההההההההההההההההההההההההההההההההההה…" at bounding box center [637, 303] width 1223 height 513
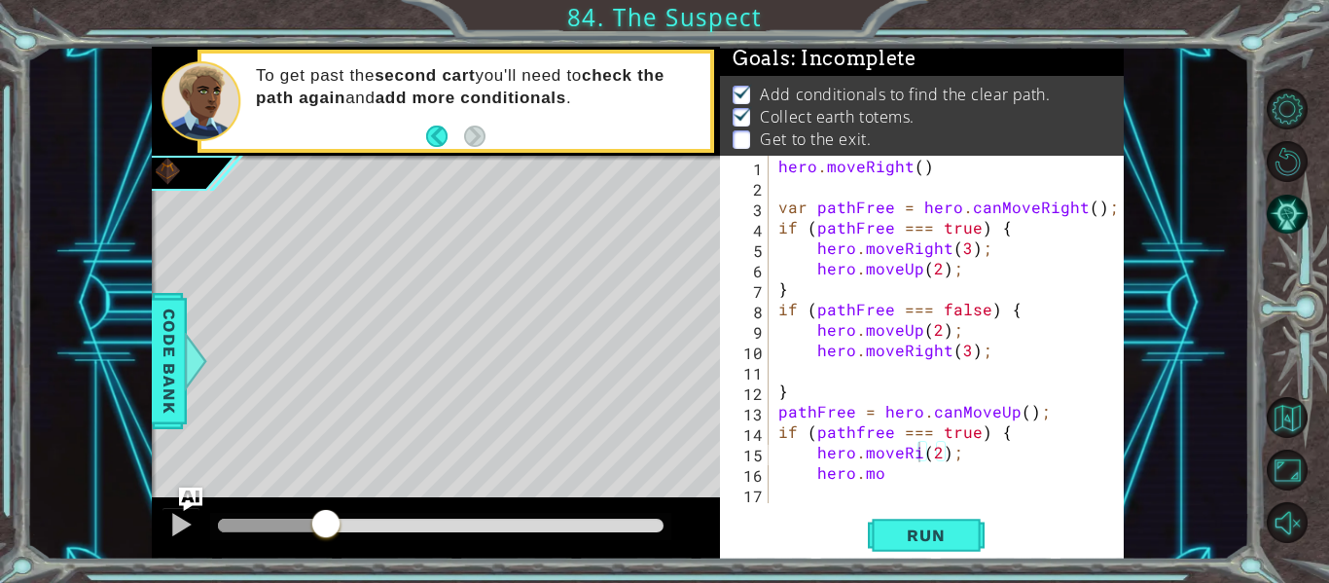
click at [61, 382] on div "1 ההההההההההההההההההההההההההההההההההההההההההההההההההההההההההההההההההההההההההההה…" at bounding box center [637, 303] width 1223 height 513
click at [920, 451] on div "hero . moveRight ( ) var pathFree = hero . canMoveRight ( ) ; if ( pathFree ===…" at bounding box center [951, 350] width 355 height 388
click at [900, 479] on div "hero . moveRight ( ) var pathFree = hero . canMoveRight ( ) ; if ( pathFree ===…" at bounding box center [951, 350] width 355 height 388
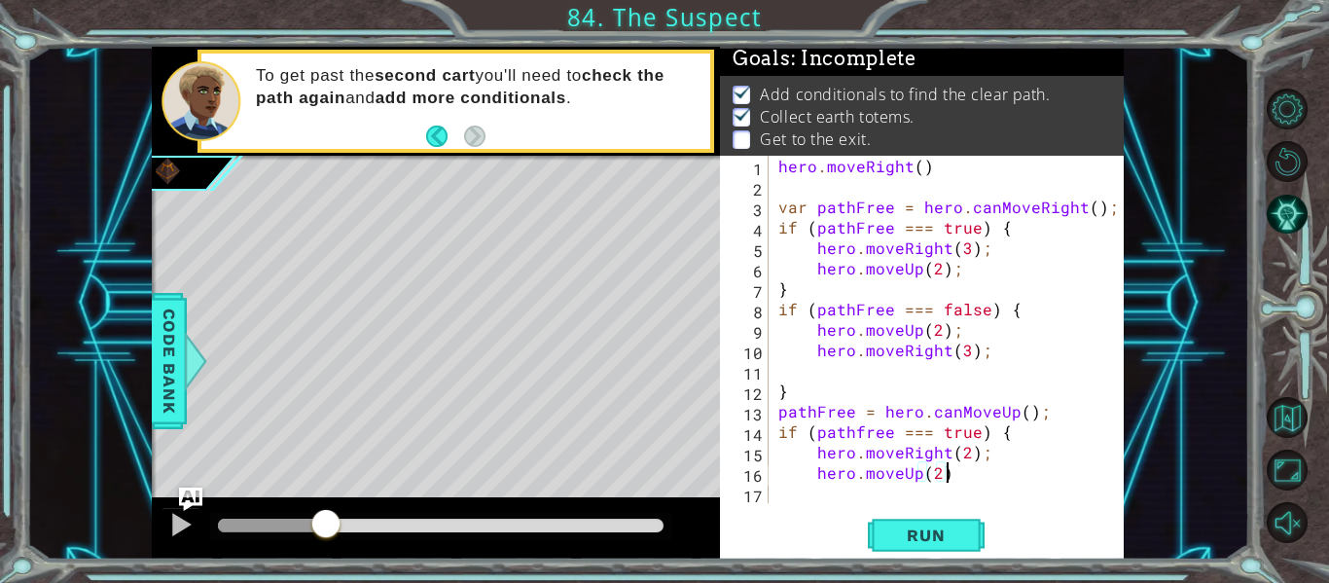
type textarea "hero.moveUp(2);"
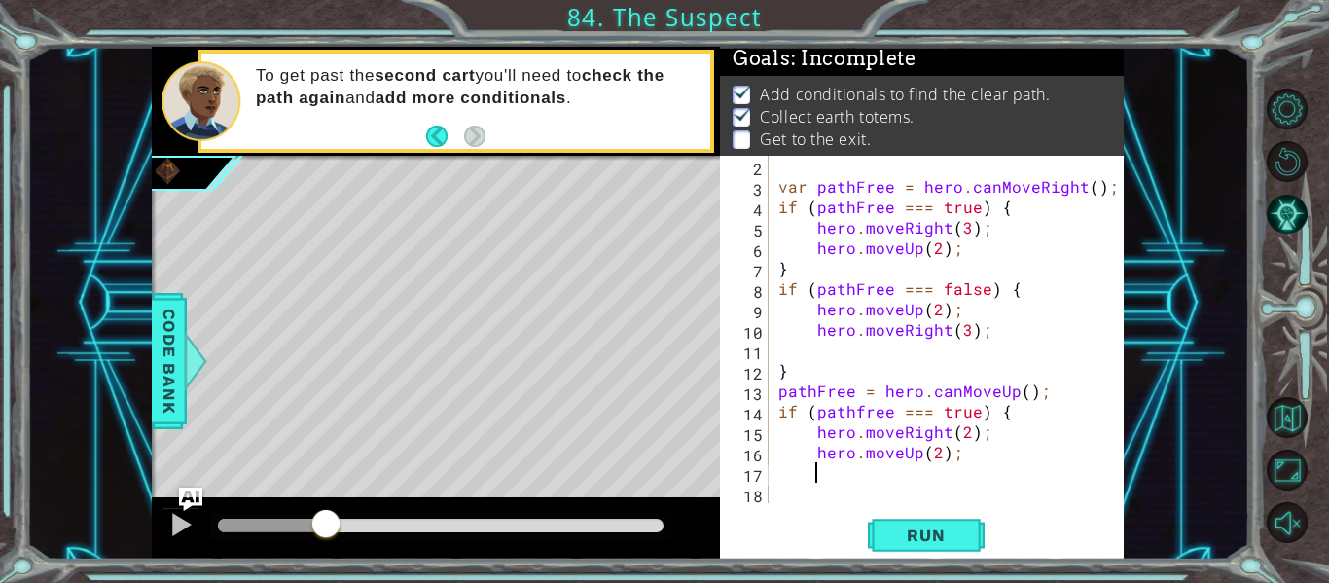
scroll to position [20, 0]
type textarea "hero.moveRight();"
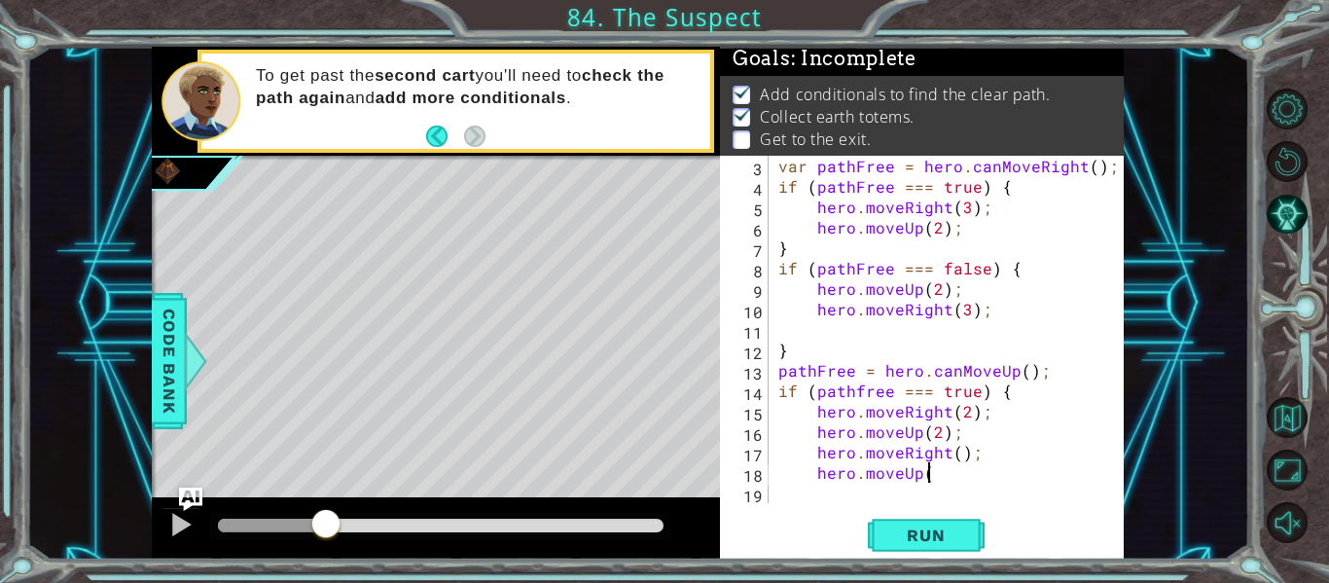
scroll to position [0, 9]
type textarea "hero.moveUp();"
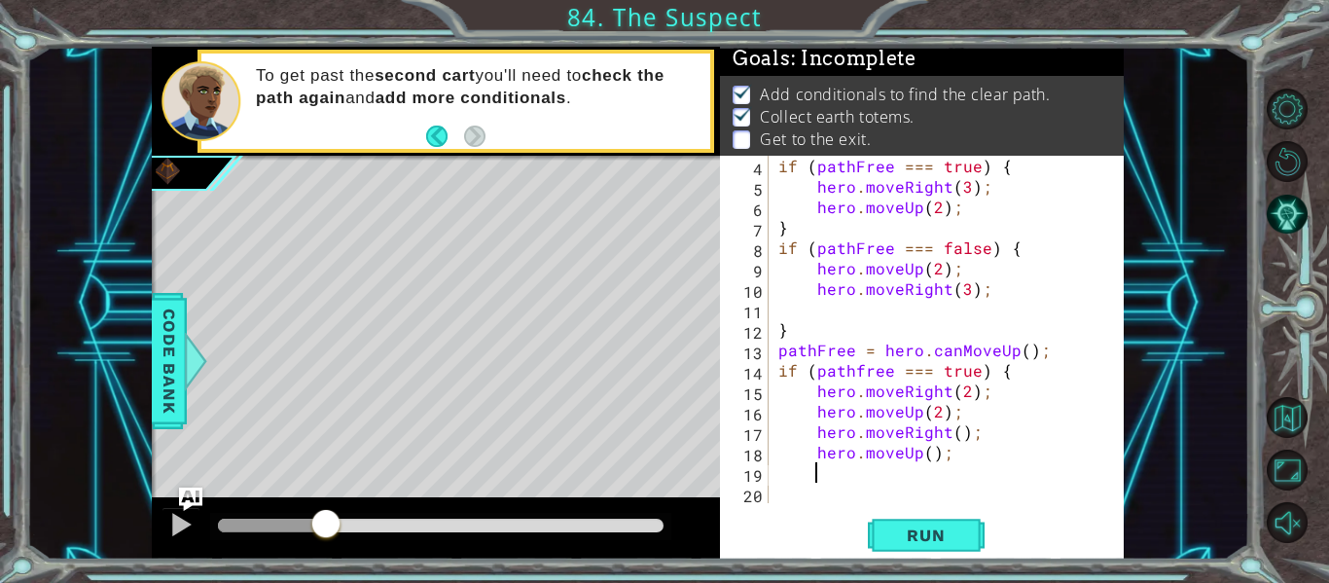
scroll to position [0, 1]
type textarea "}"
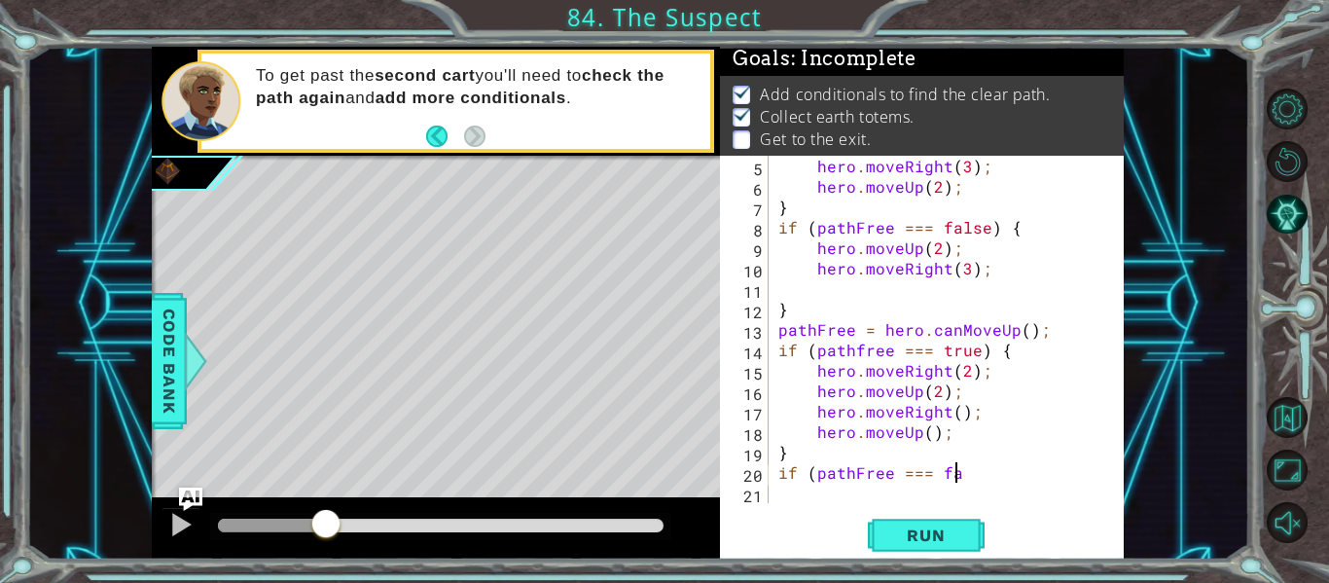
scroll to position [0, 12]
type textarea "if (pathFree === false) {"
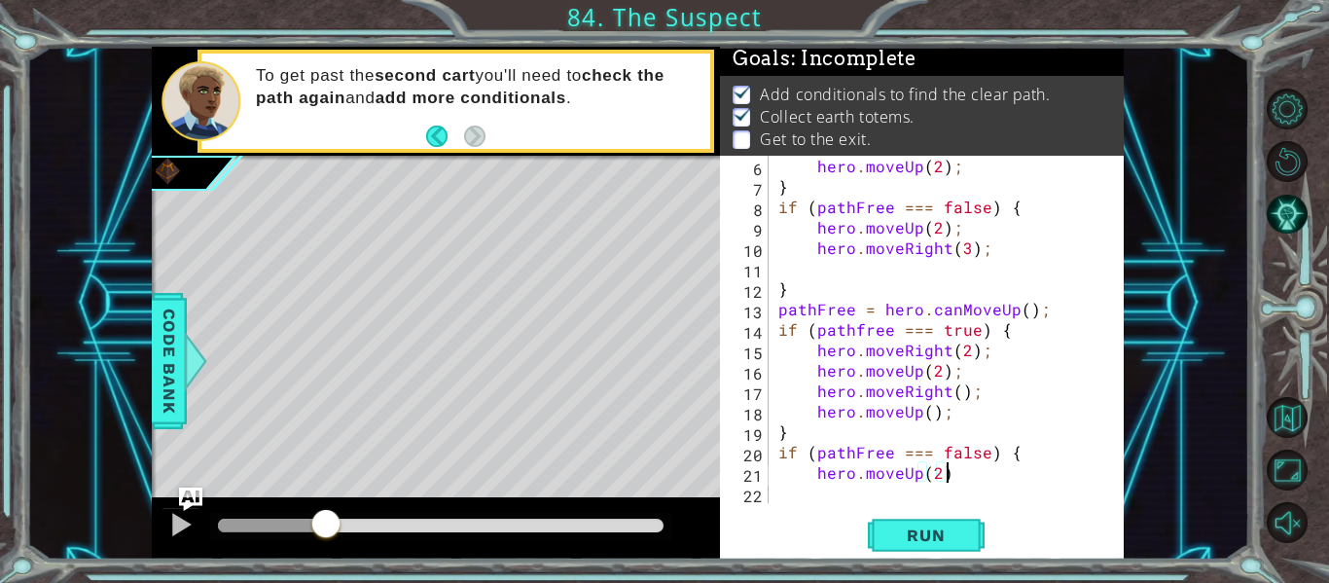
scroll to position [0, 10]
type textarea "hero.moveUp(2);"
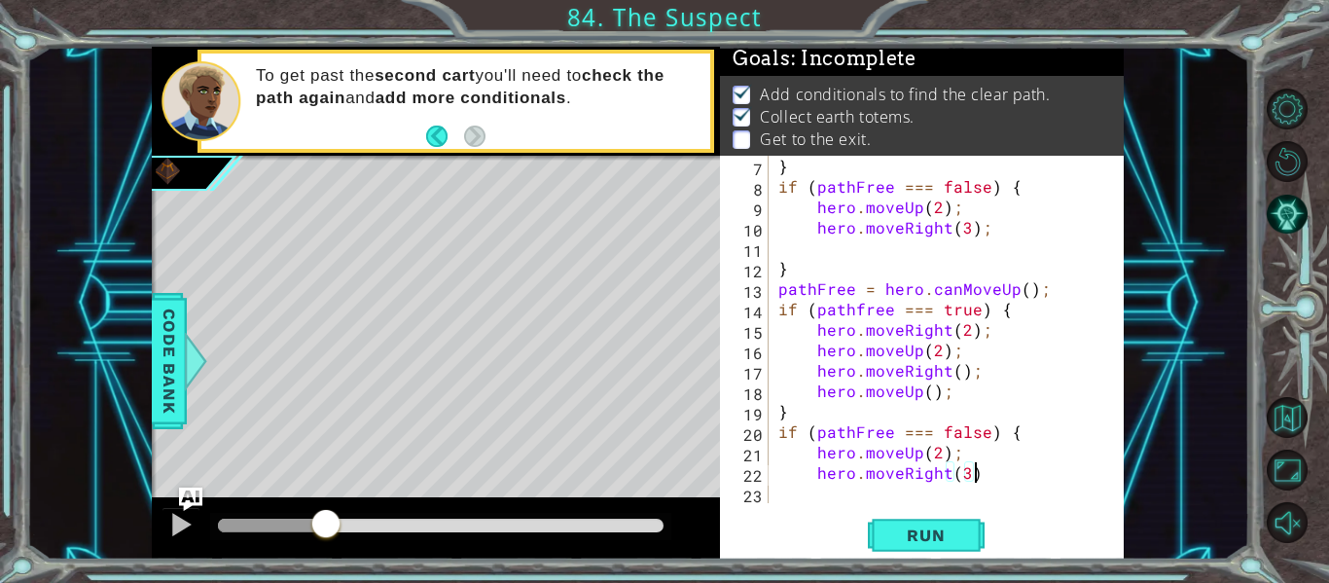
type textarea "hero.moveRight(3);"
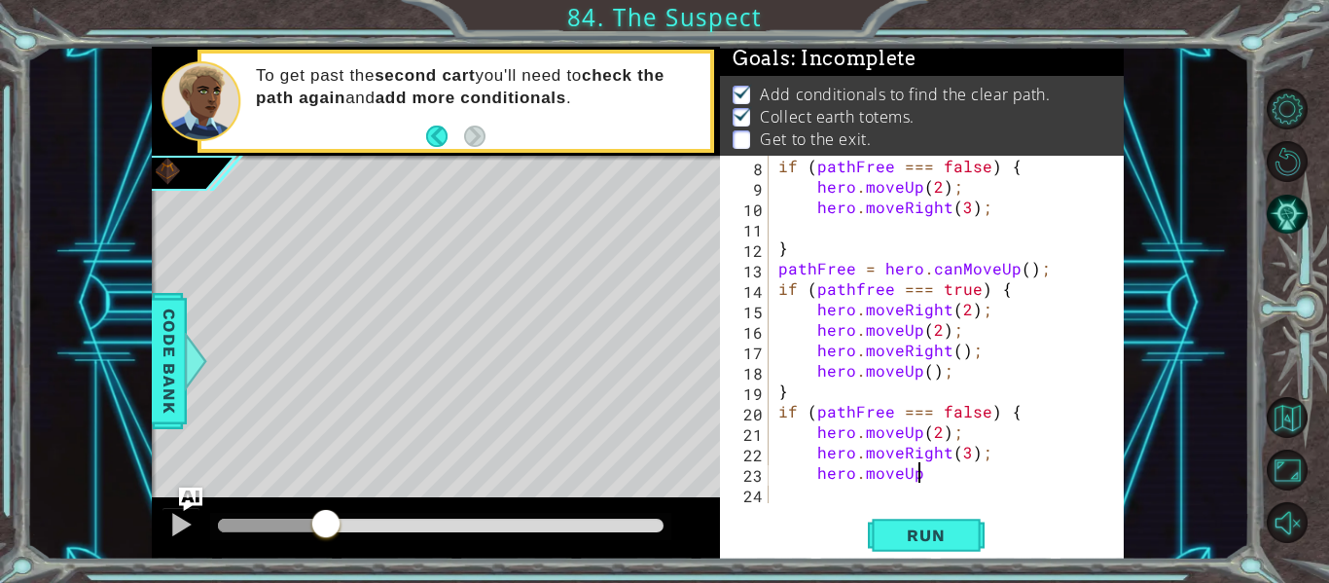
scroll to position [0, 9]
type textarea "hero.moveUp();"
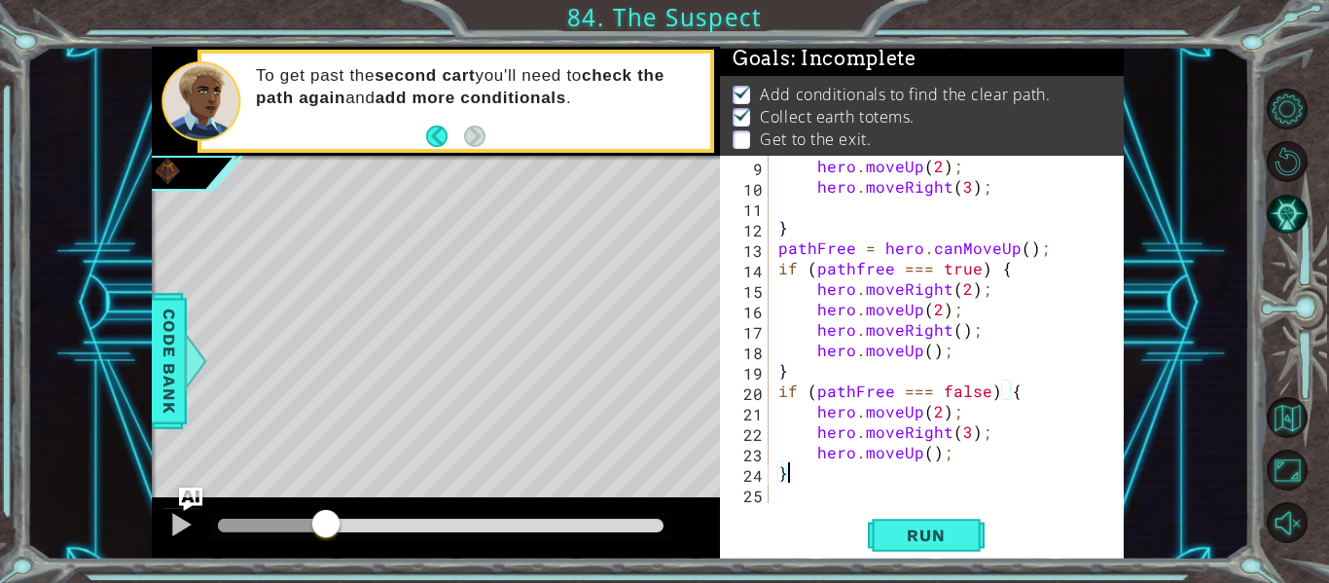
scroll to position [0, 0]
click at [921, 525] on span "Run" at bounding box center [925, 534] width 77 height 19
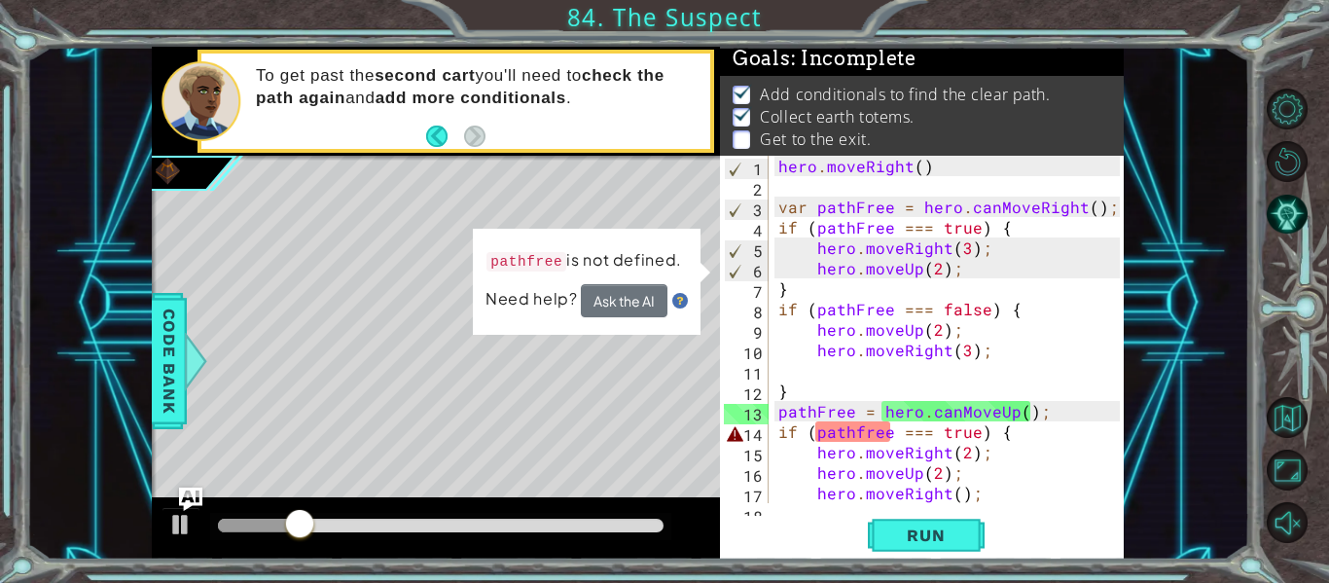
click at [862, 431] on div "hero . moveRight ( ) var pathFree = hero . canMoveRight ( ) ; if ( pathFree ===…" at bounding box center [951, 350] width 355 height 388
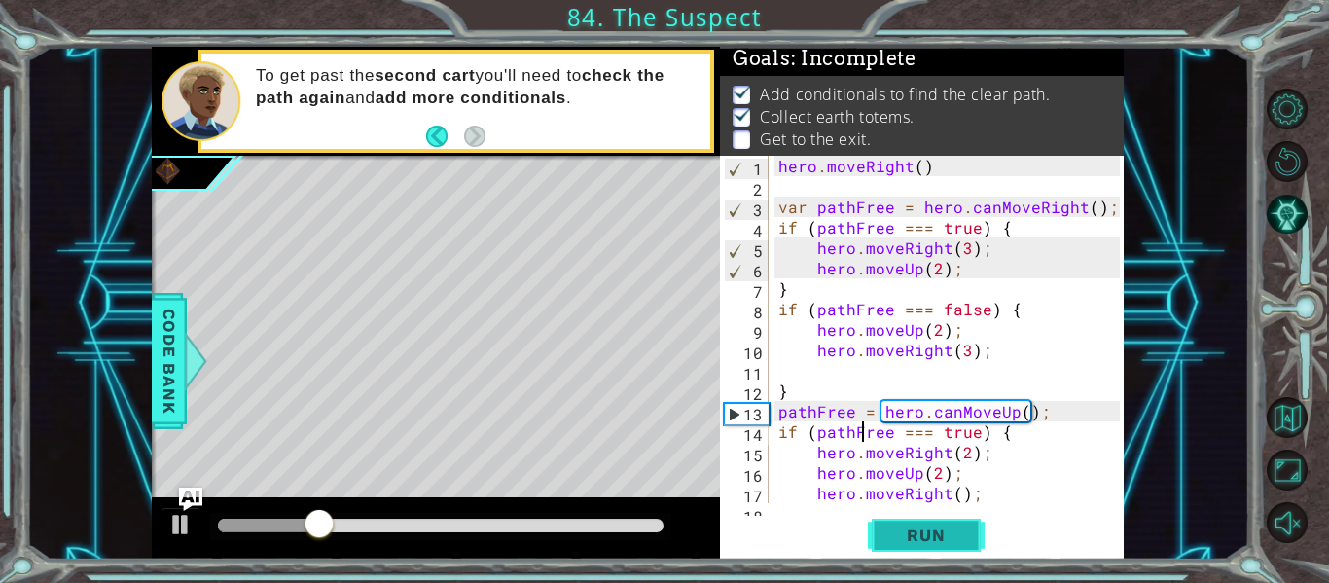
click at [909, 534] on span "Run" at bounding box center [925, 534] width 77 height 19
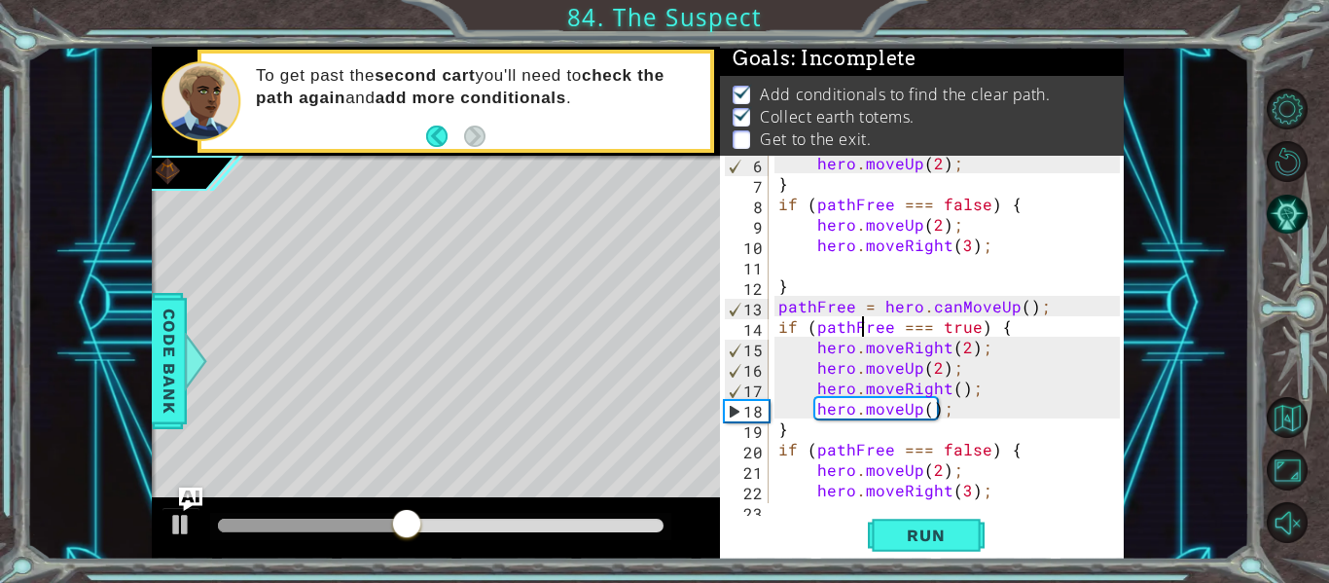
scroll to position [163, 0]
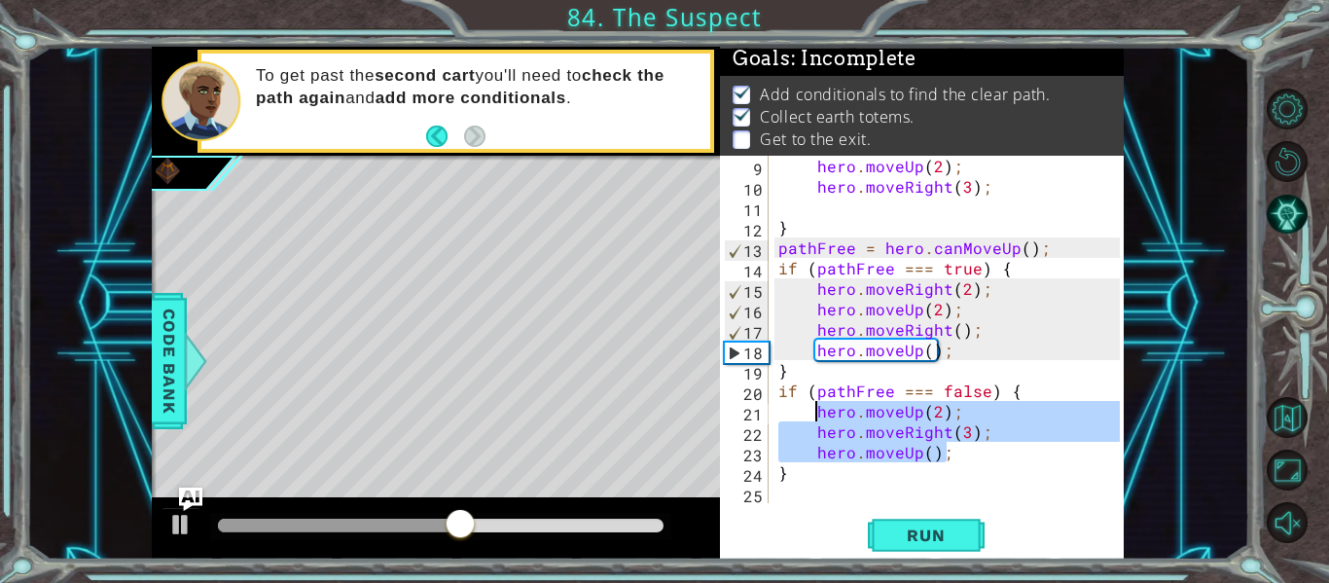
drag, startPoint x: 951, startPoint y: 447, endPoint x: 820, endPoint y: 415, distance: 135.2
click at [820, 415] on div "hero . moveUp ( 2 ) ; hero . moveRight ( 3 ) ; } pathFree = hero . canMoveUp ( …" at bounding box center [951, 350] width 355 height 388
click at [814, 287] on div "hero . moveUp ( 2 ) ; hero . moveRight ( 3 ) ; } pathFree = hero . canMoveUp ( …" at bounding box center [951, 350] width 355 height 388
type textarea "hero.moveRight(2);"
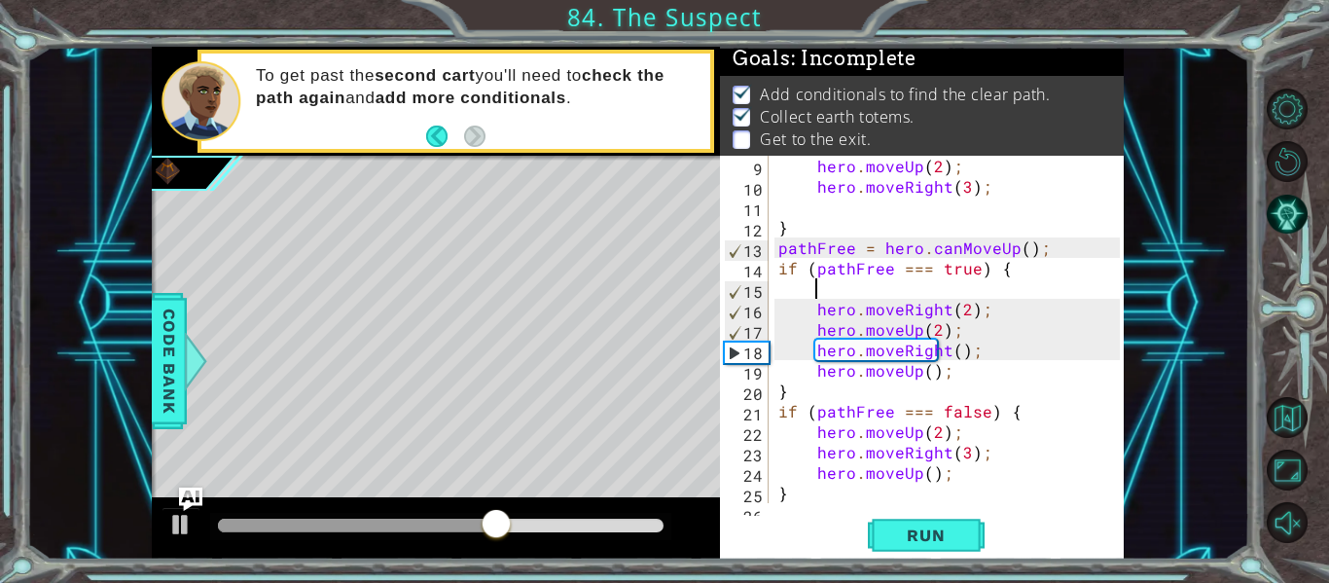
type textarea "\"
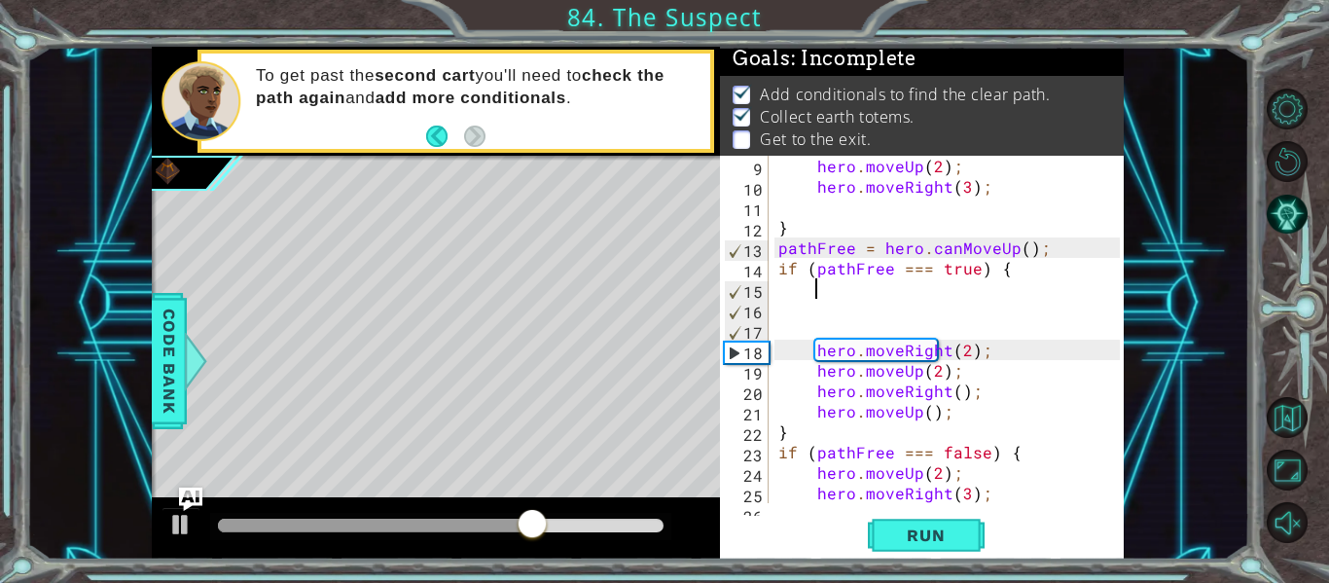
paste textarea "hero.moveUp();"
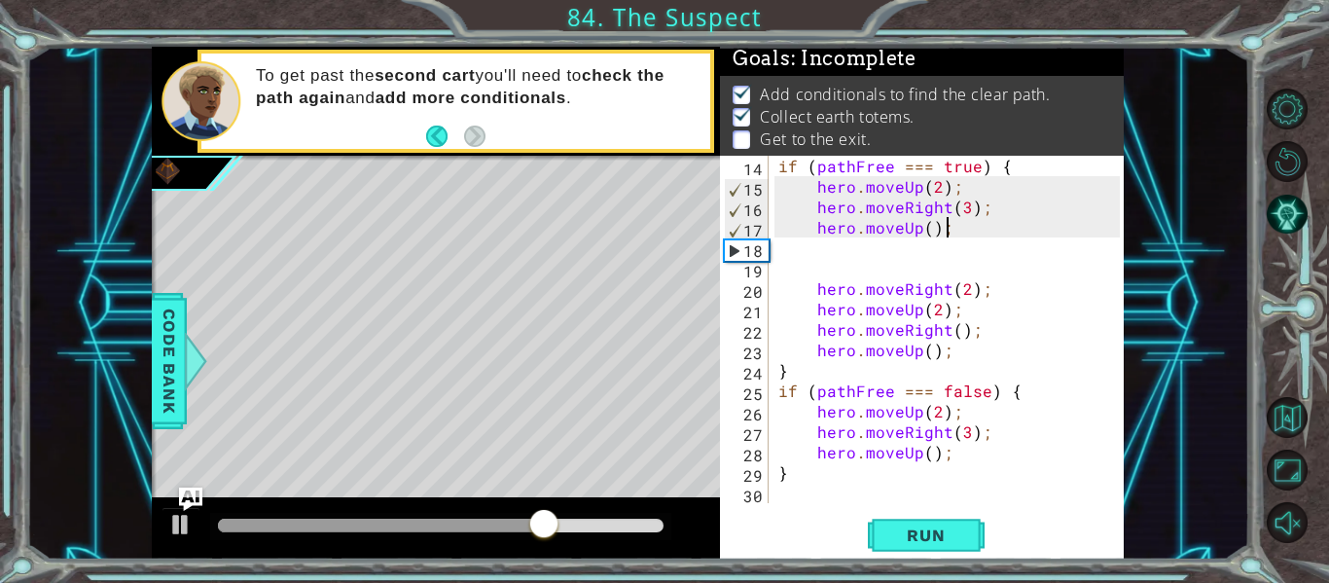
scroll to position [266, 0]
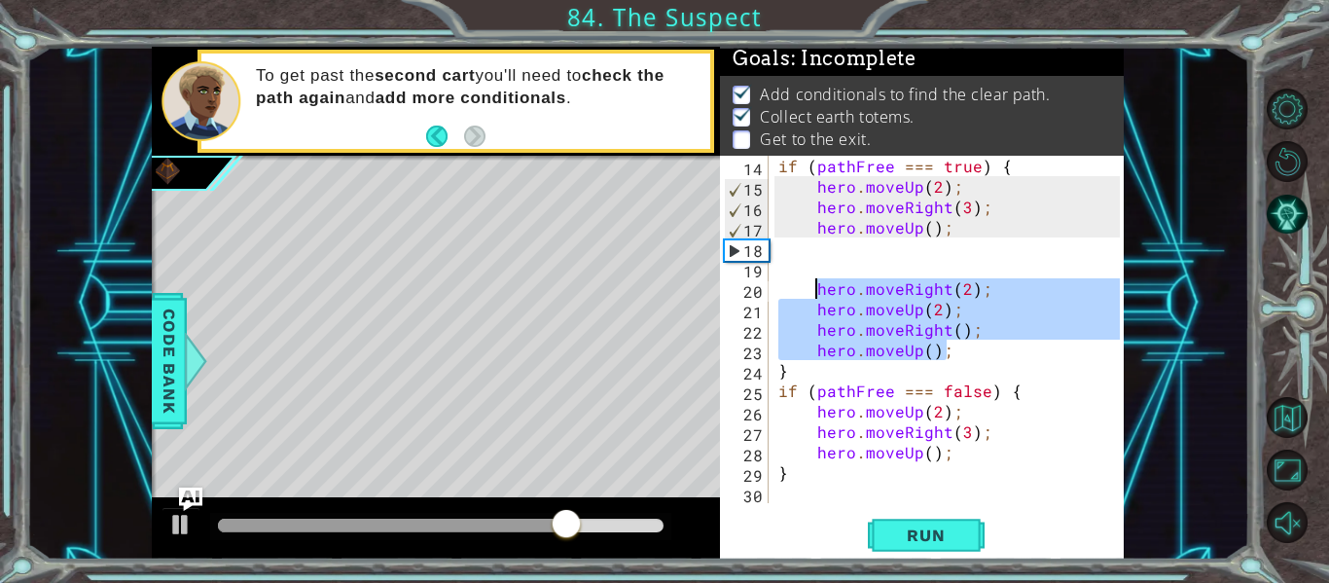
drag, startPoint x: 961, startPoint y: 350, endPoint x: 818, endPoint y: 283, distance: 158.0
click at [818, 283] on div "if ( pathFree === true ) { hero . moveUp ( 2 ) ; hero . moveRight ( 3 ) ; hero …" at bounding box center [951, 350] width 355 height 388
type textarea "hero.moveRight(2); hero.moveUp(2);"
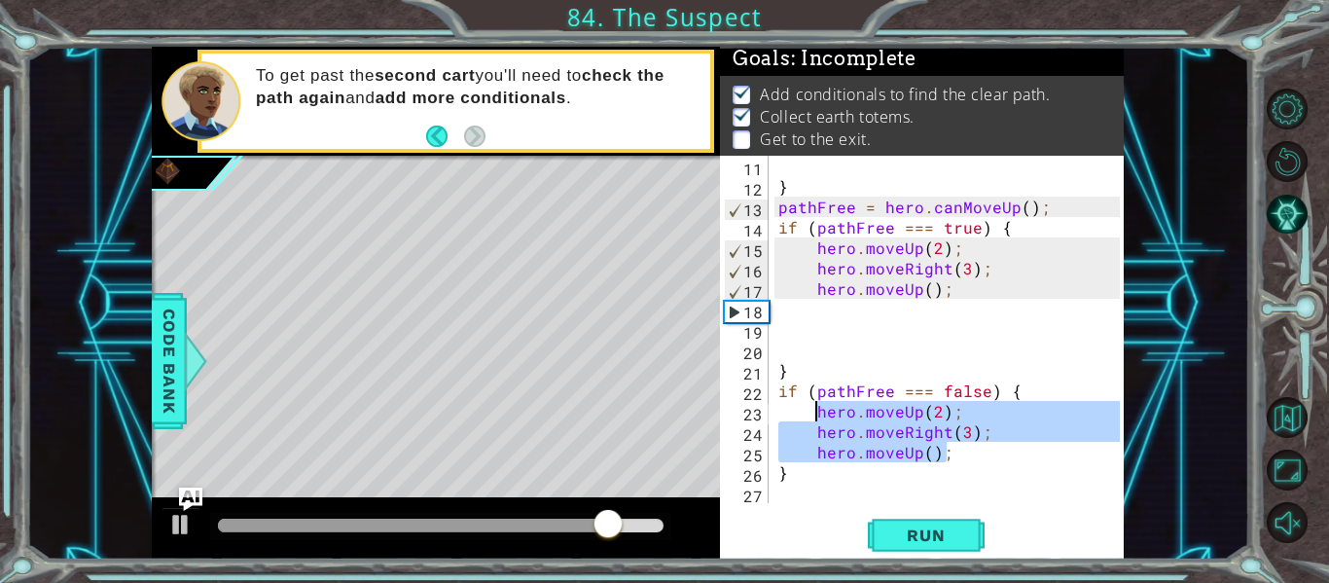
drag, startPoint x: 953, startPoint y: 459, endPoint x: 815, endPoint y: 409, distance: 147.1
click at [815, 409] on div "} pathFree = hero . canMoveUp ( ) ; if ( pathFree === true ) { hero . moveUp ( …" at bounding box center [951, 350] width 355 height 388
paste textarea "Code Area"
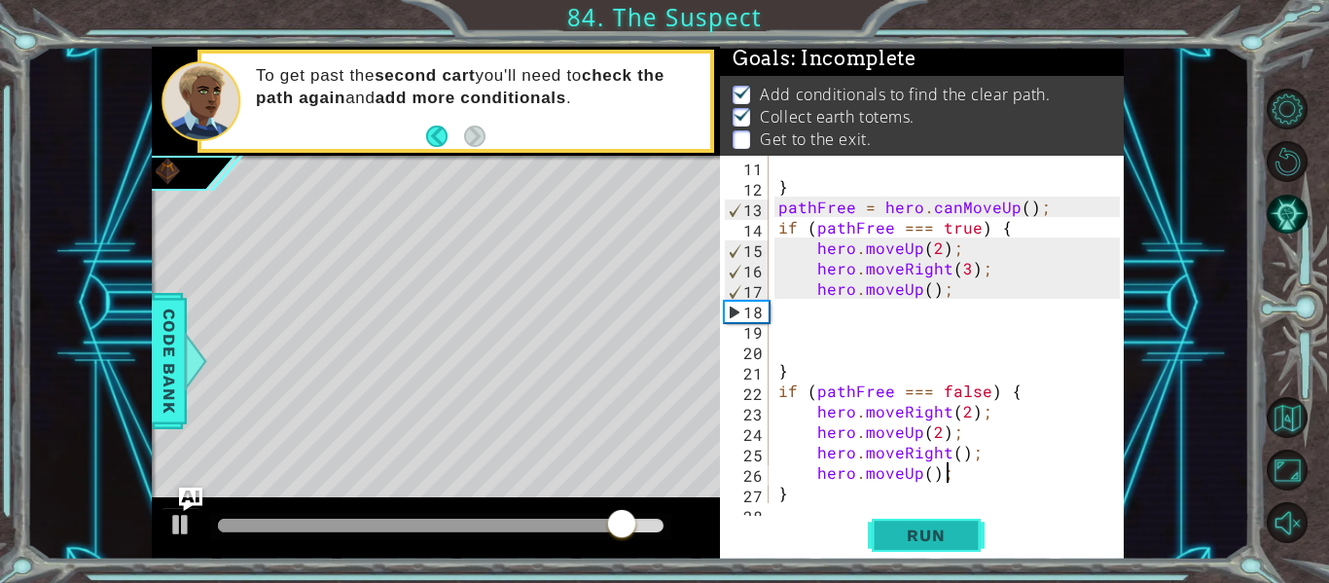
type textarea "hero.moveUp();"
click at [921, 533] on span "Run" at bounding box center [925, 534] width 77 height 19
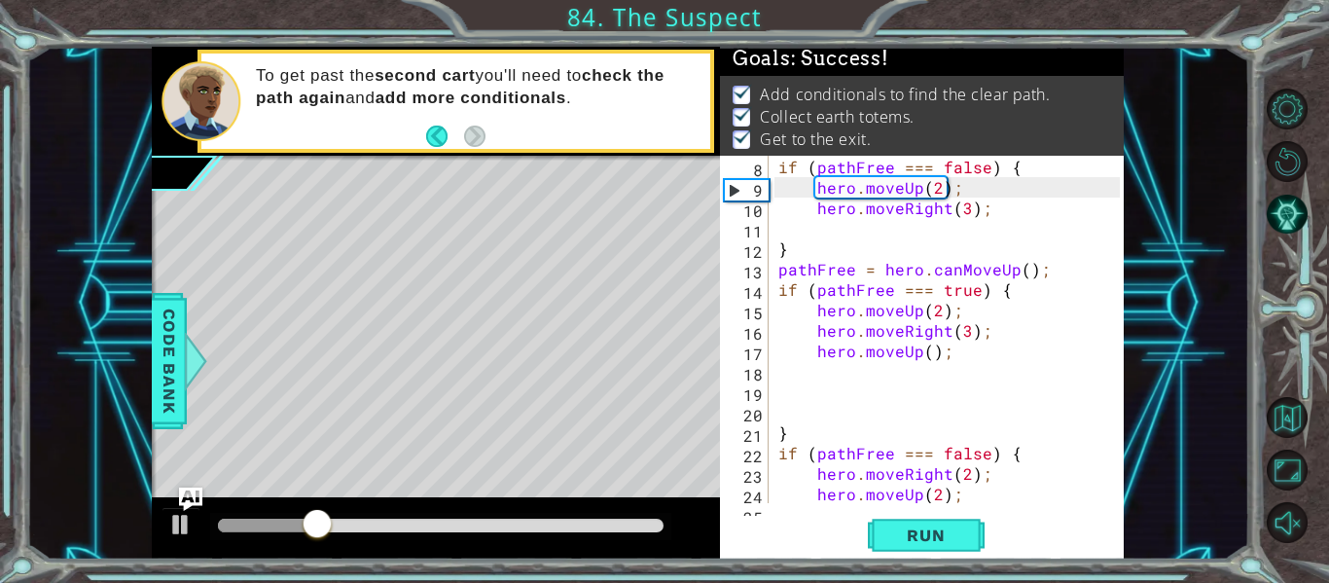
scroll to position [217, 0]
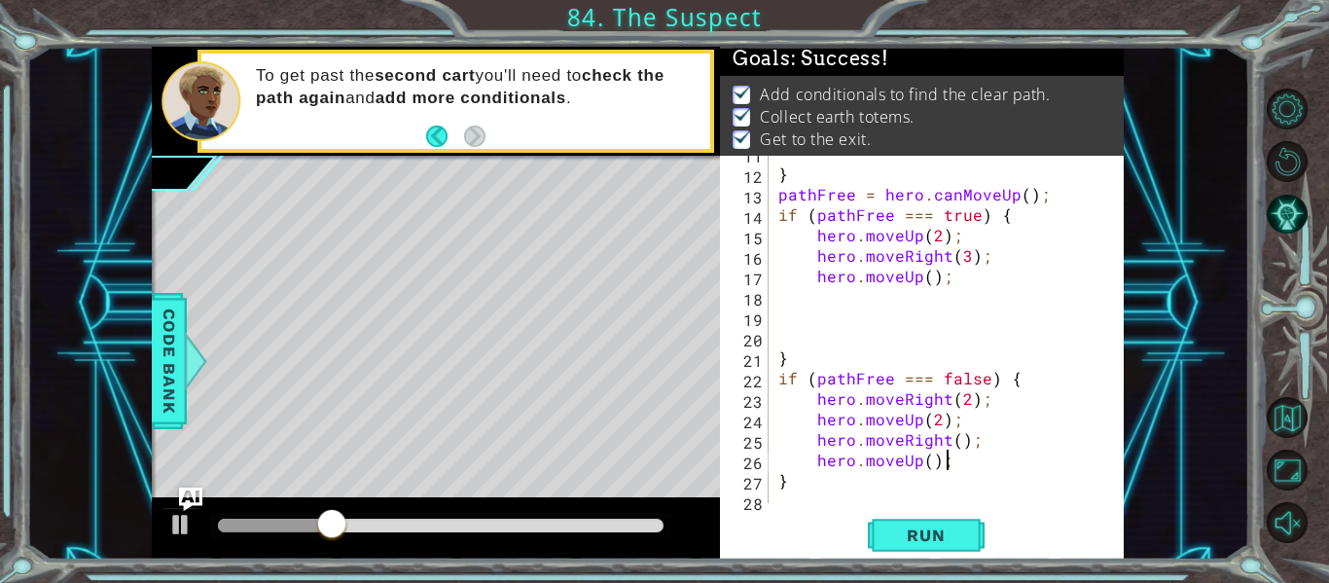
click at [924, 333] on div "} pathFree = hero . canMoveUp ( ) ; if ( pathFree === true ) { hero . moveUp ( …" at bounding box center [951, 337] width 355 height 388
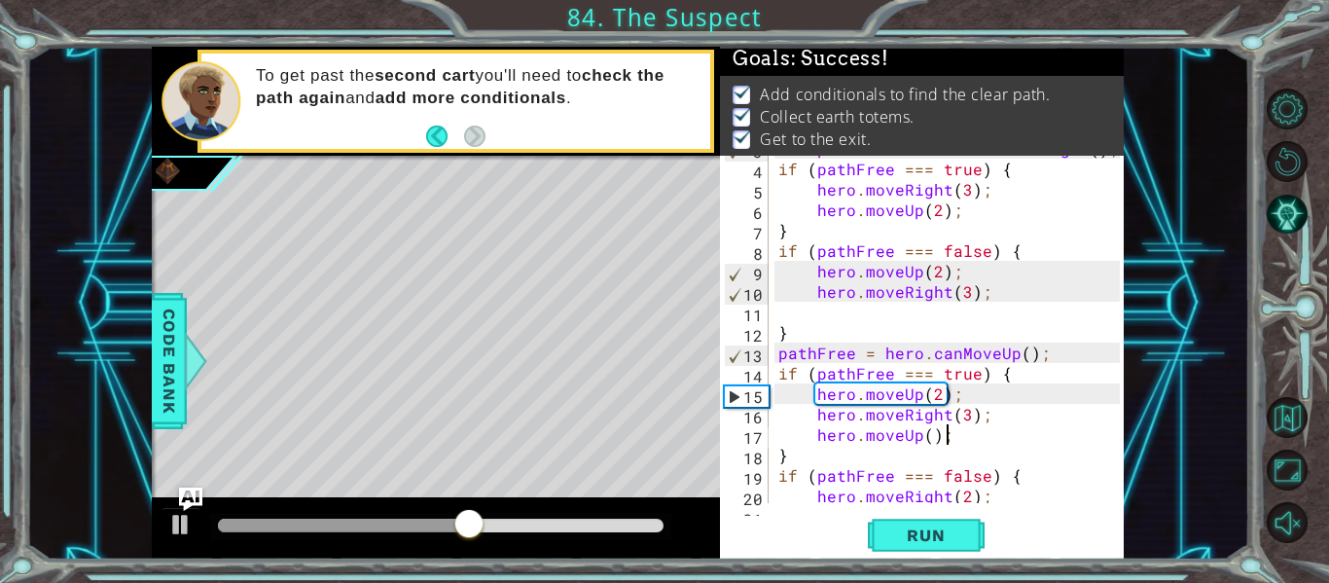
scroll to position [48, 0]
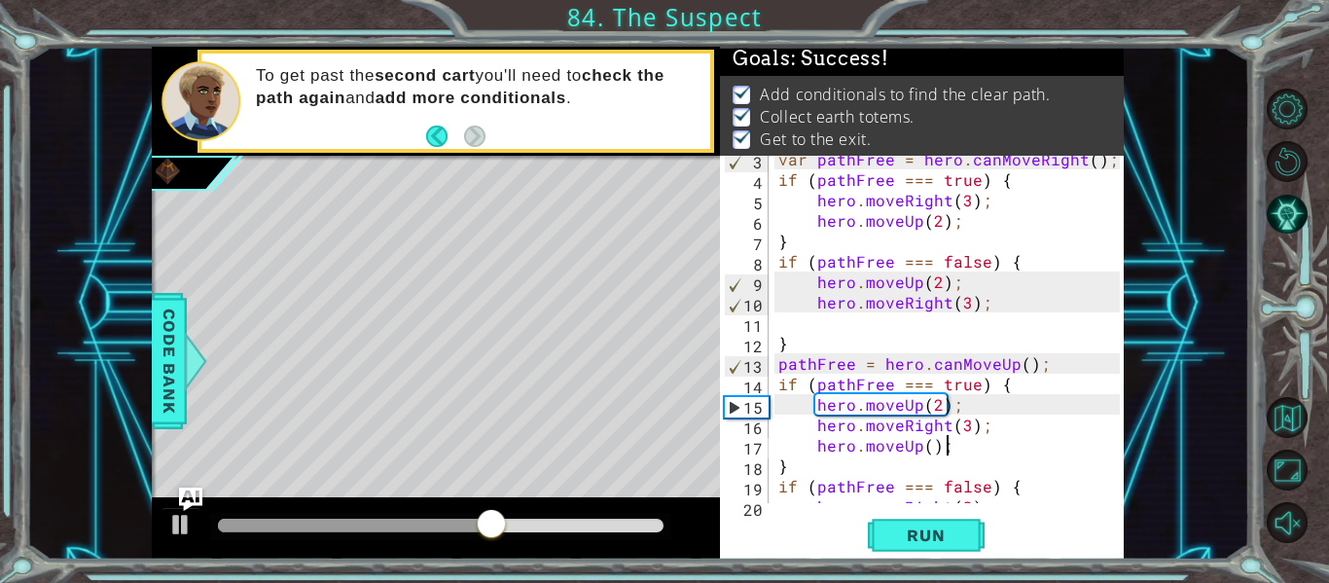
click at [813, 337] on div "var pathFree = hero . canMoveRight ( ) ; if ( pathFree === true ) { hero . move…" at bounding box center [951, 343] width 355 height 388
type textarea "}"
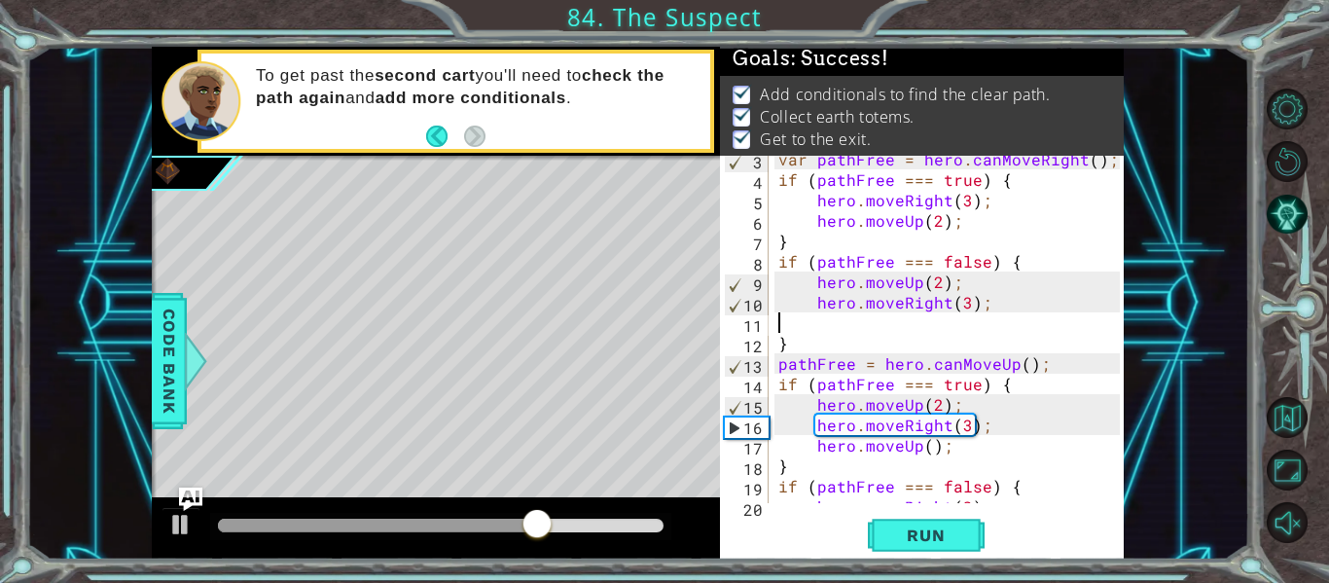
type textarea "hero.moveRight(3);"
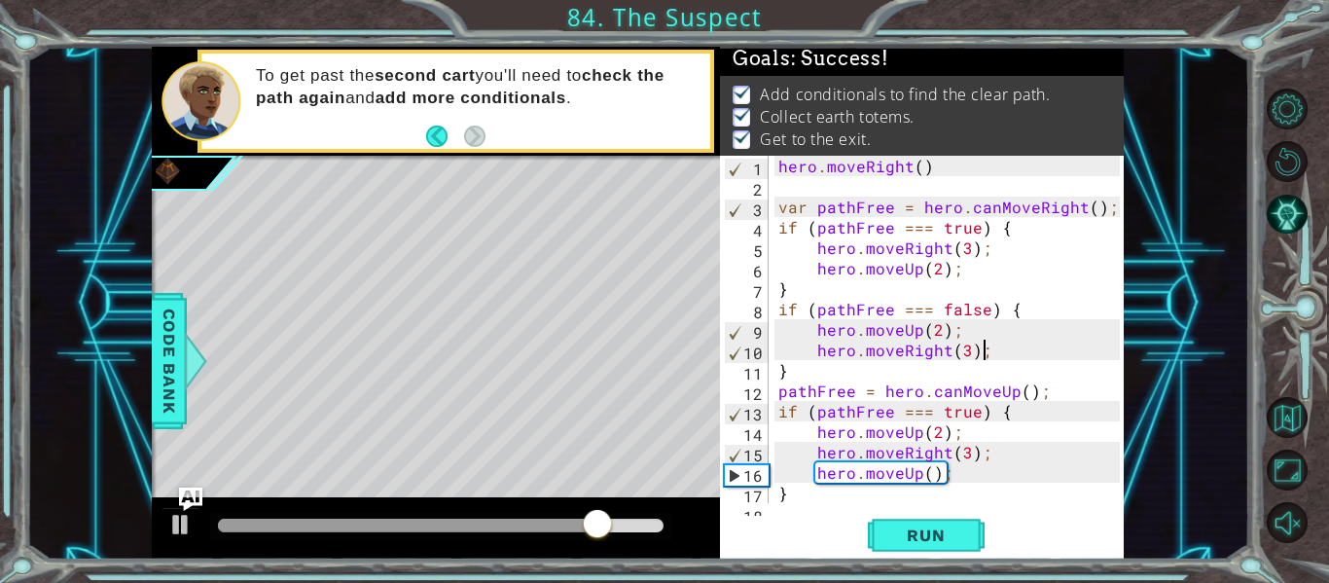
scroll to position [0, 0]
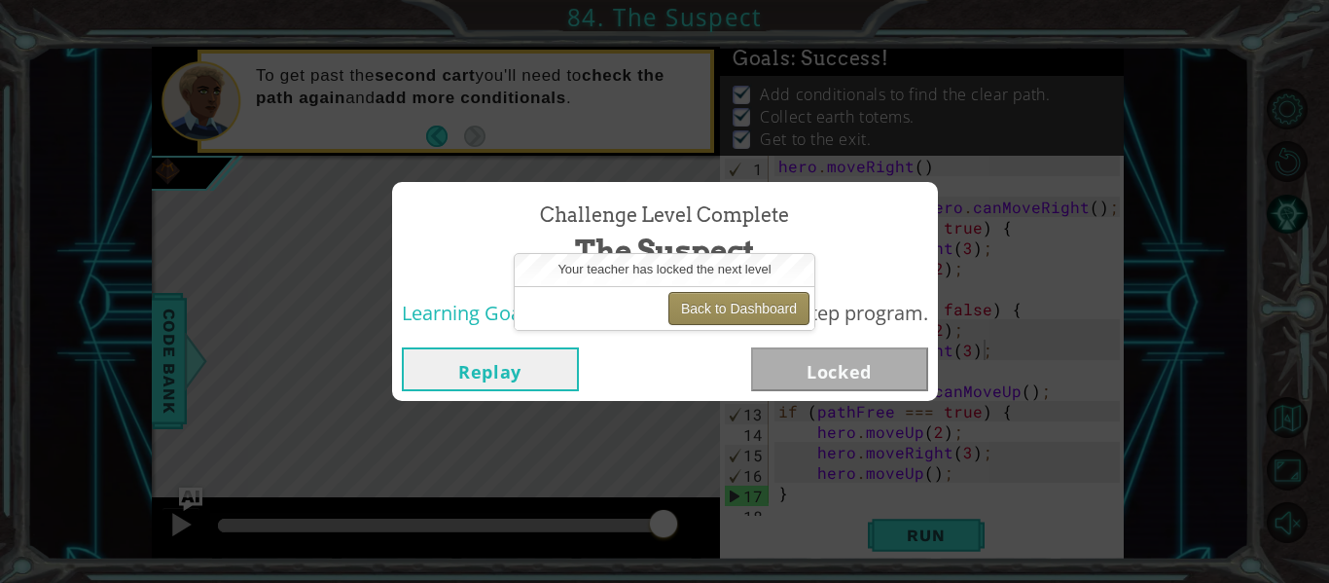
click at [730, 306] on button "Back to Dashboard" at bounding box center [738, 308] width 141 height 33
